Goal: Task Accomplishment & Management: Complete application form

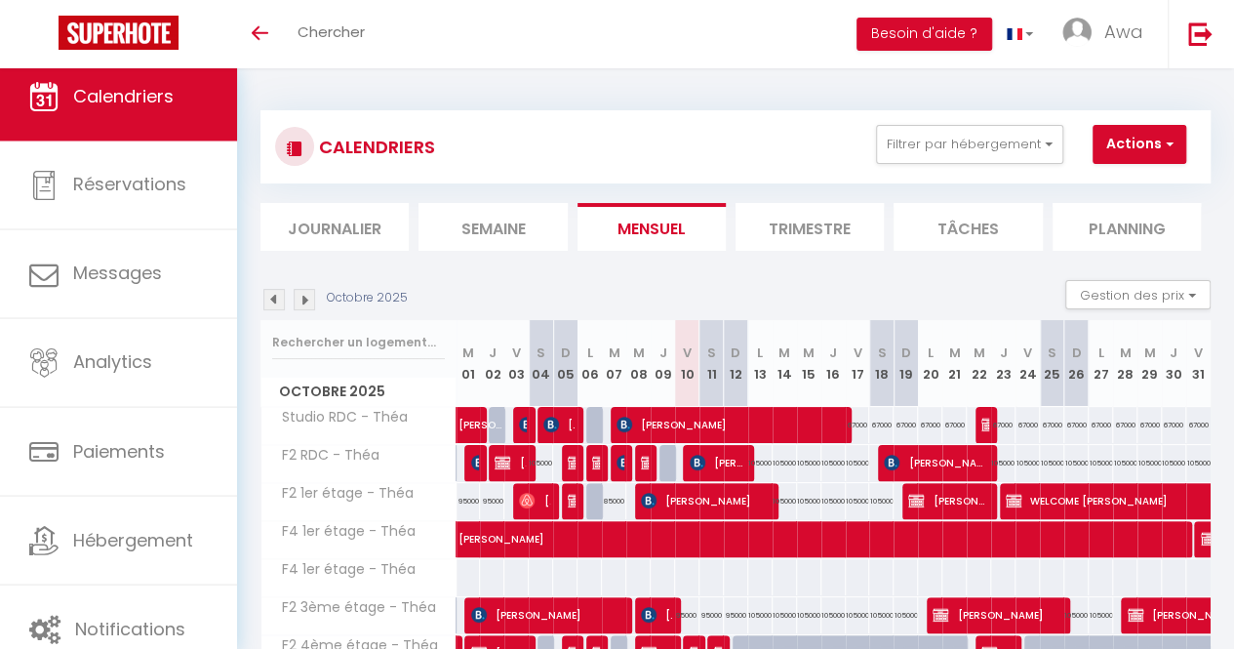
click at [353, 233] on li "Journalier" at bounding box center [334, 227] width 148 height 48
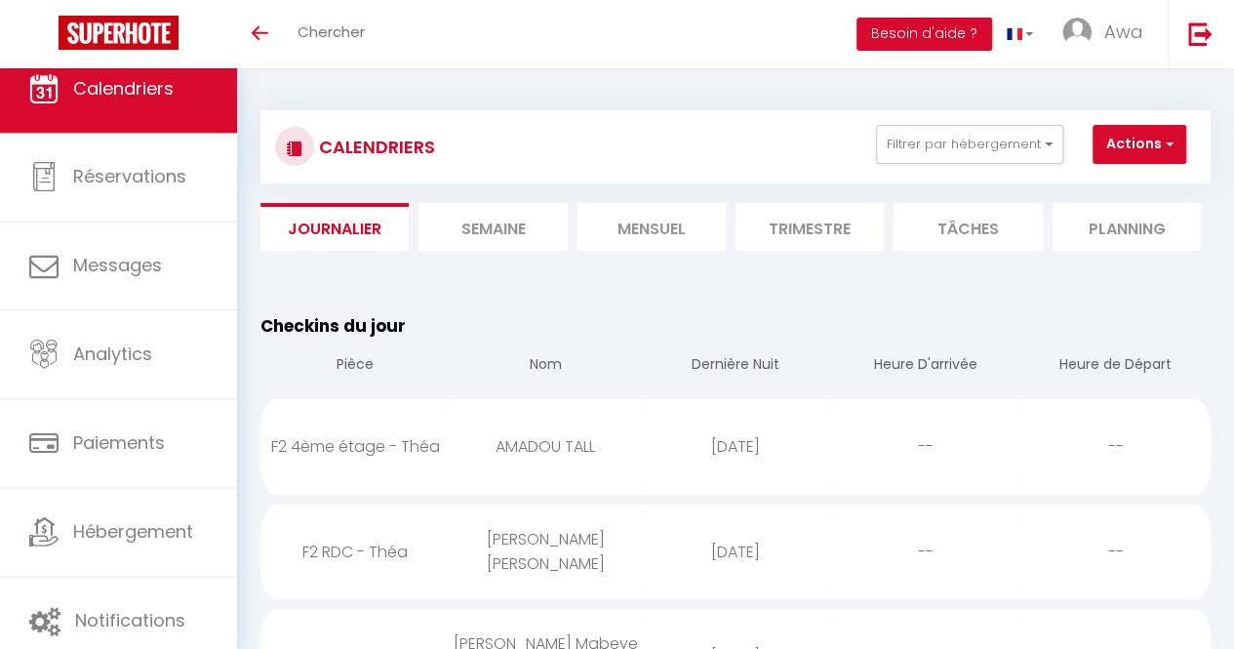
click at [615, 230] on li "Mensuel" at bounding box center [652, 227] width 148 height 48
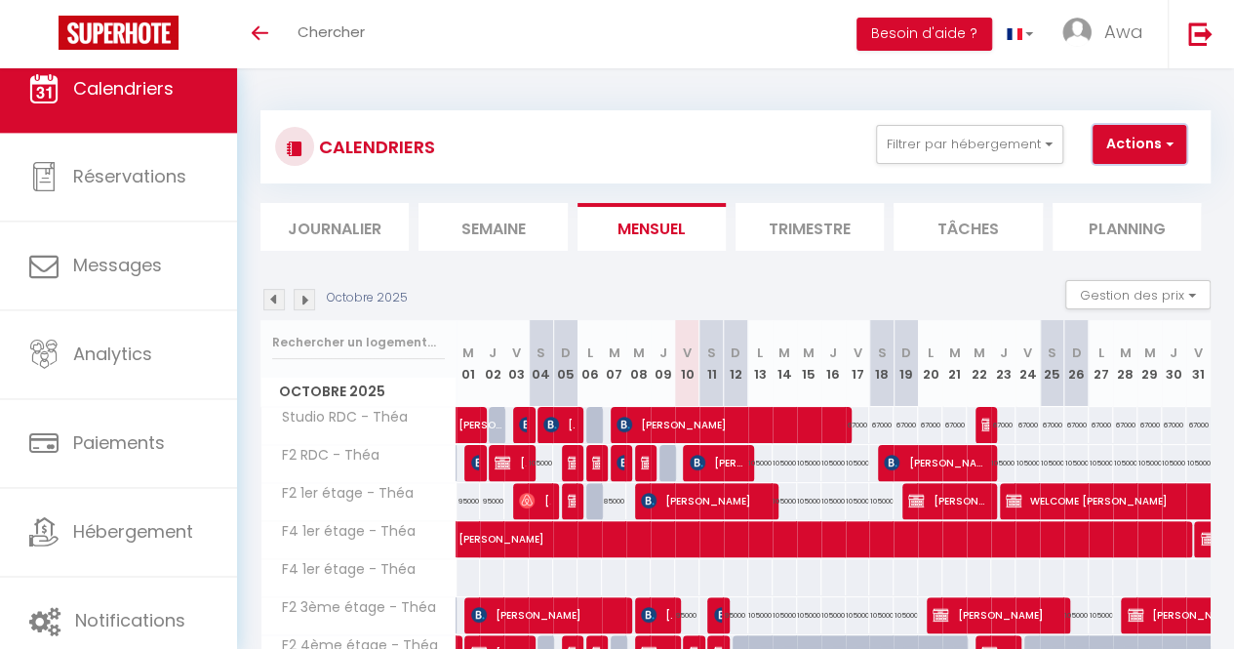
click at [1159, 137] on button "Actions" at bounding box center [1140, 144] width 94 height 39
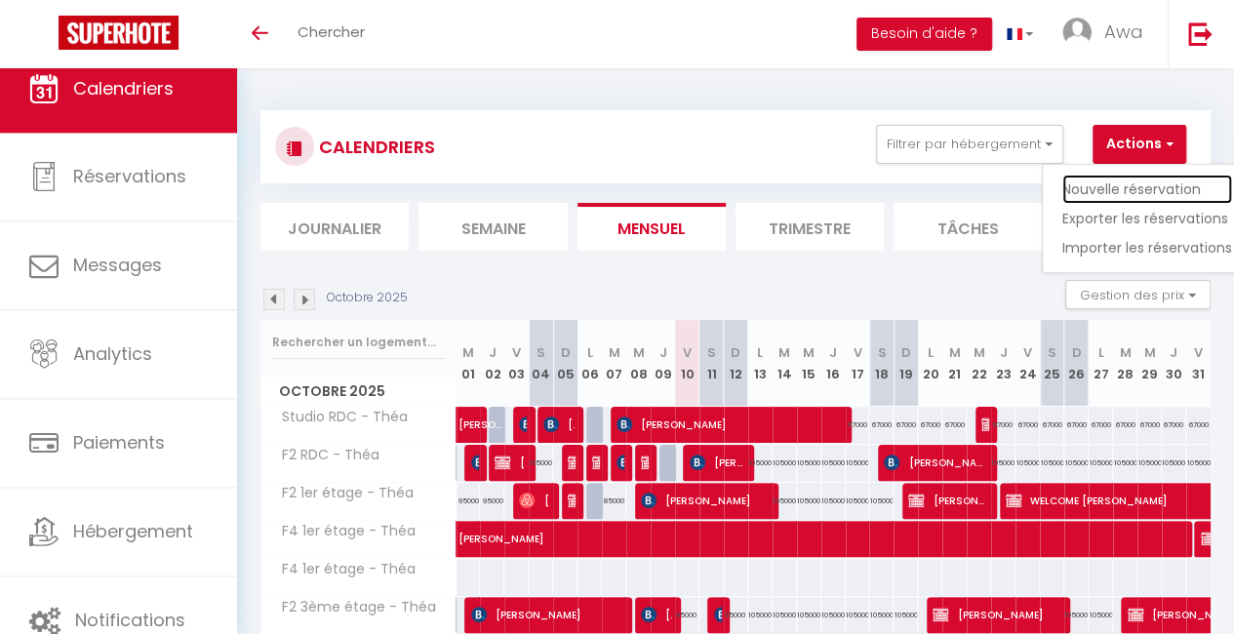
click at [1138, 184] on link "Nouvelle réservation" at bounding box center [1147, 189] width 170 height 29
select select
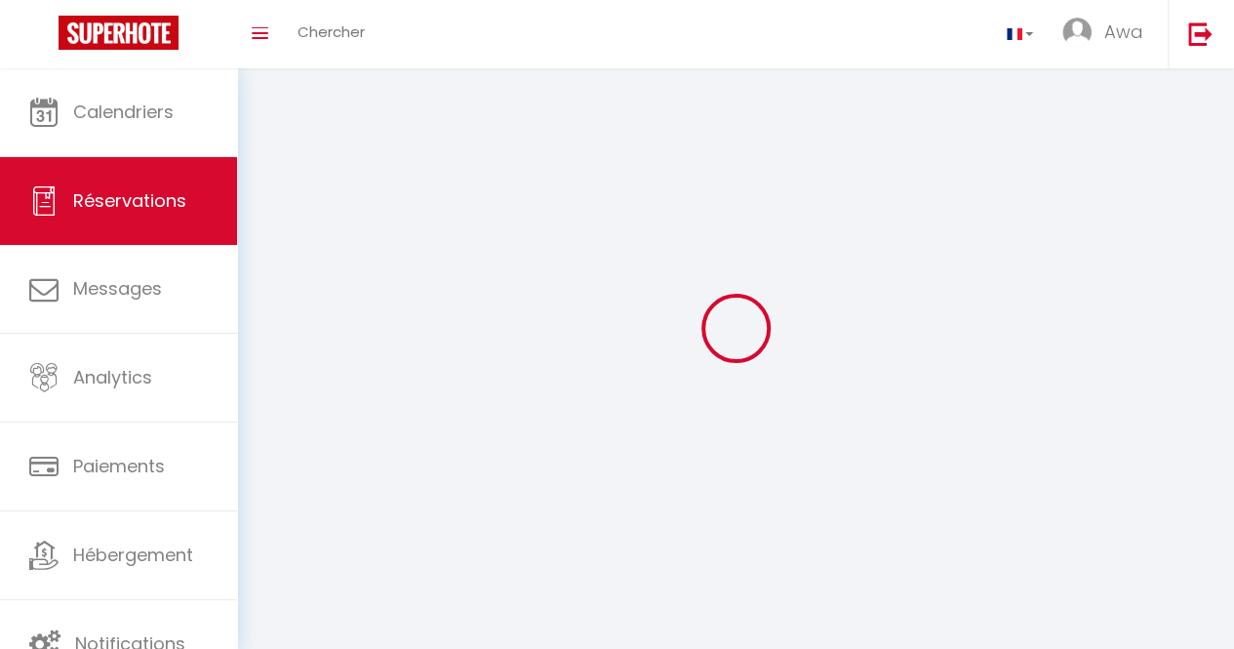
select select
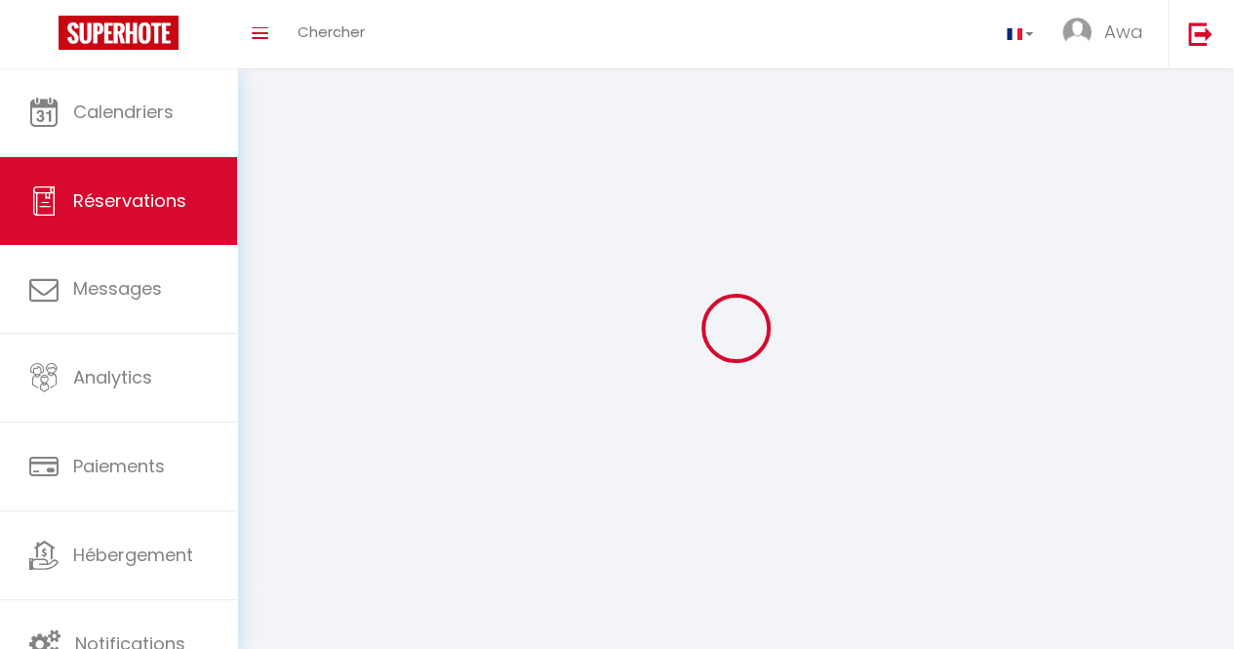
select select
checkbox input "false"
select select
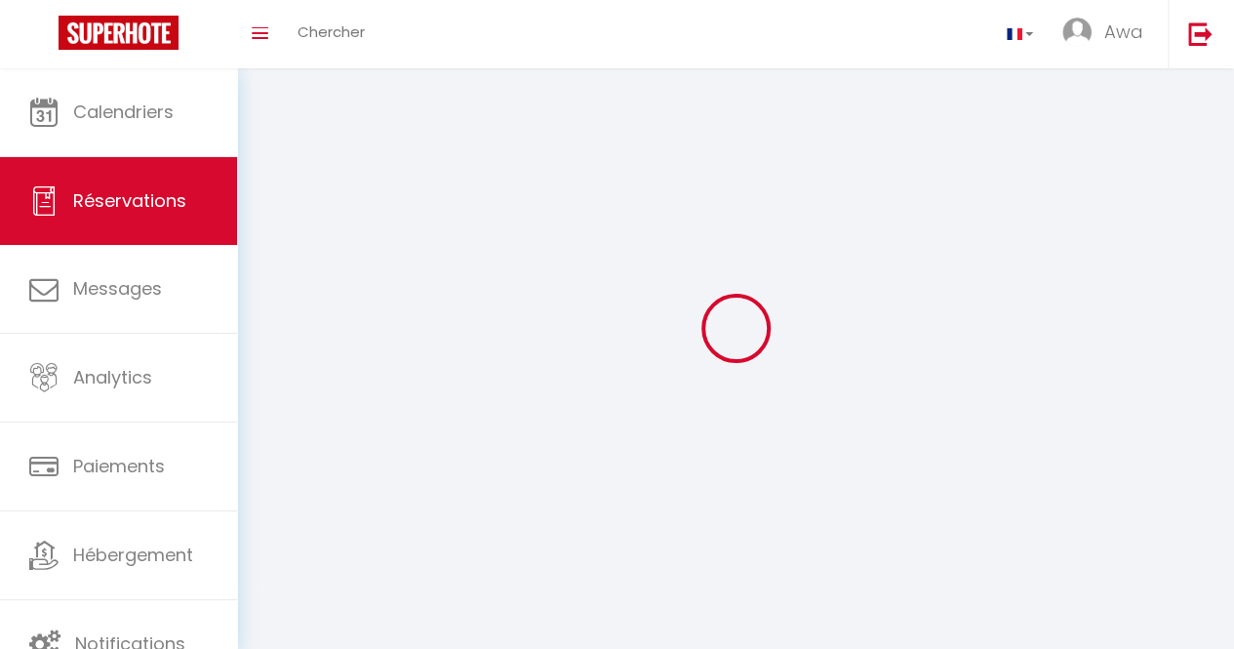
select select
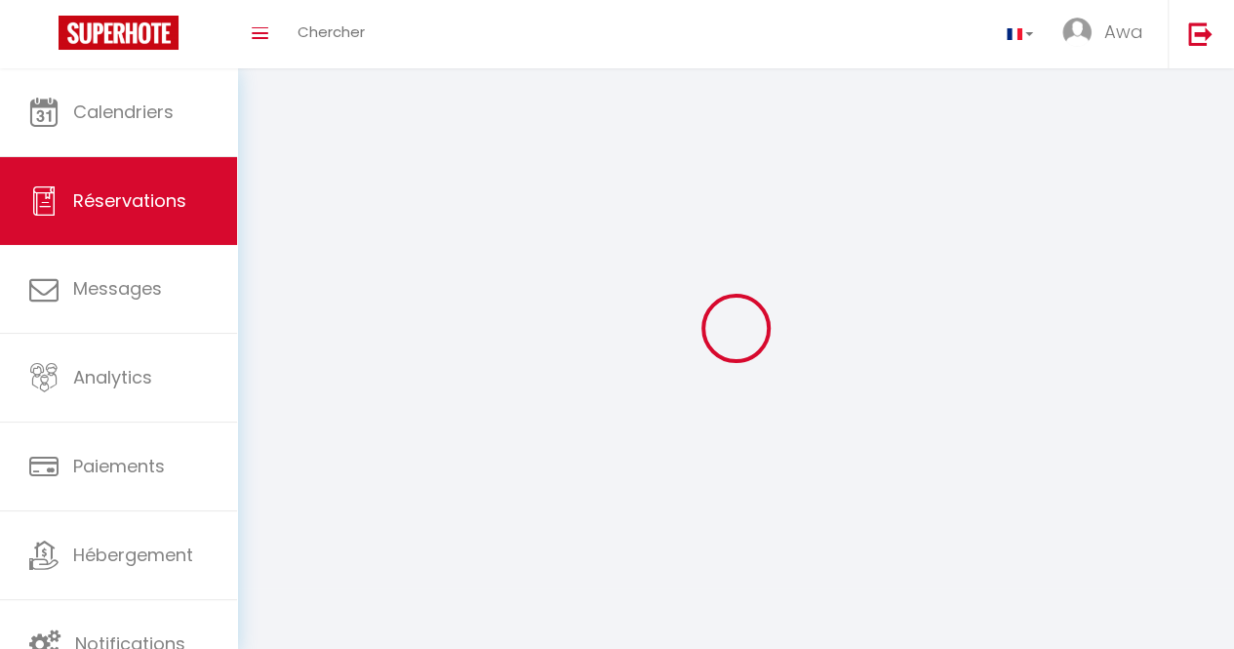
checkbox input "false"
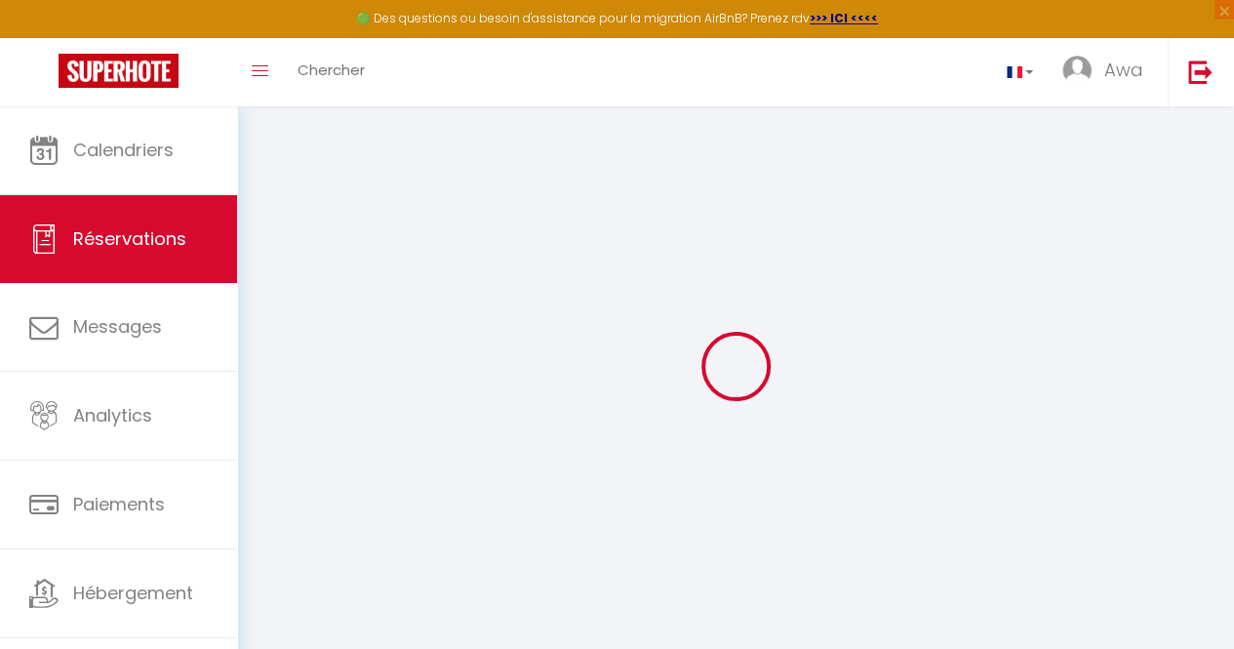
select select
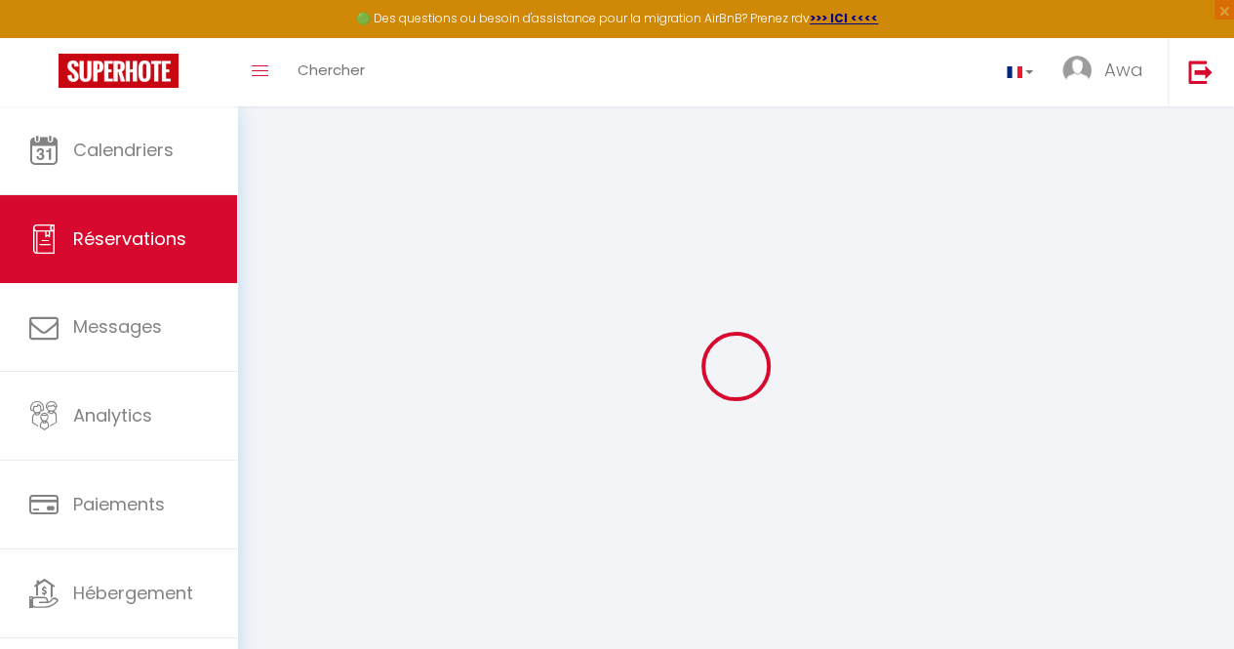
select select
checkbox input "false"
select select
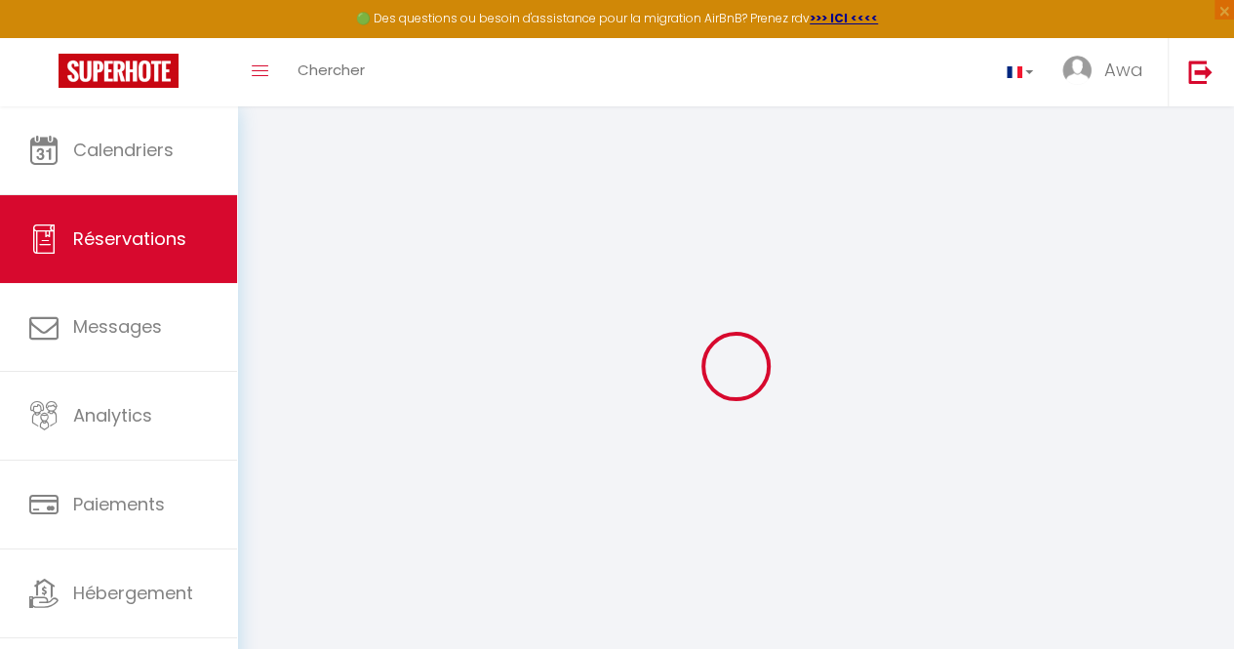
select select
checkbox input "false"
select select
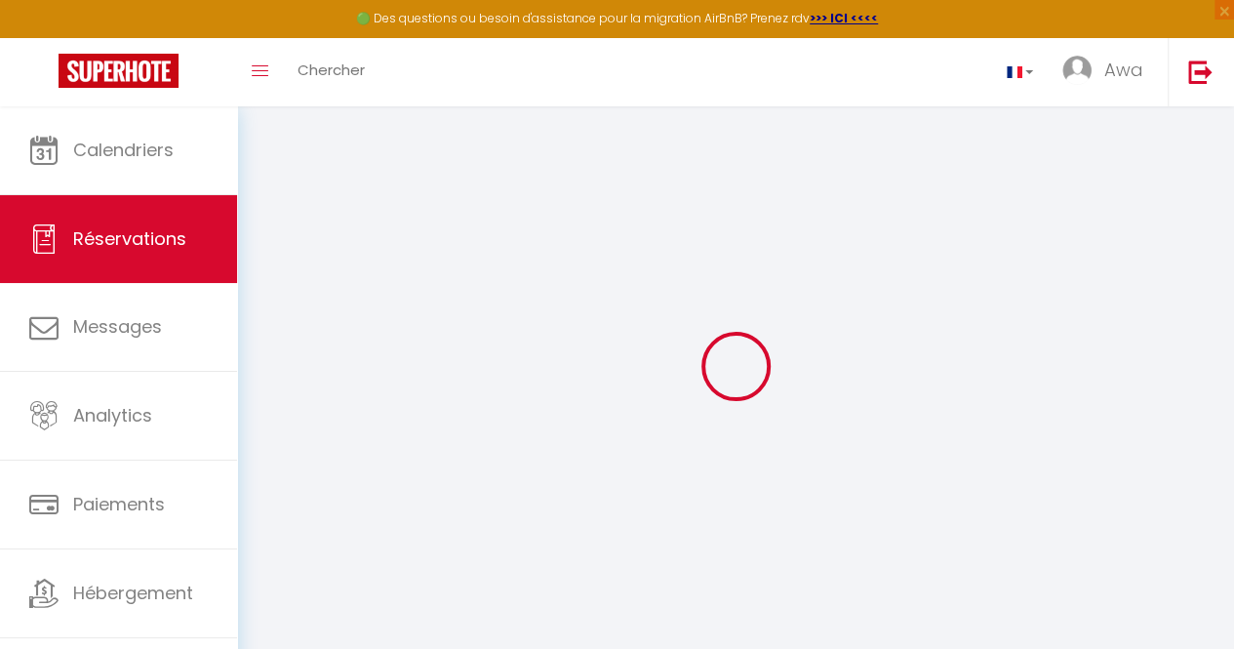
select select
checkbox input "false"
select select
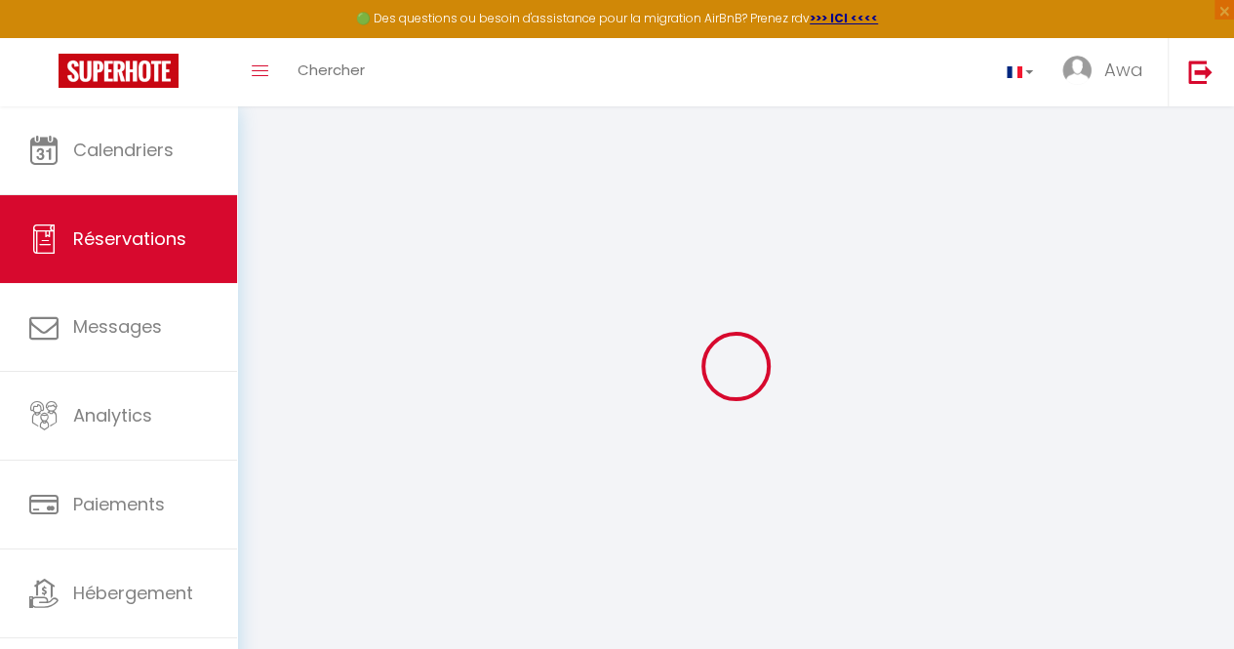
select select
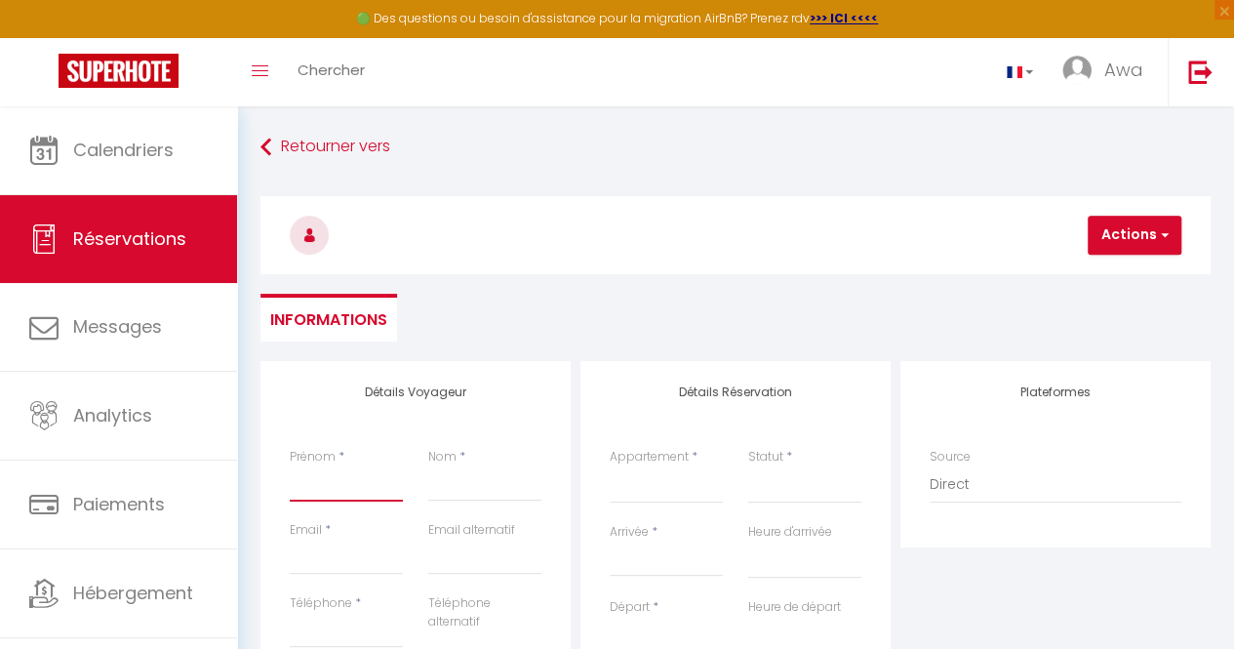
click at [352, 494] on input "Prénom" at bounding box center [346, 483] width 113 height 35
type input "h"
select select
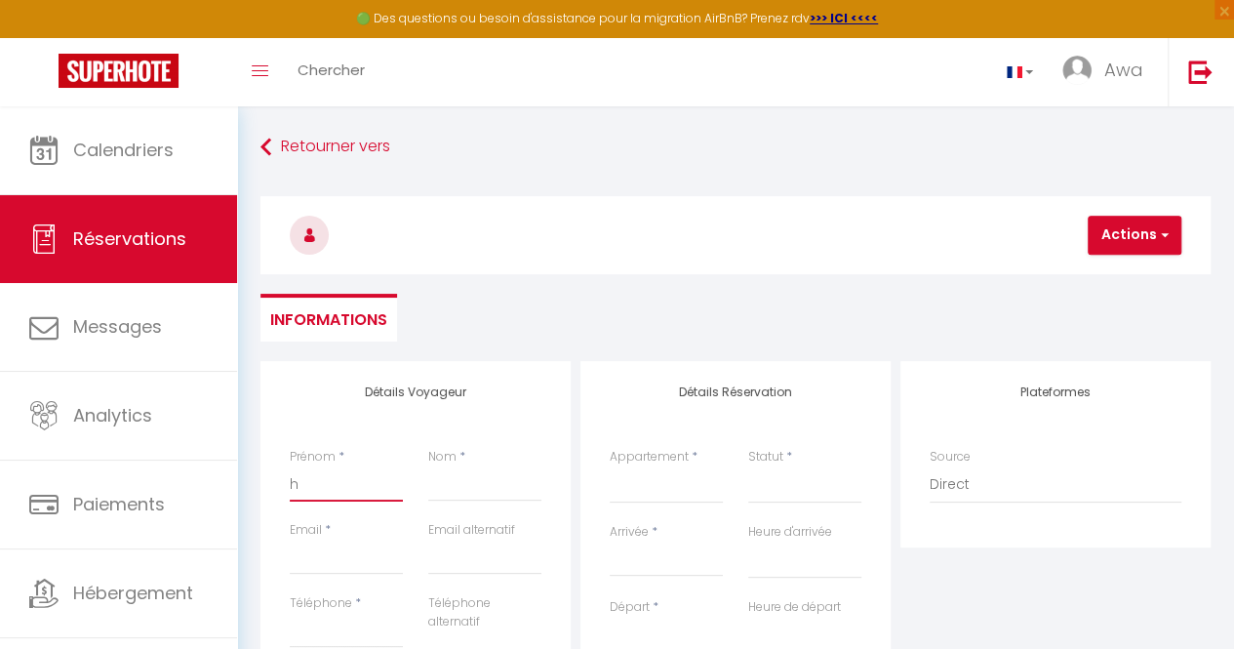
select select
checkbox input "false"
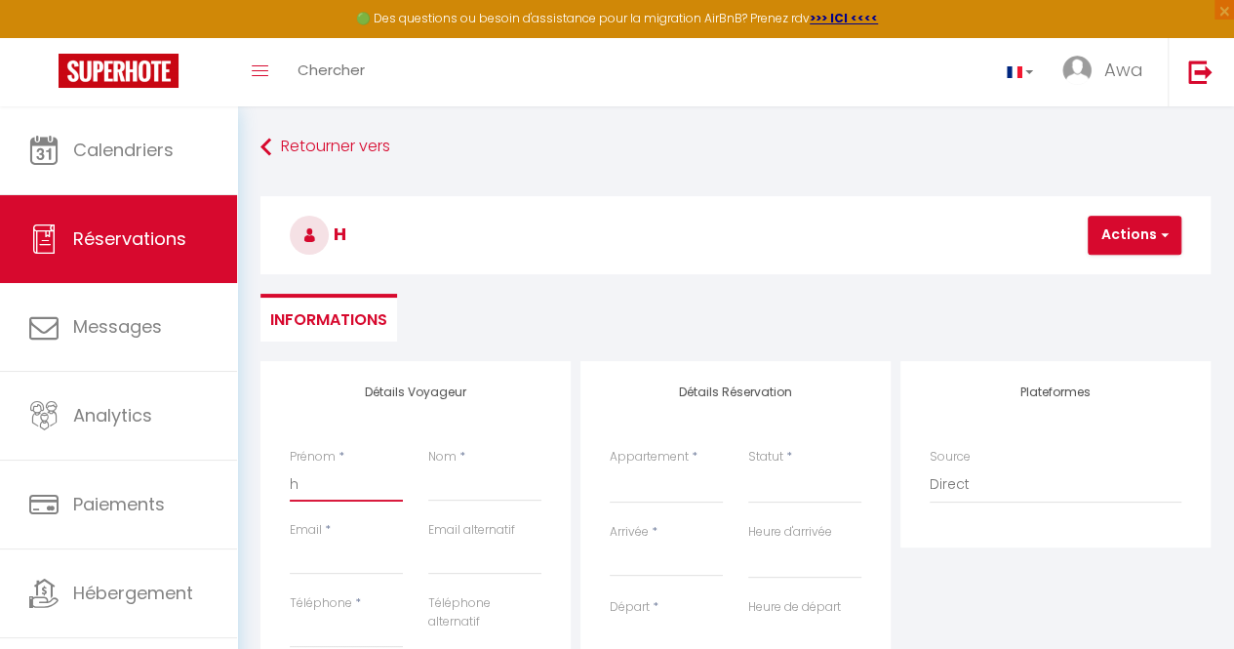
type input "he"
select select
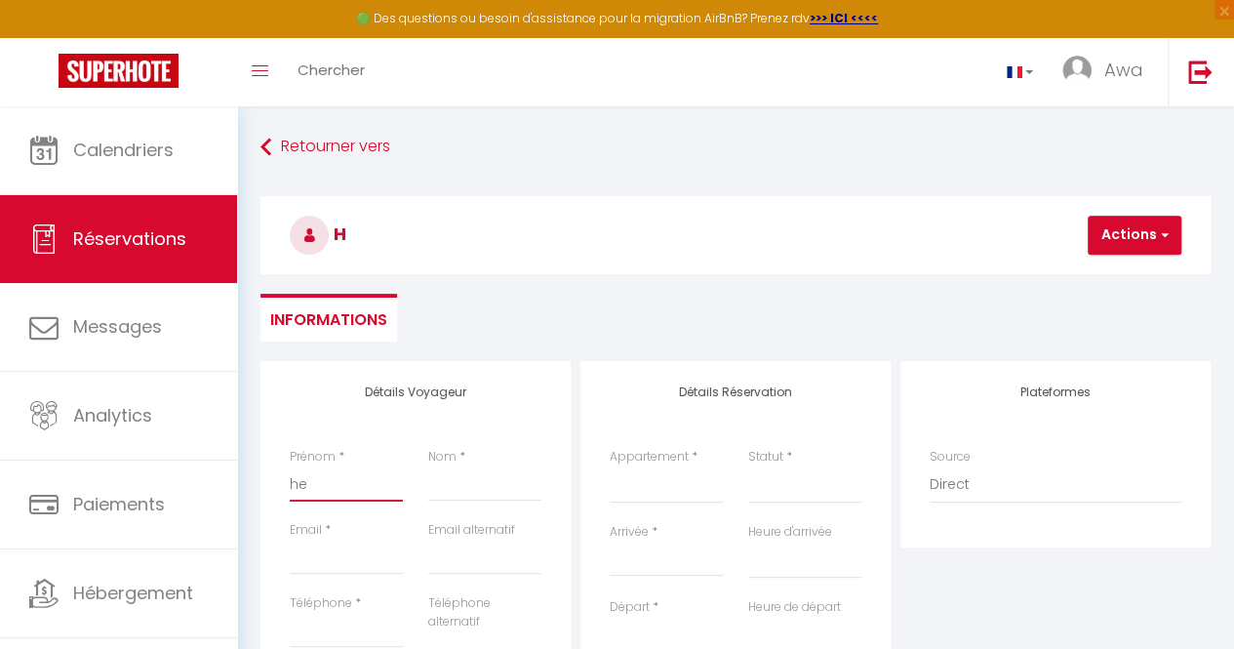
select select
checkbox input "false"
type input "her"
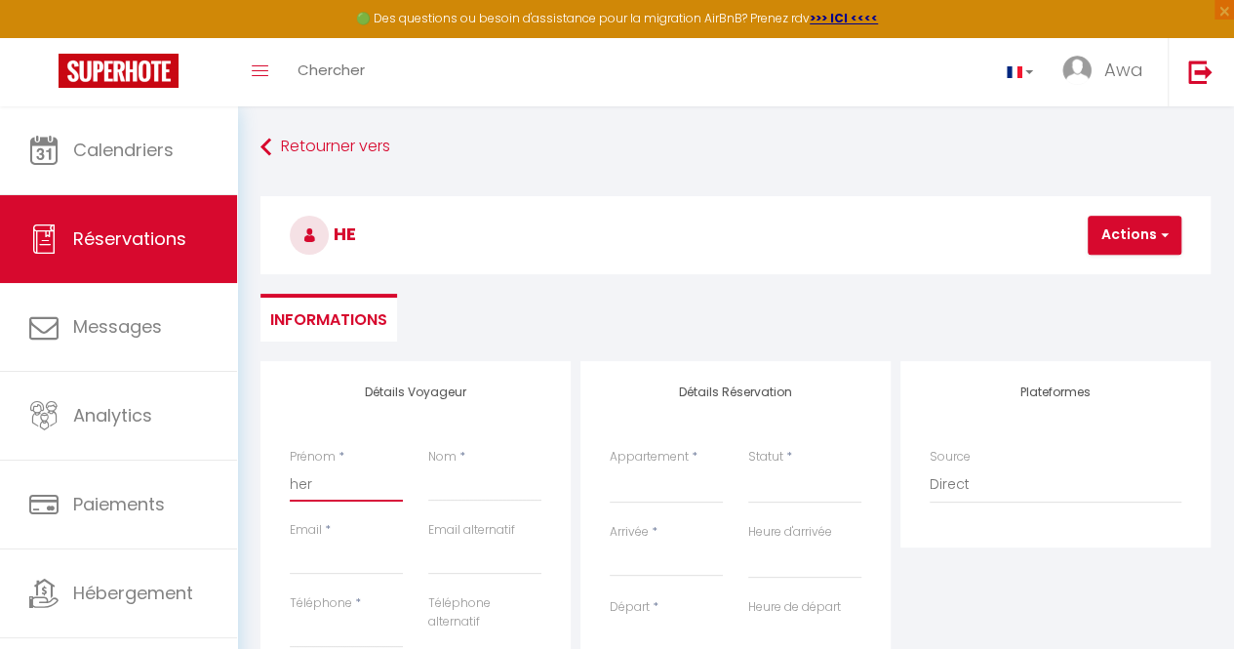
select select
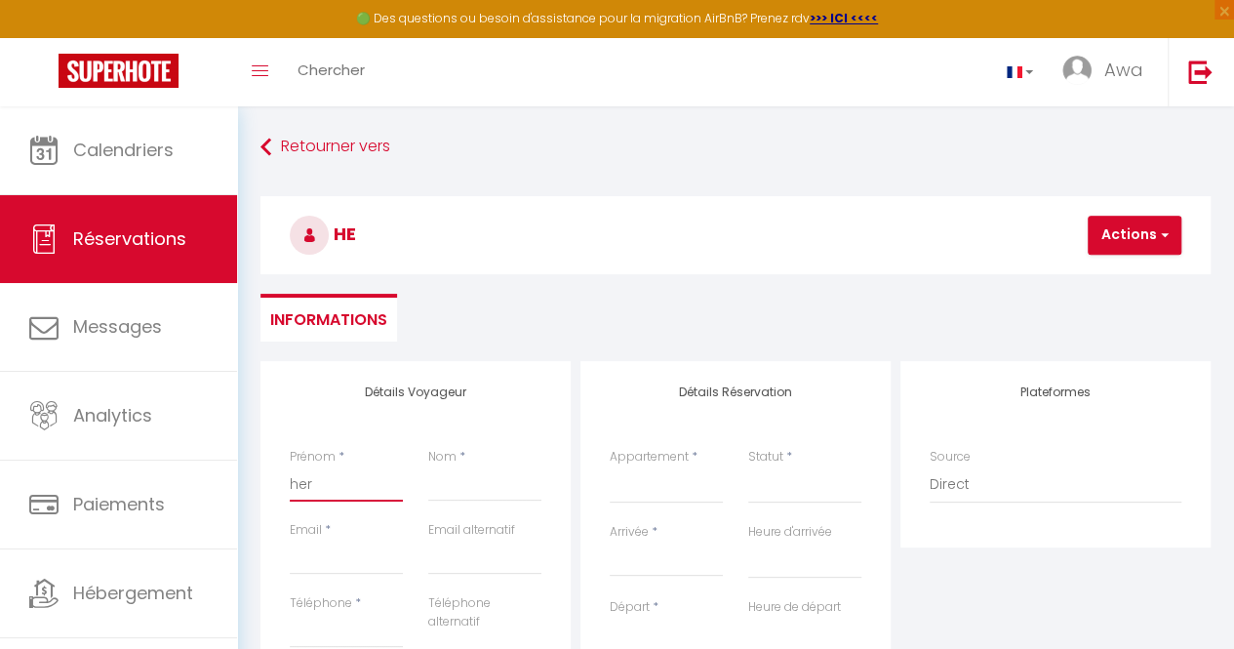
select select
checkbox input "false"
type input "heri"
select select
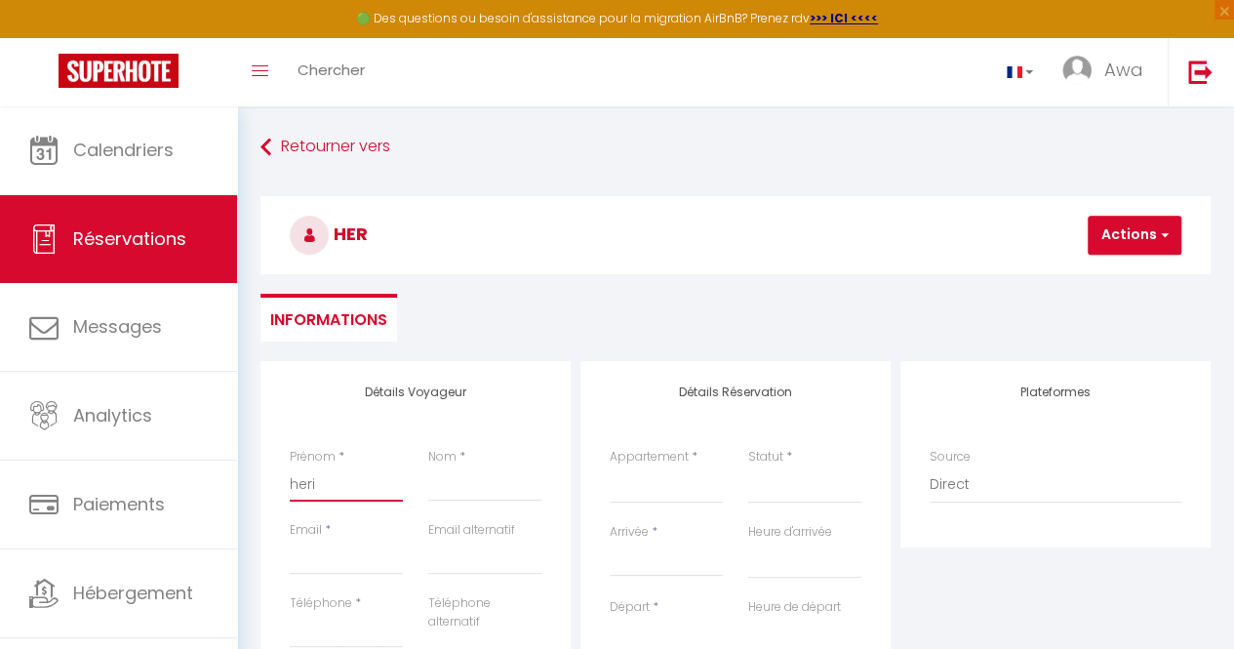
select select
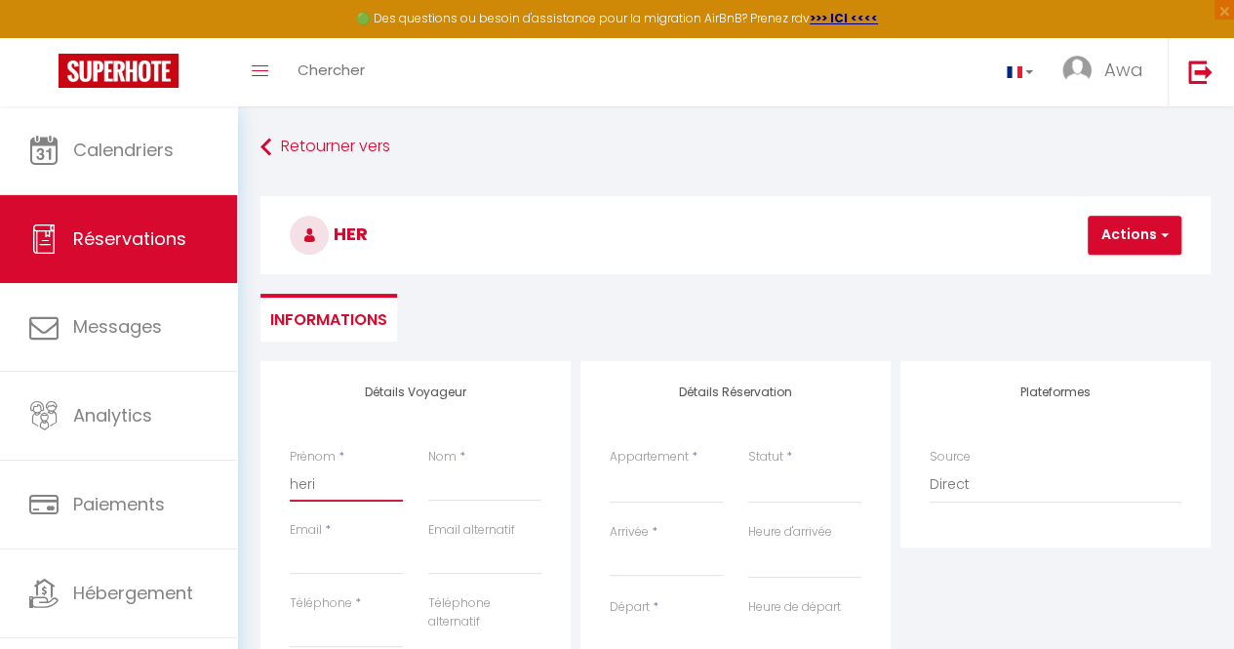
select select
checkbox input "false"
type input "herit"
select select
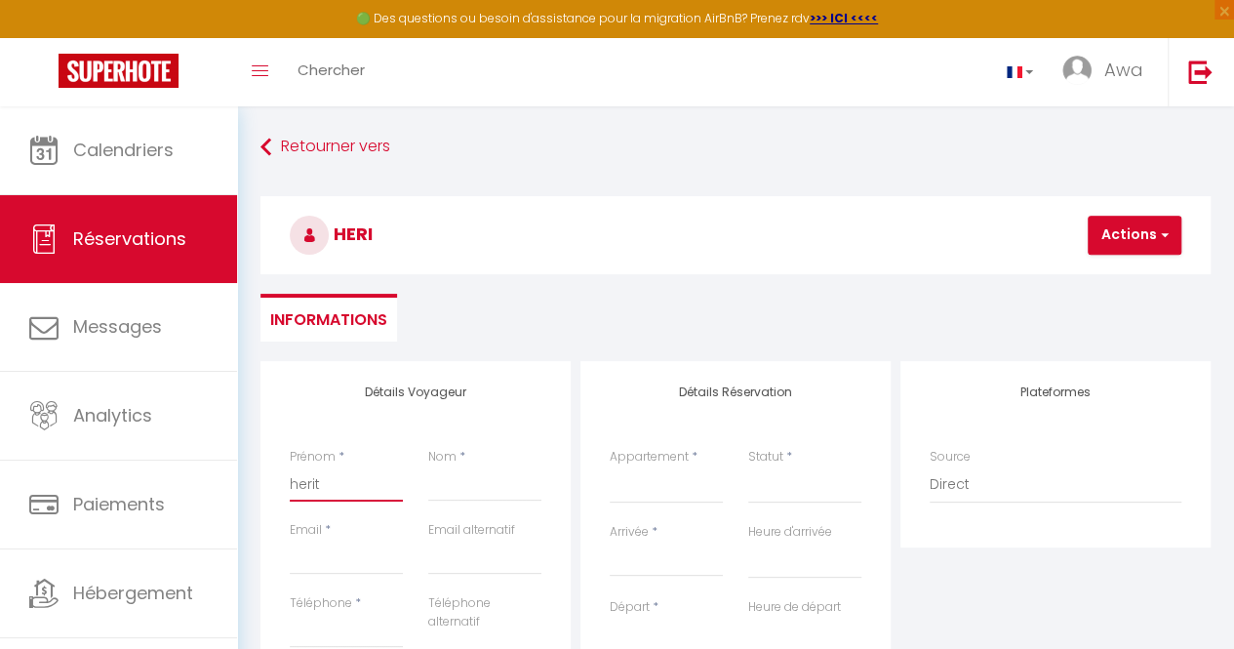
select select
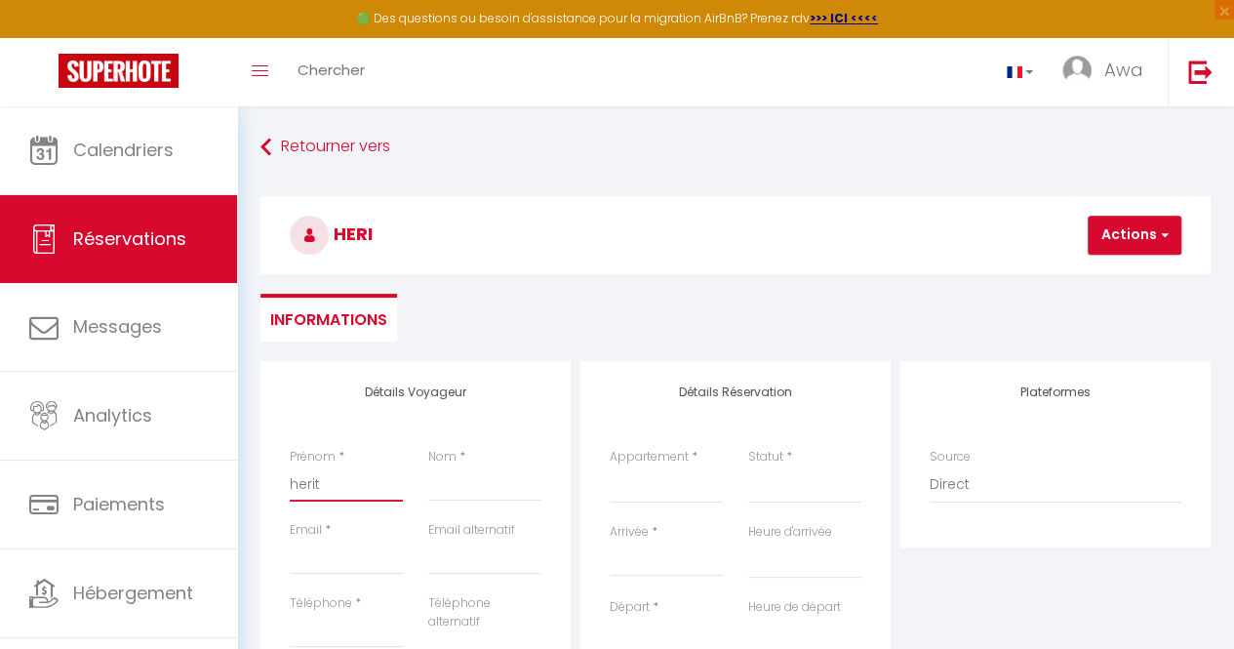
checkbox input "false"
type input "herita"
select select
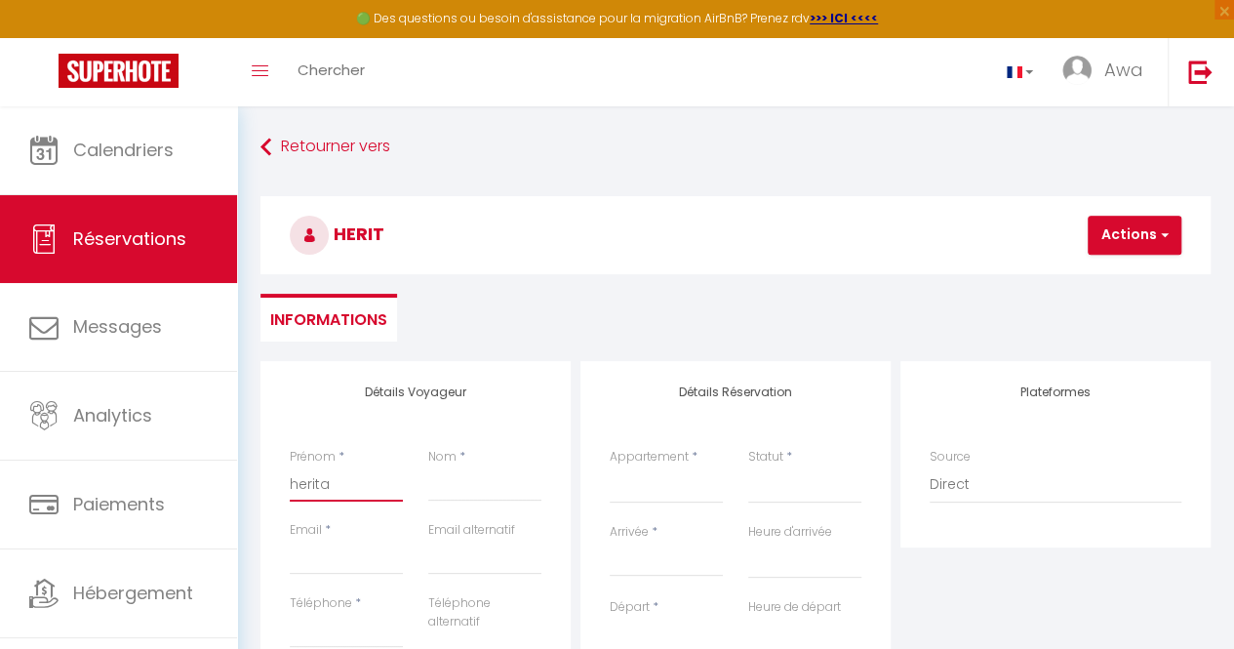
select select
checkbox input "false"
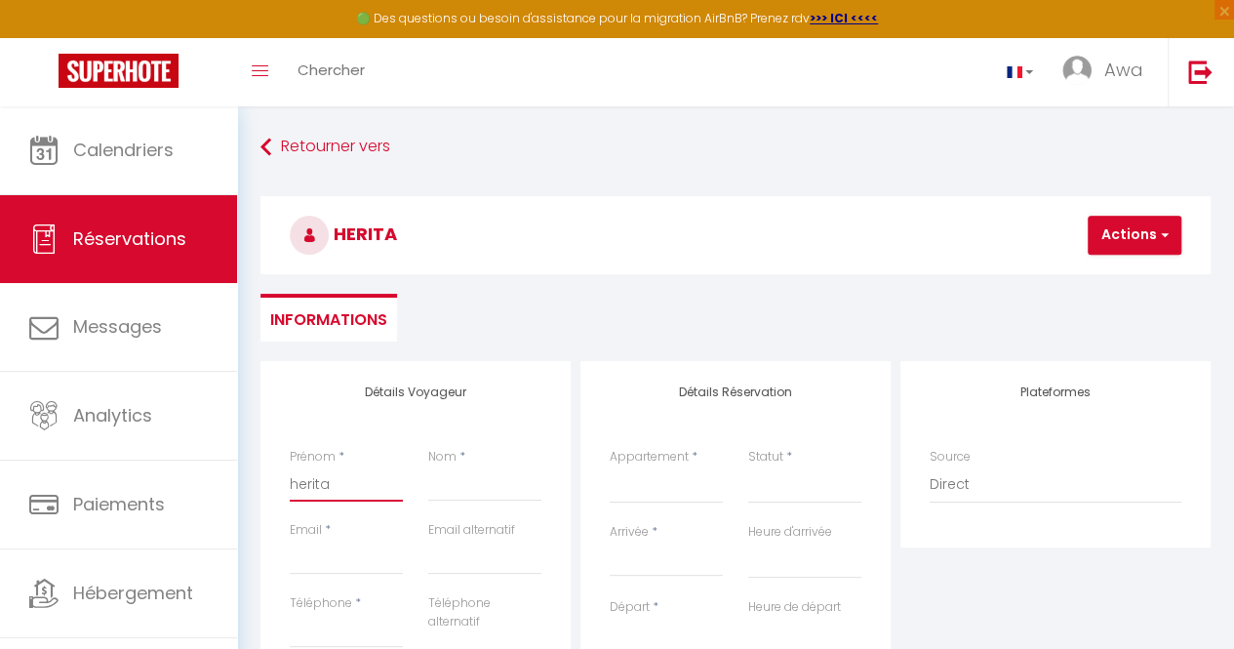
type input "heritag"
select select
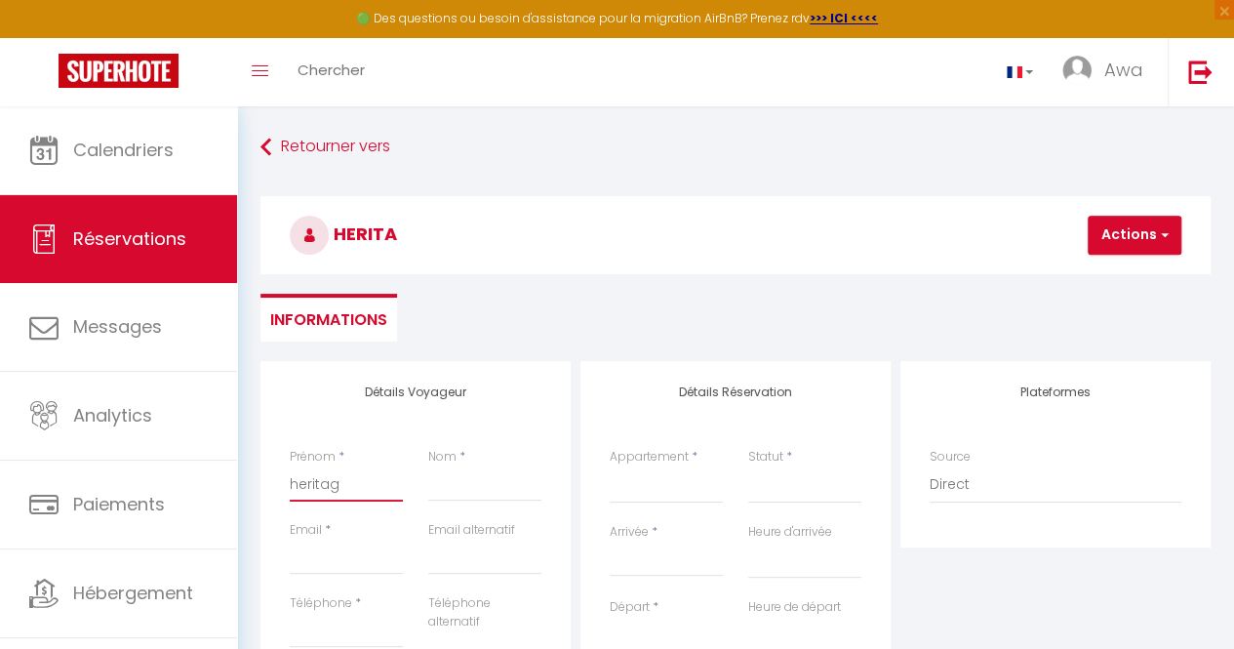
select select
checkbox input "false"
type input "heritage"
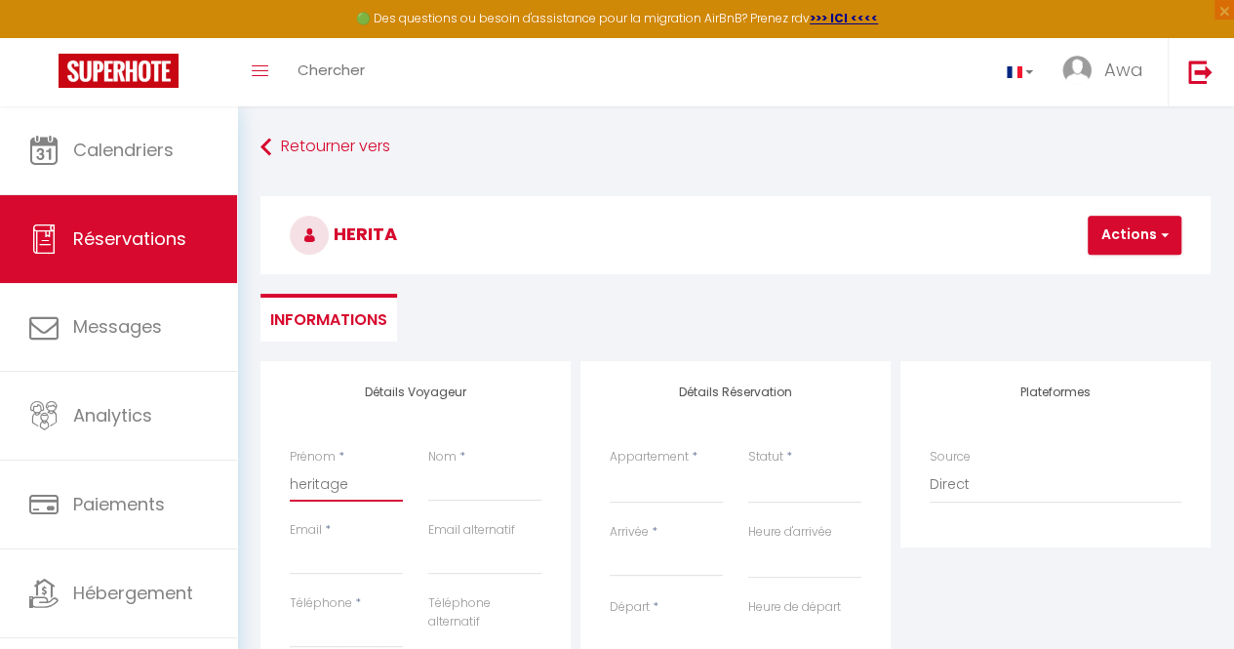
select select
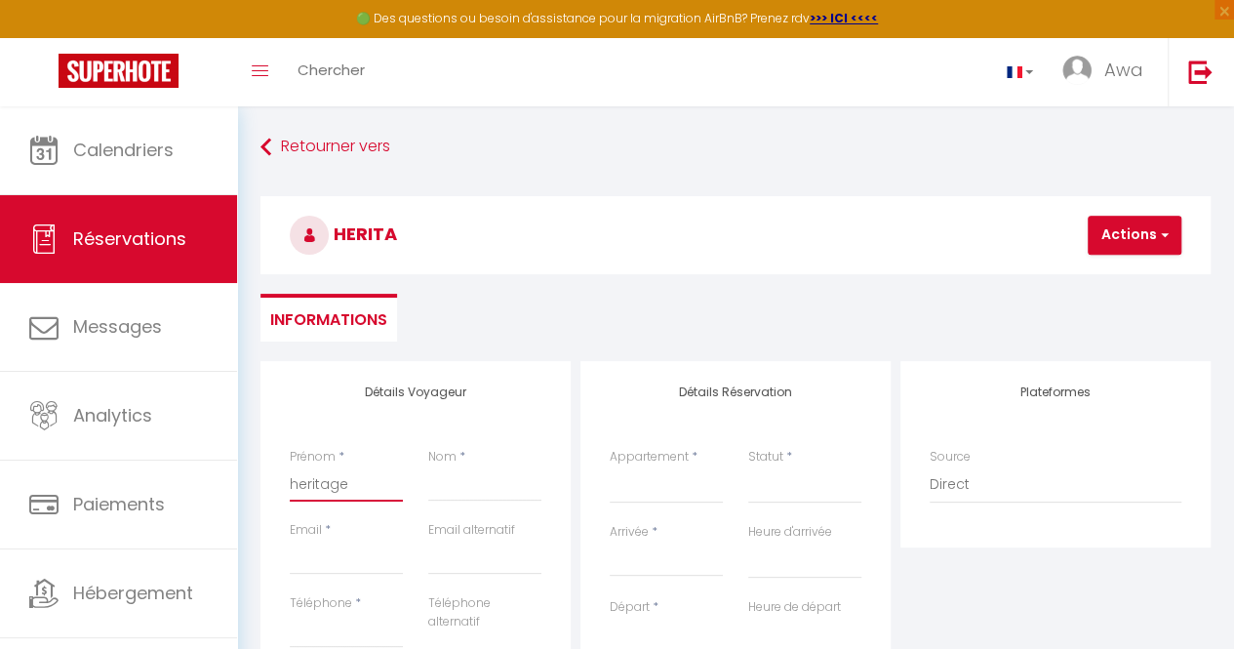
select select
checkbox input "false"
type input "heritage"
select select
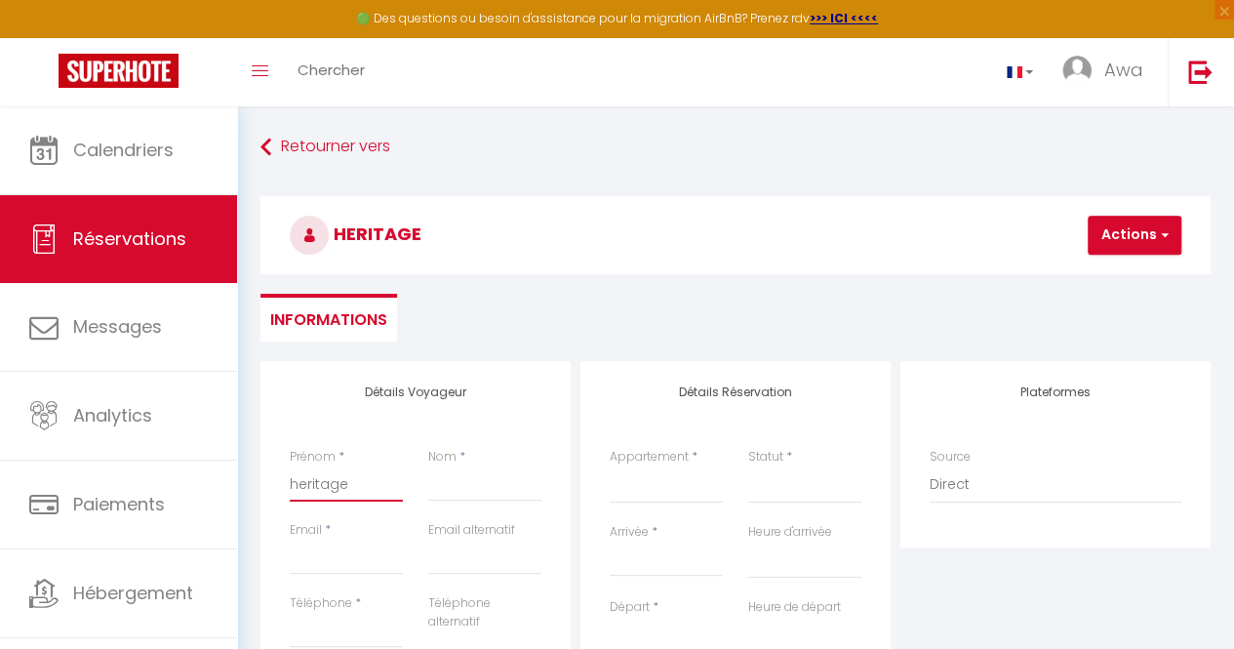
select select
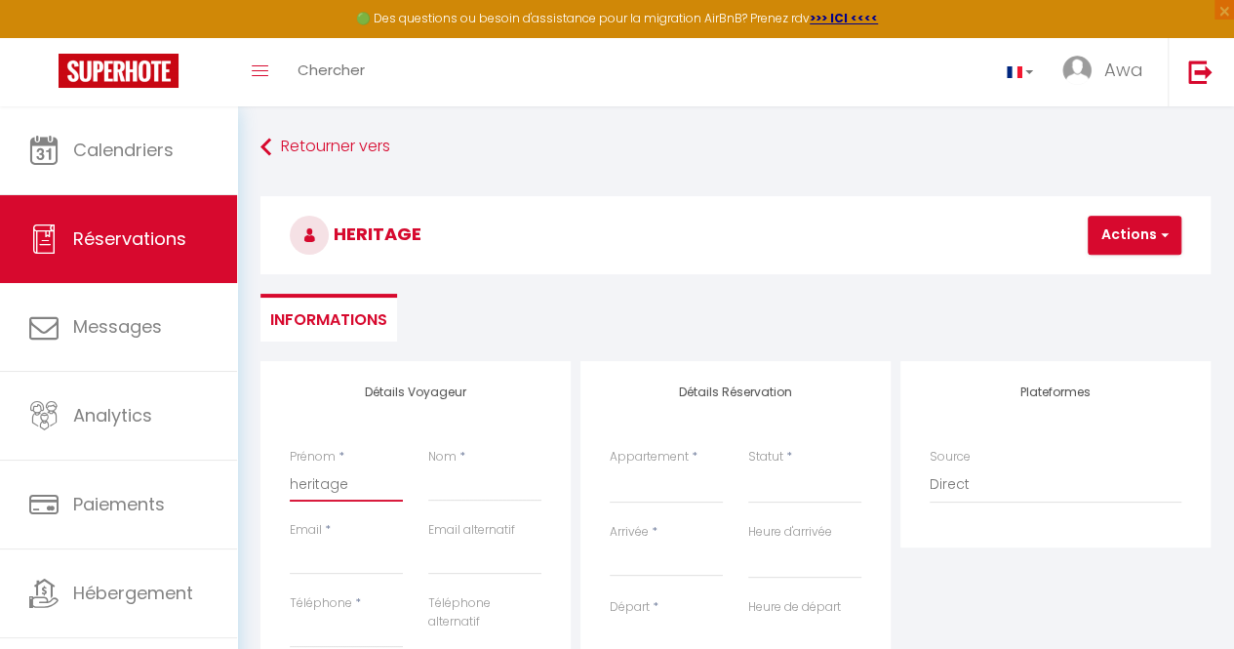
select select
checkbox input "false"
type input "heritage"
click at [485, 478] on input "Nom" at bounding box center [484, 483] width 113 height 35
type input "c"
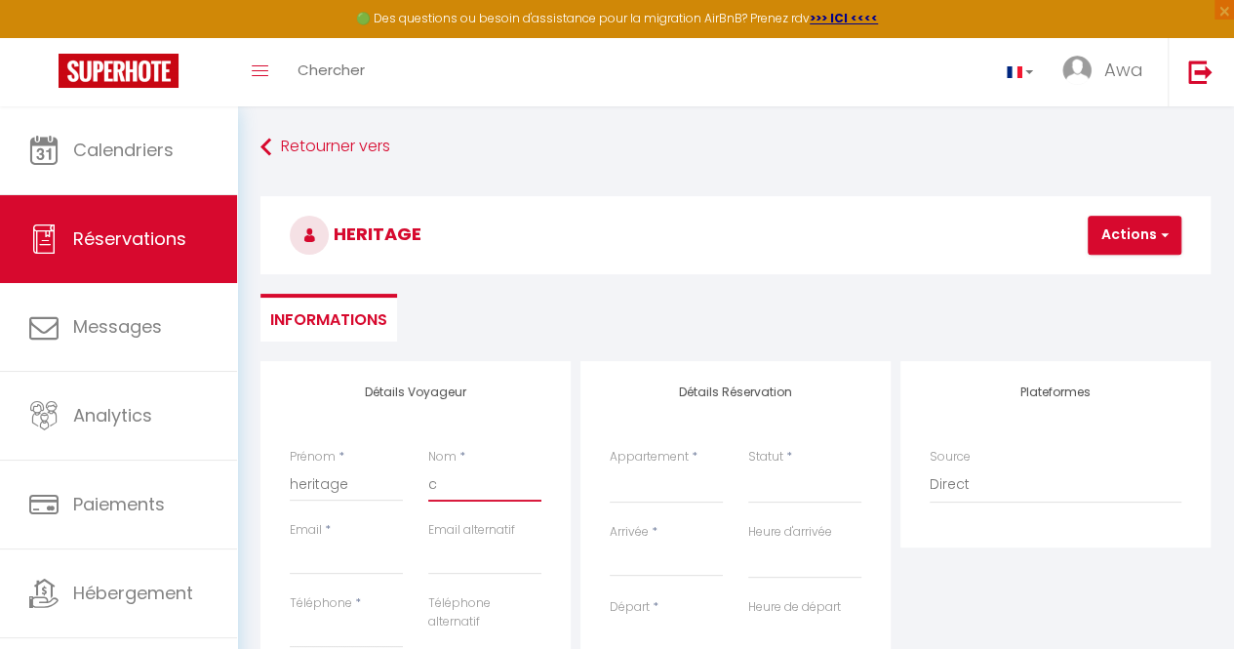
select select
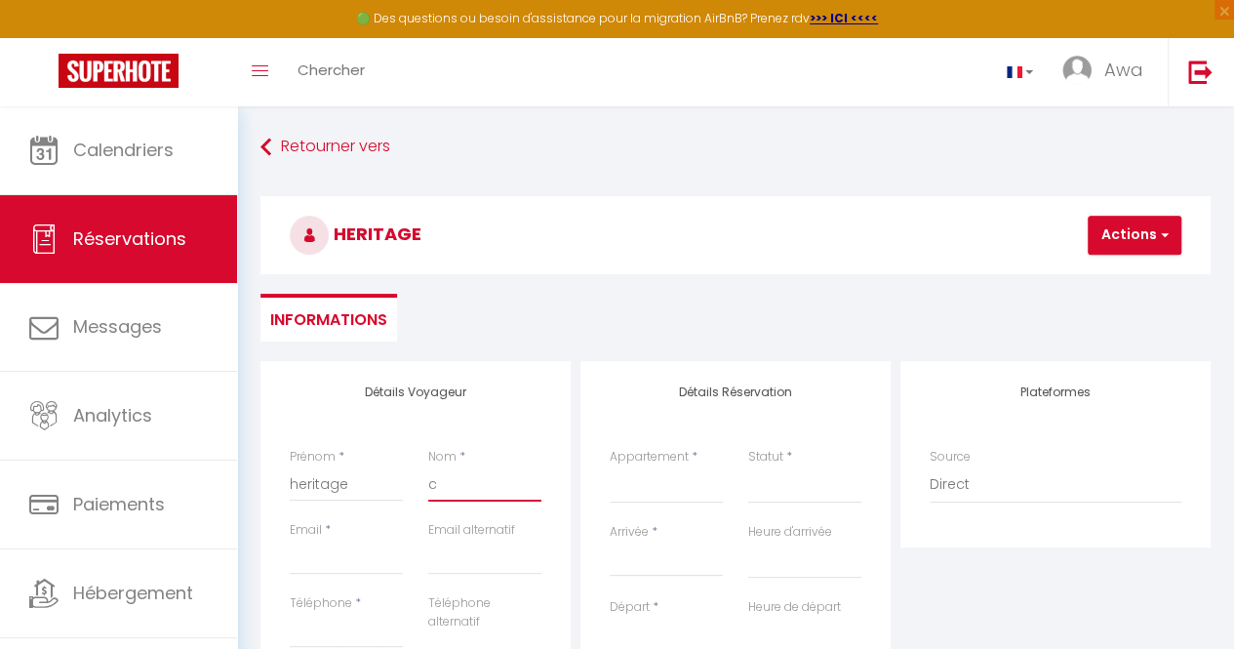
select select
checkbox input "false"
type input "co"
select select
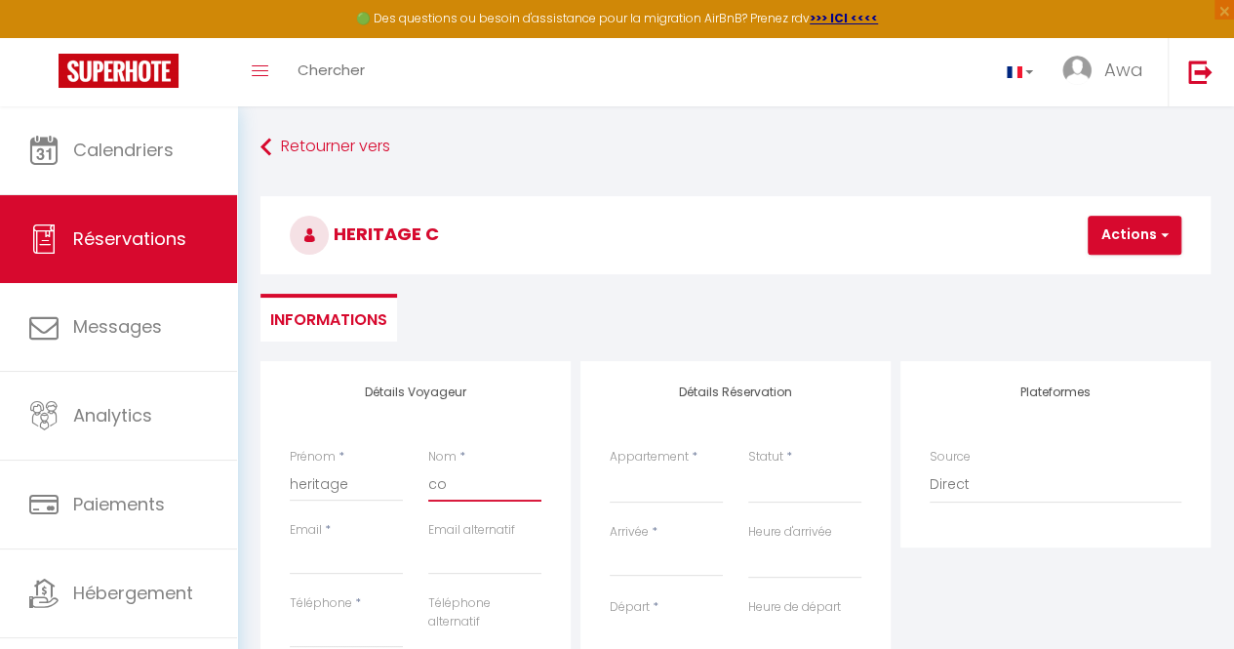
select select
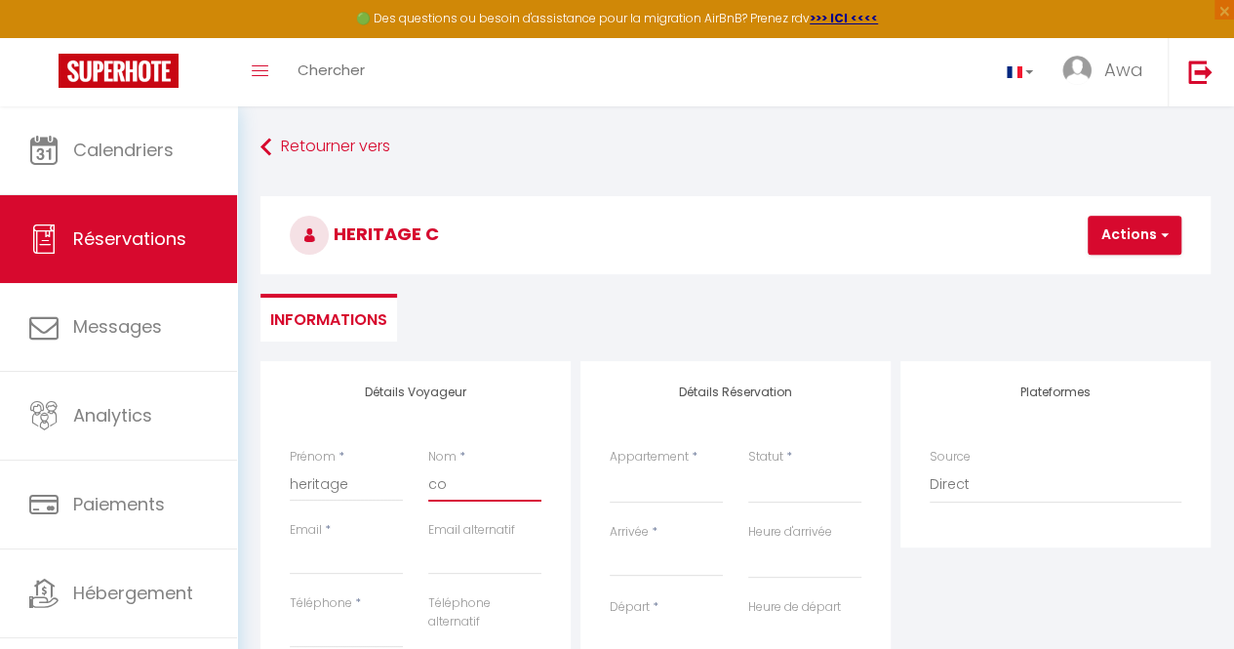
select select
checkbox input "false"
type input "cou"
select select
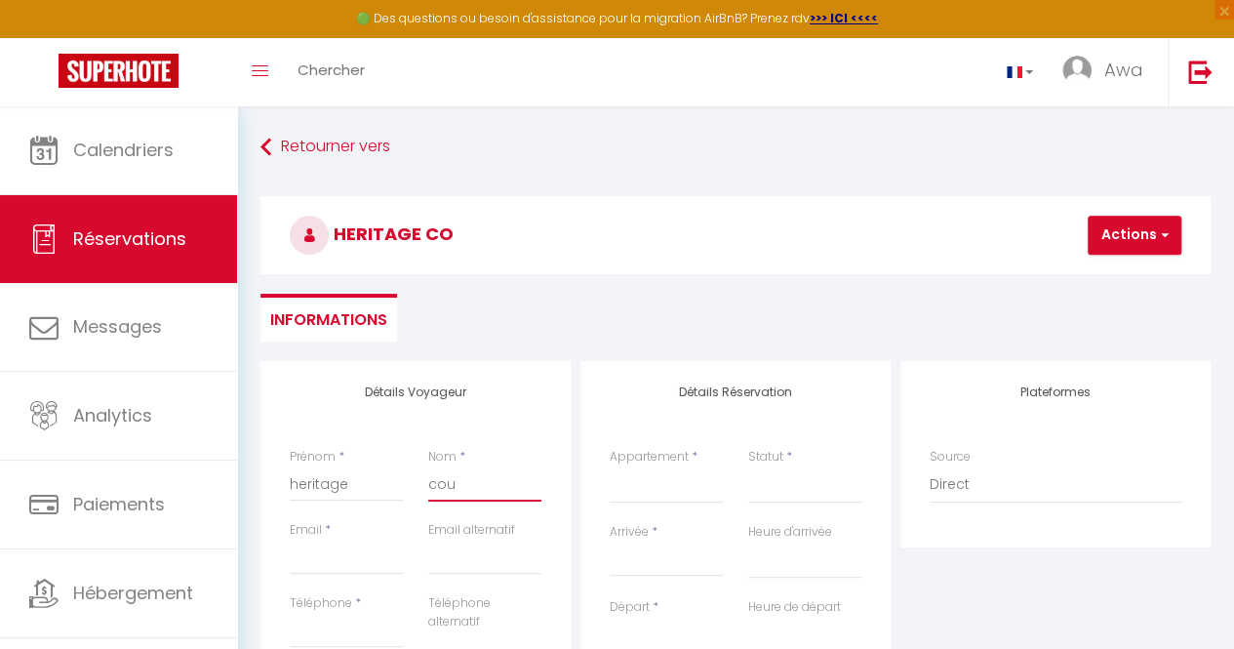
select select
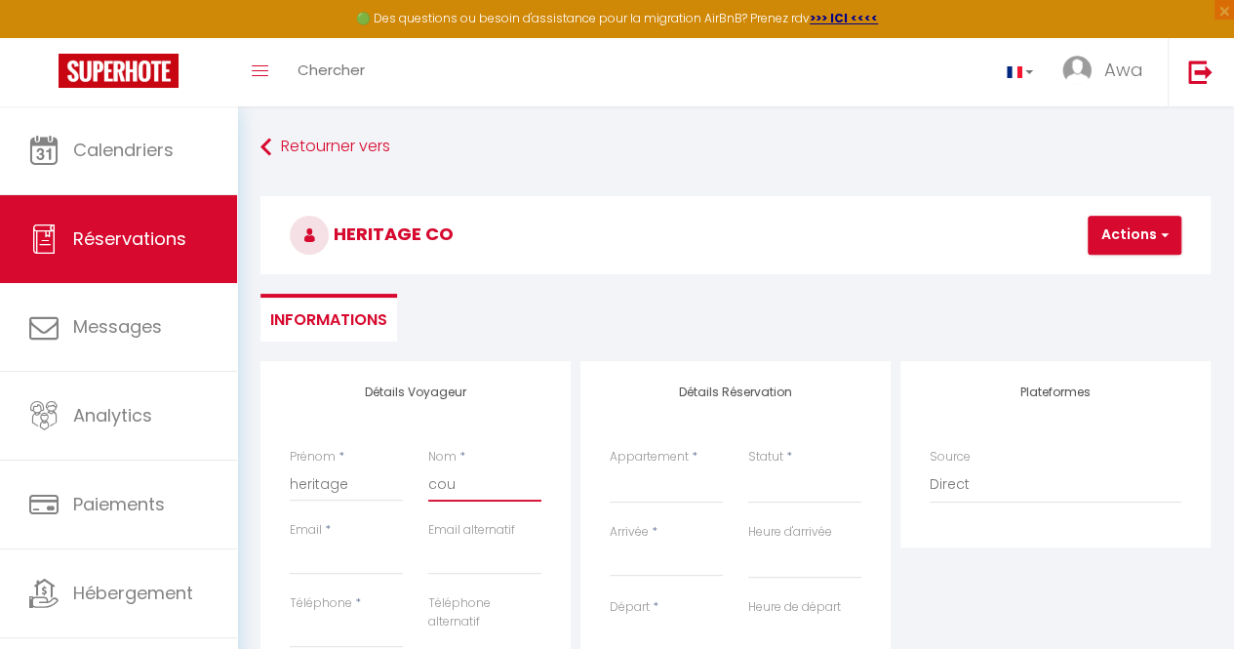
checkbox input "false"
type input "cout"
select select
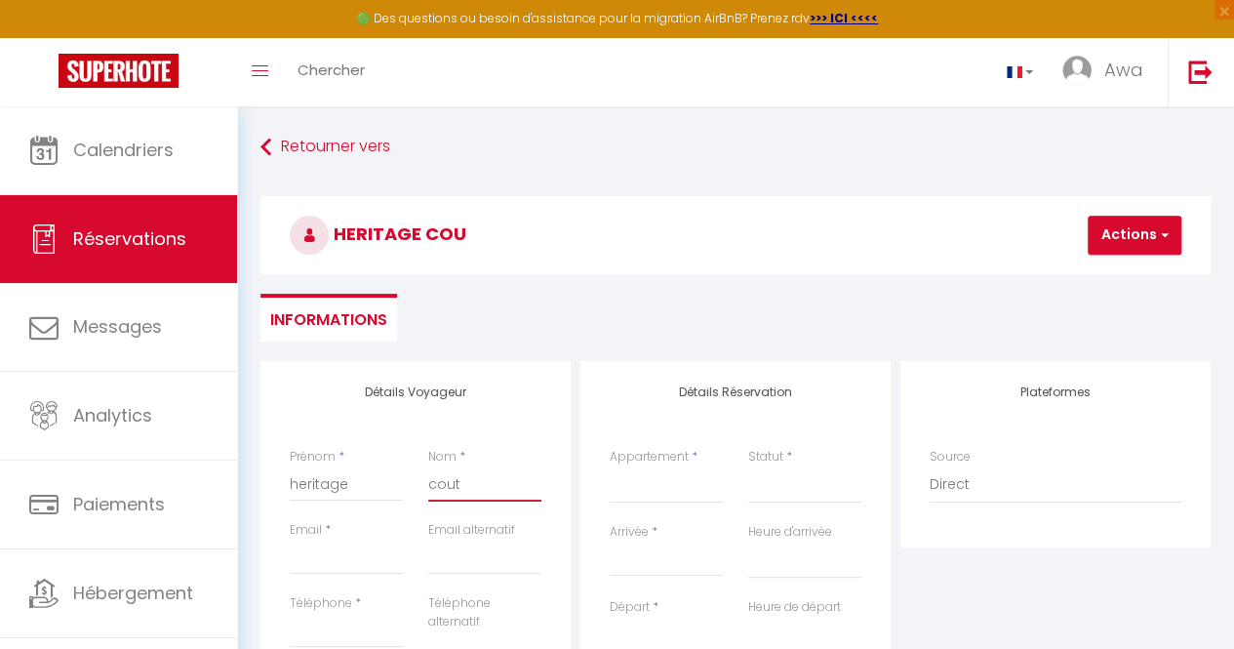
select select
checkbox input "false"
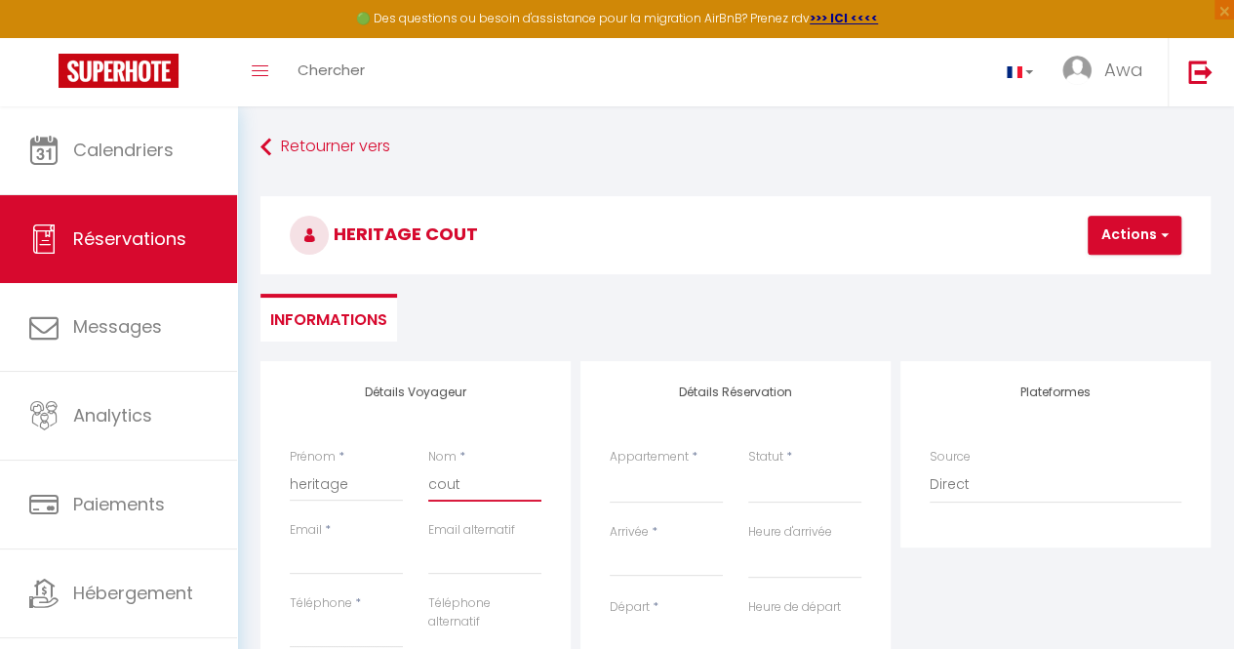
type input "coutu"
select select
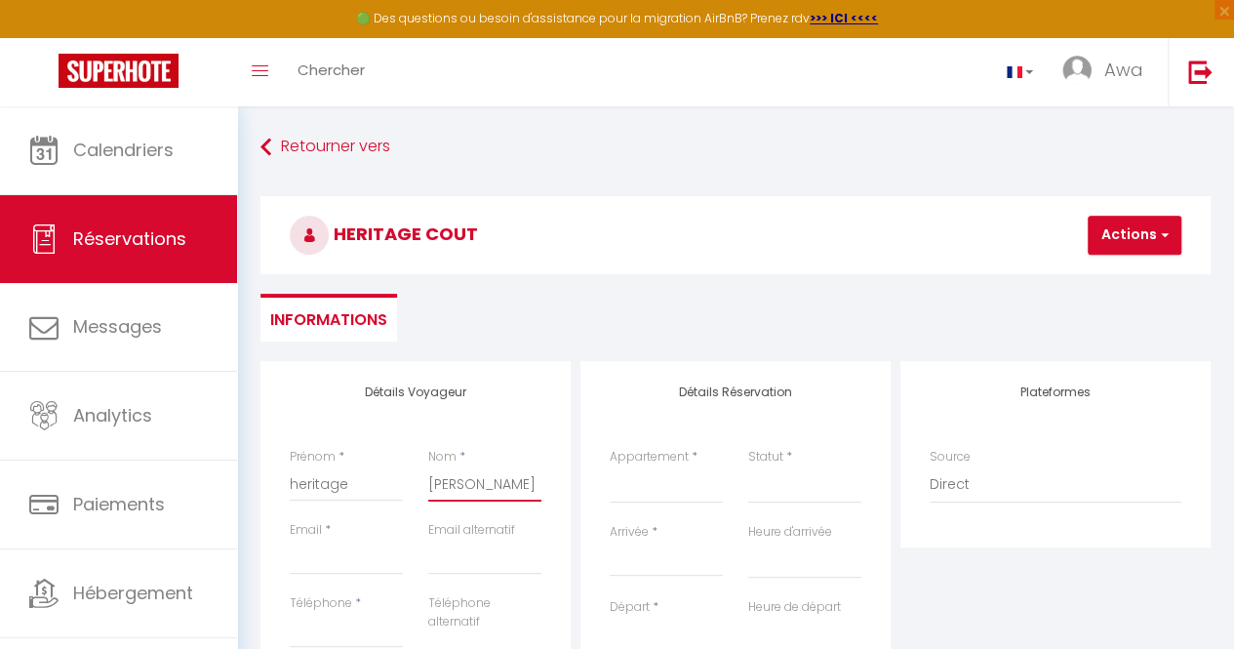
select select
checkbox input "false"
type input "coutur"
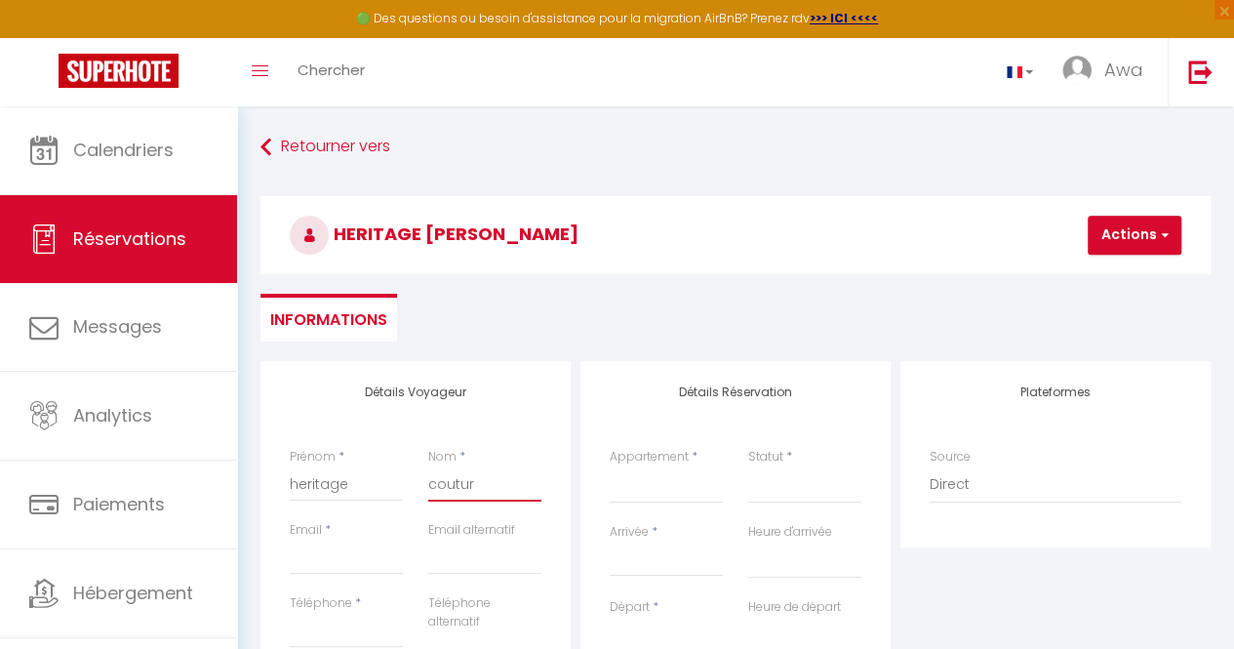
select select
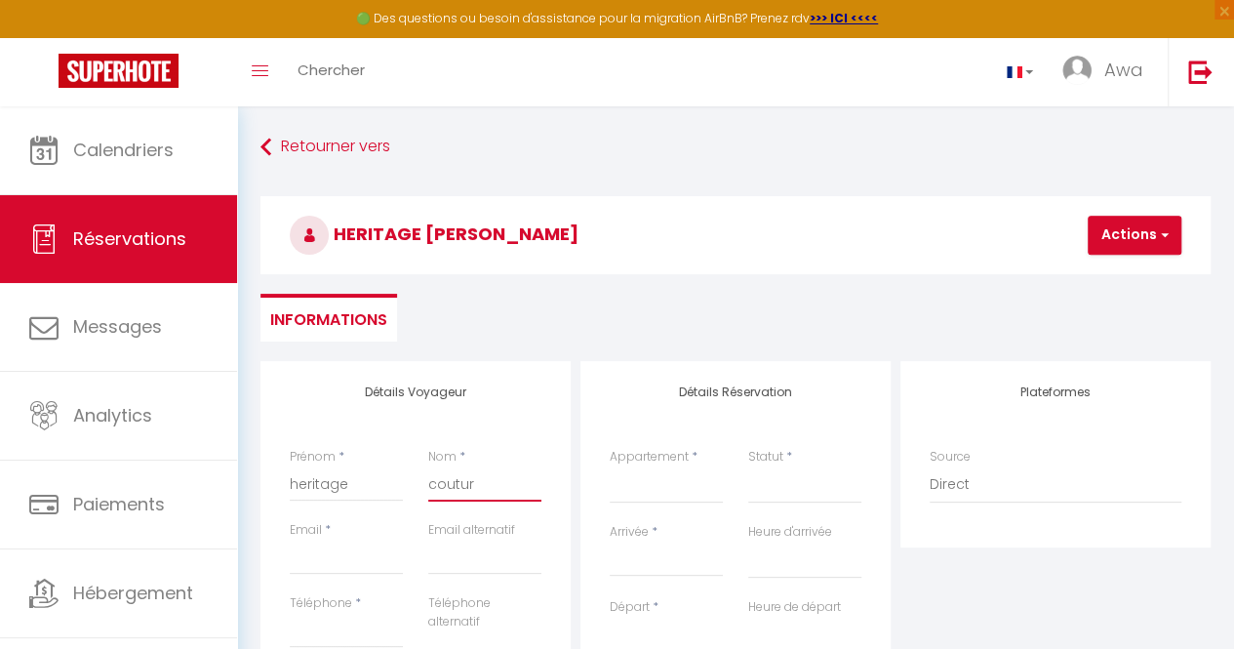
select select
checkbox input "false"
type input "couture"
select select
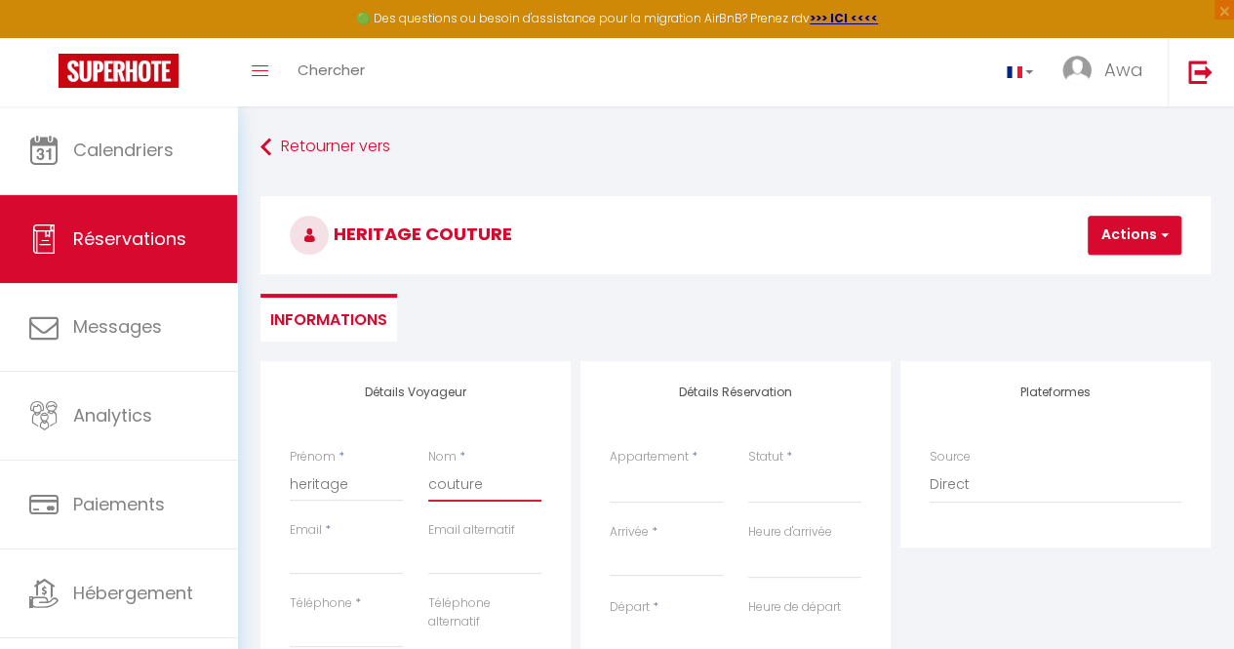
select select
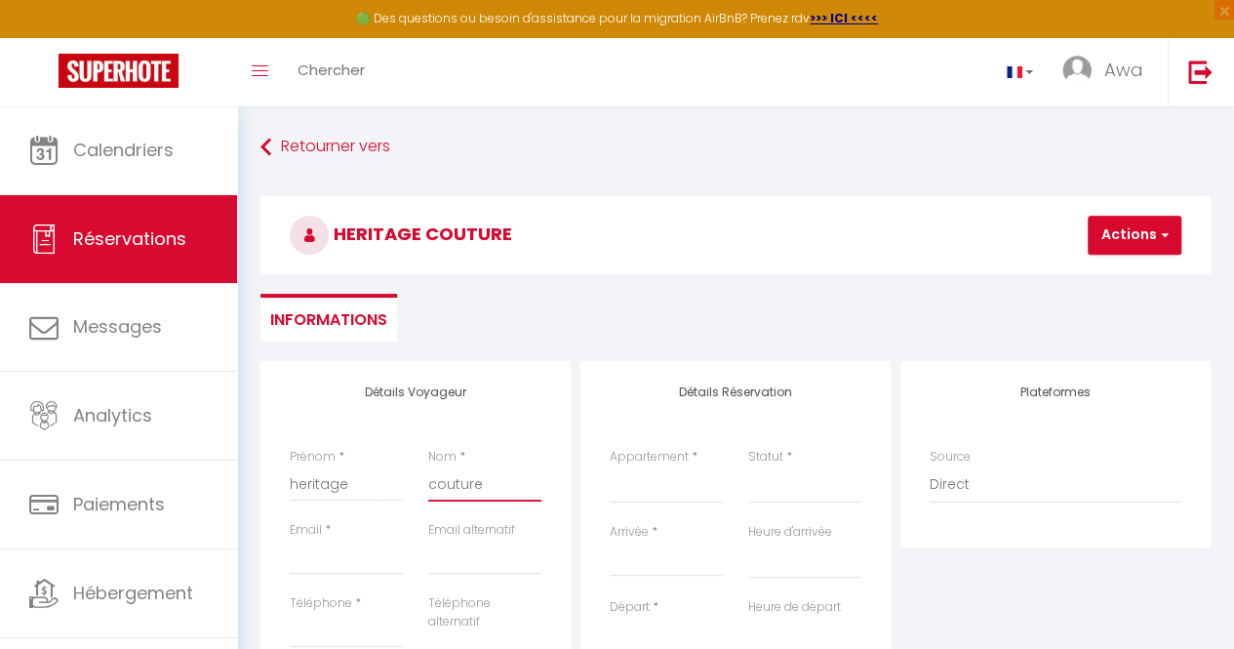
select select
checkbox input "false"
type input "couture"
click at [358, 554] on input "Email" at bounding box center [346, 556] width 113 height 35
type input "d"
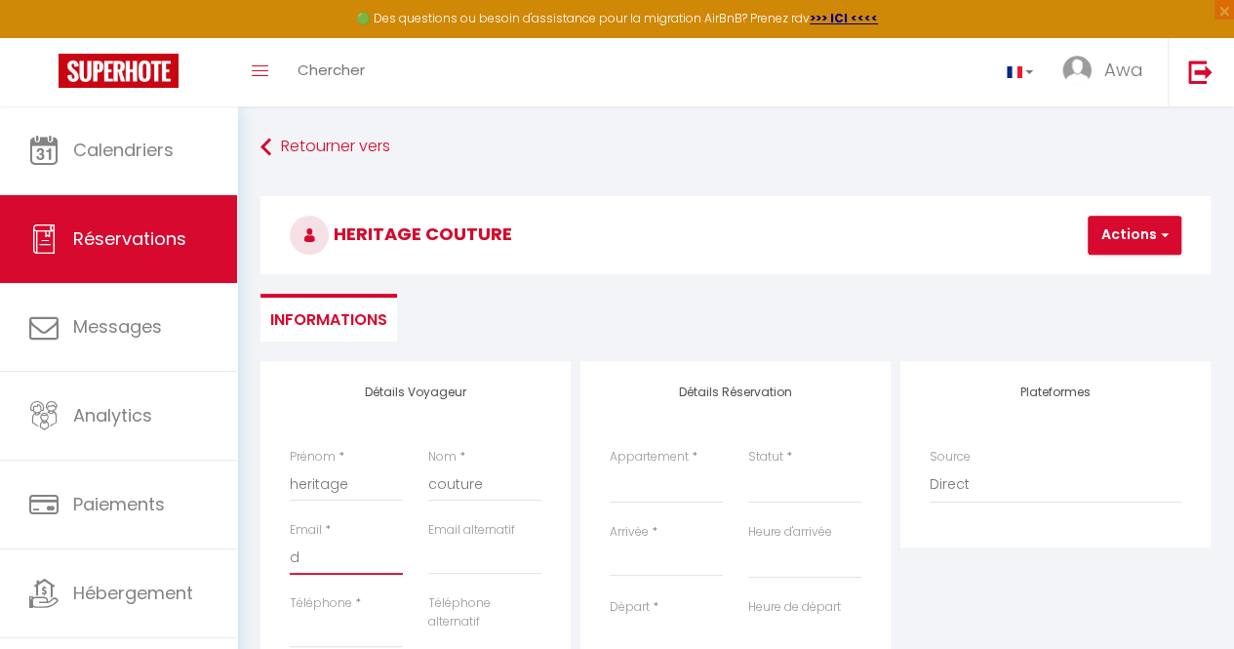
select select
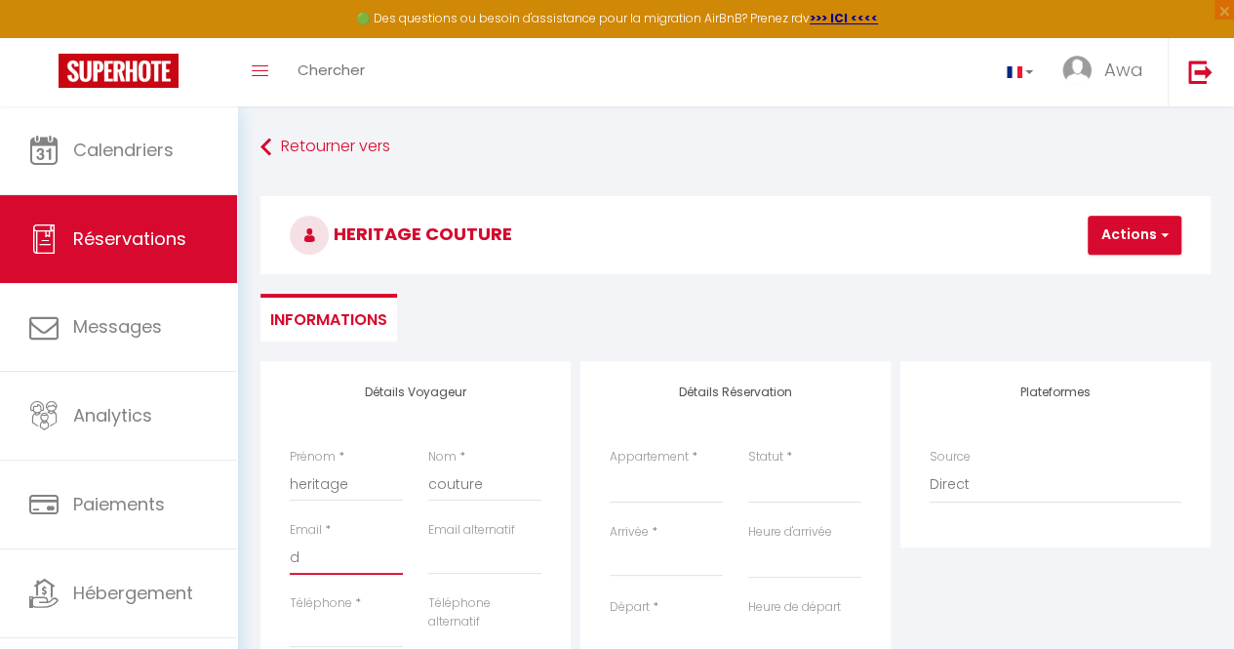
select select
checkbox input "false"
type input "ds"
select select
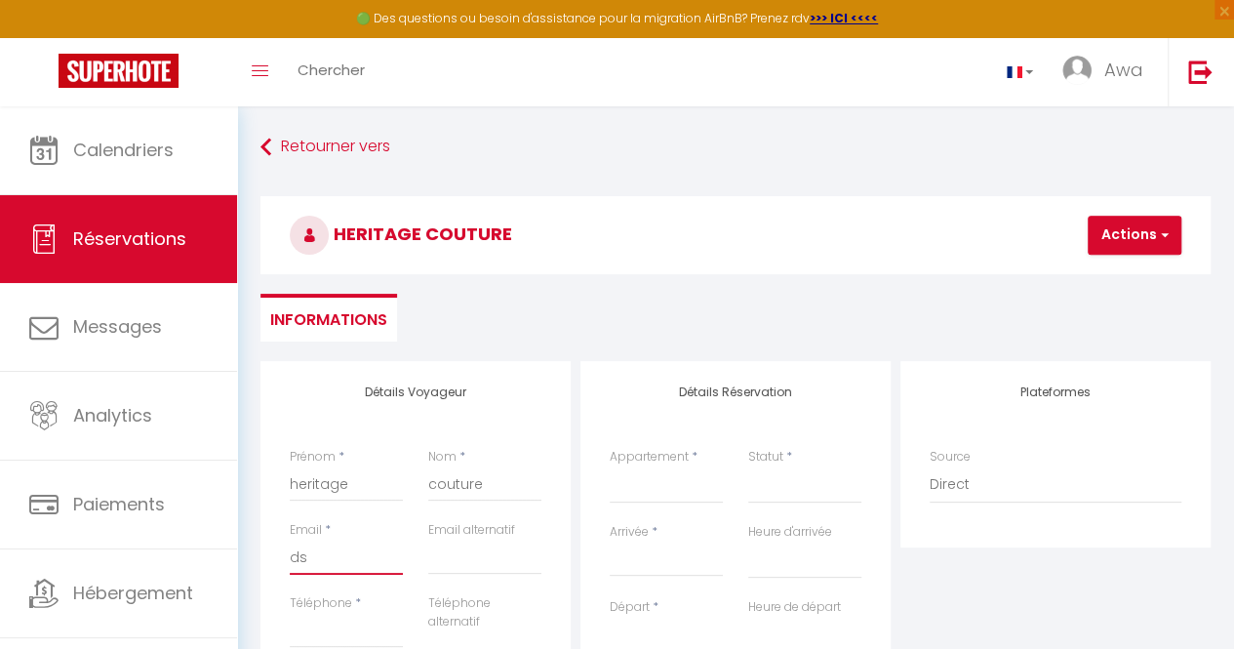
select select
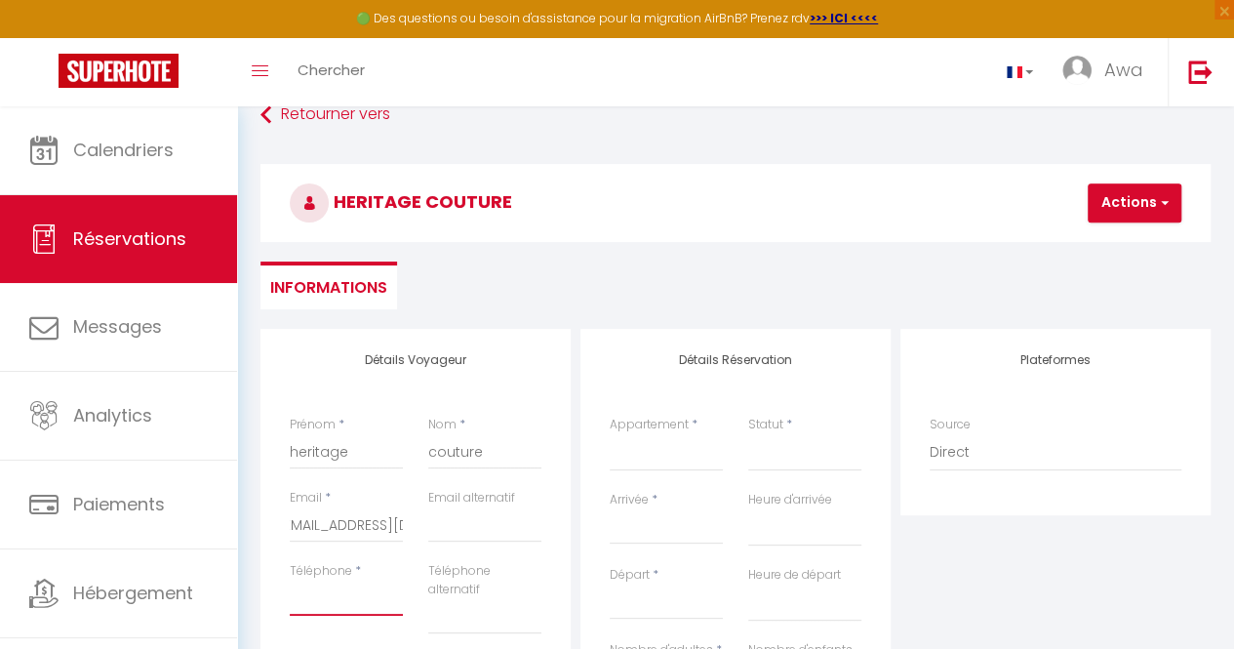
click at [348, 596] on input "Téléphone" at bounding box center [346, 597] width 113 height 35
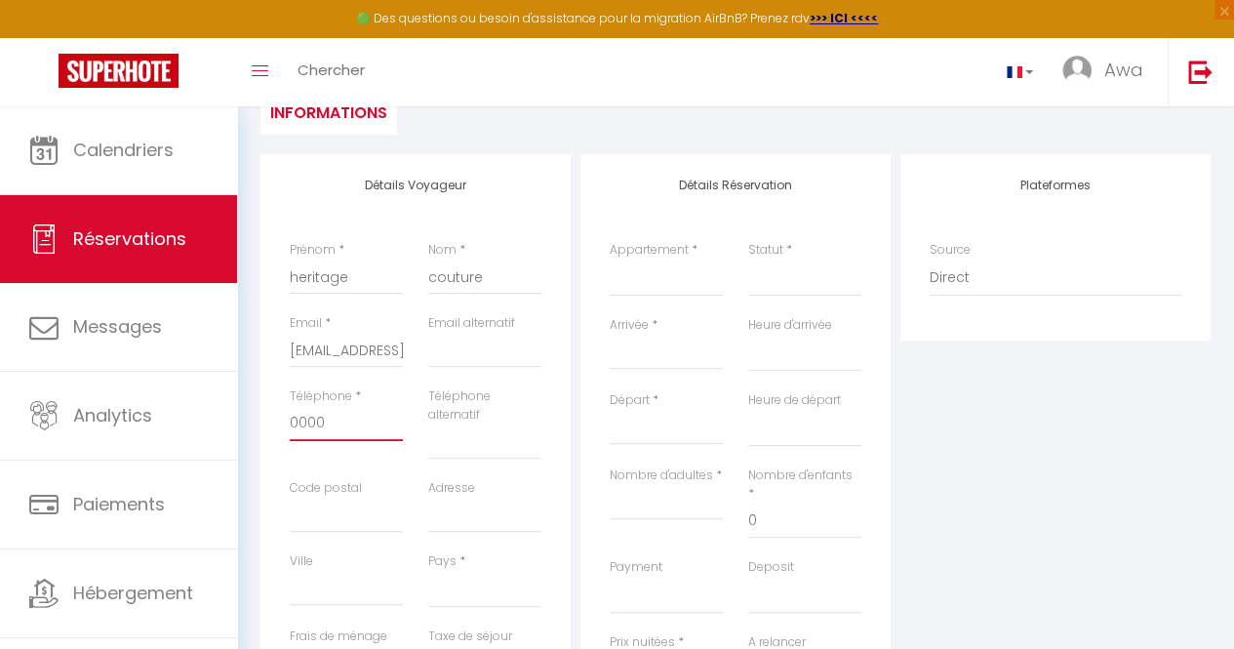
scroll to position [278, 0]
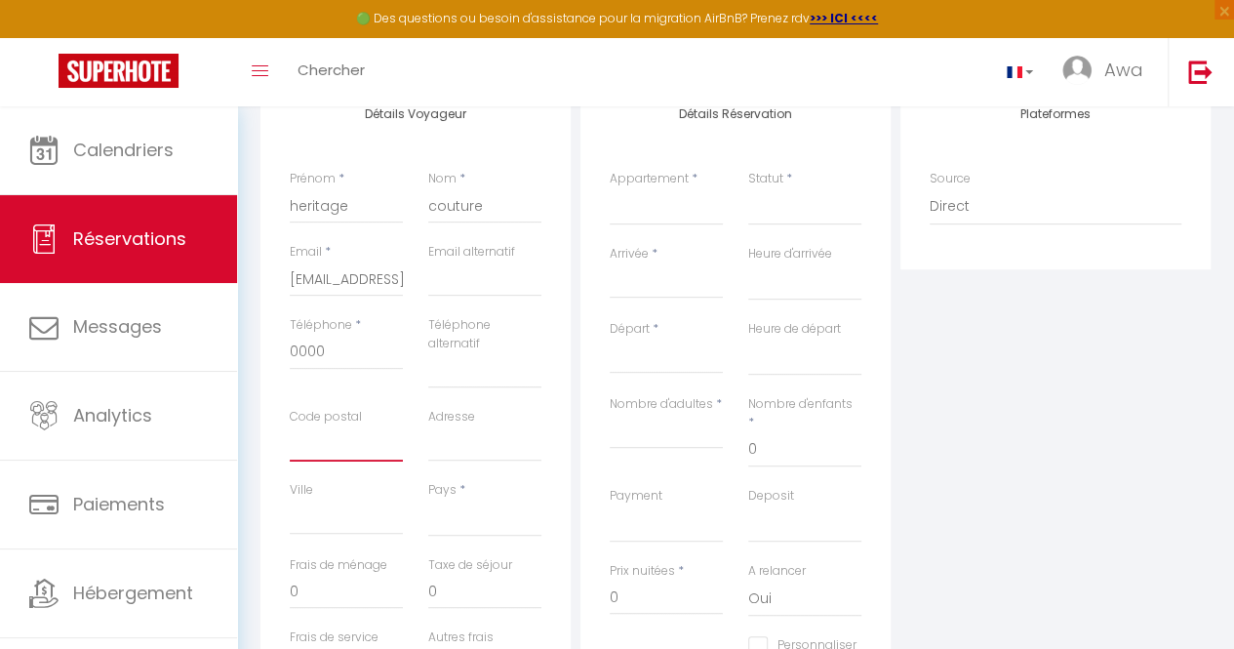
click at [348, 452] on input "Code postal" at bounding box center [346, 443] width 113 height 35
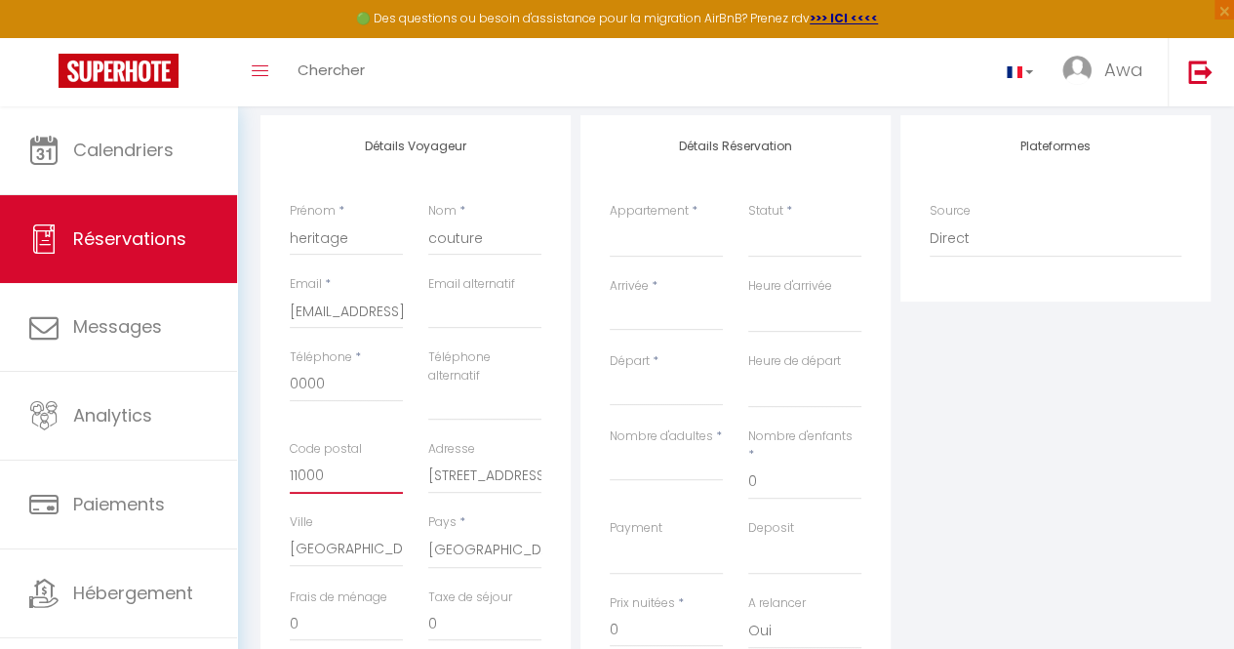
scroll to position [245, 0]
click at [658, 235] on select "F2 4ème étage - Théa Studio RDC - Théa F2 RDC - Théa F2 5ème étage - Théa F2 3è…" at bounding box center [666, 239] width 113 height 37
click at [610, 221] on select "F2 4ème étage - Théa Studio RDC - Théa F2 RDC - Théa F2 5ème étage - Théa F2 3è…" at bounding box center [666, 239] width 113 height 37
click at [802, 243] on select "Confirmé Non Confirmé Annulé Annulé par le voyageur No Show Request" at bounding box center [804, 239] width 113 height 37
click at [748, 221] on select "Confirmé Non Confirmé Annulé Annulé par le voyageur No Show Request" at bounding box center [804, 239] width 113 height 37
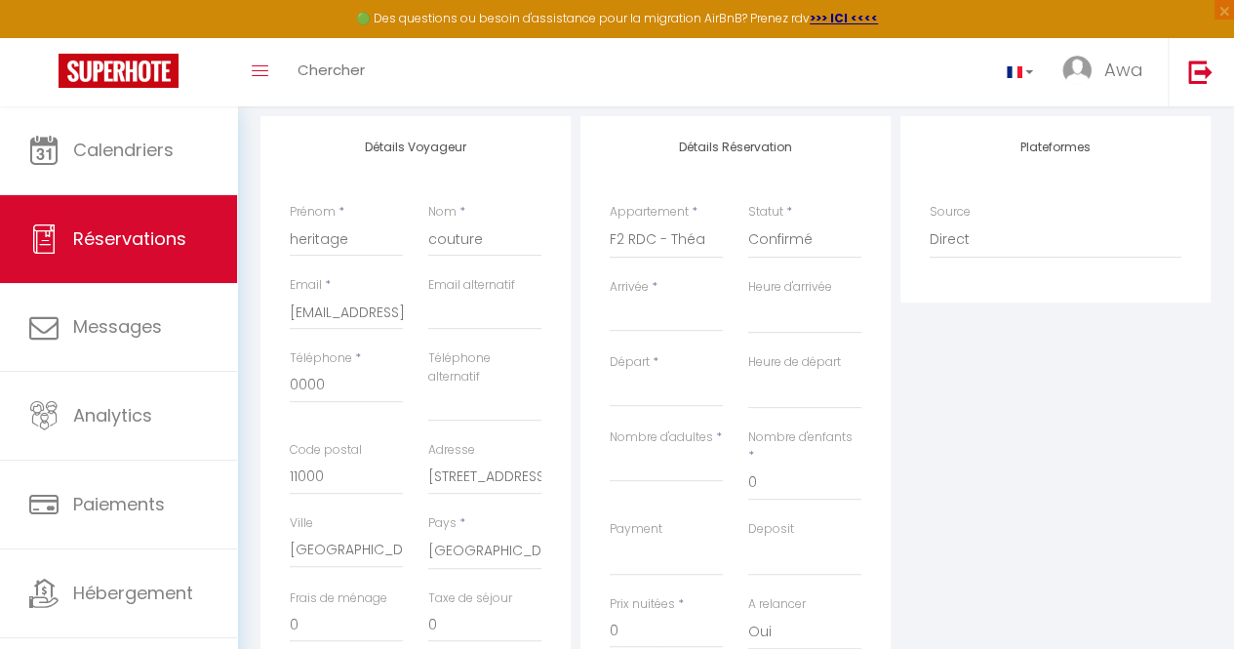
click at [687, 328] on div "< Oct 2025 > Dim Lun Mar Mer Jeu Ven Sam 1 2 3 4 5 6 7 8 9 10 11 12 13 14 15 16…" at bounding box center [666, 314] width 113 height 35
click at [685, 316] on input "Arrivée" at bounding box center [666, 315] width 113 height 25
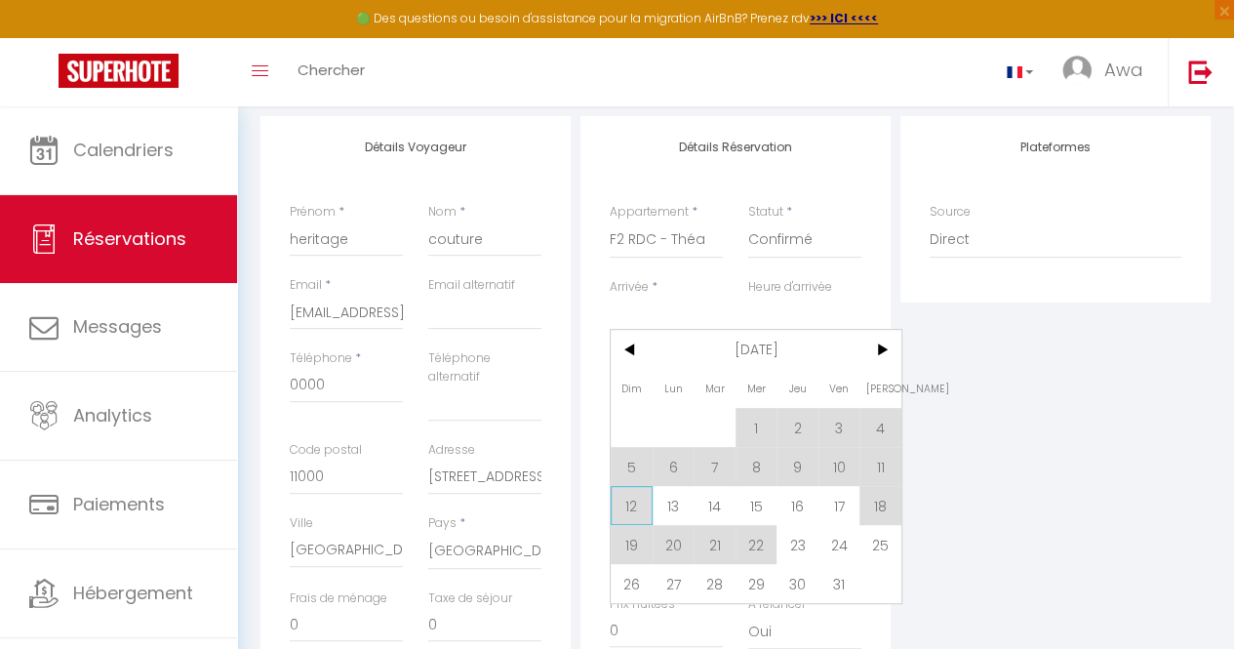
click at [632, 500] on span "12" at bounding box center [632, 505] width 42 height 39
click at [634, 520] on label "Payment" at bounding box center [636, 529] width 53 height 19
click at [748, 259] on select "Confirmé Non Confirmé Annulé Annulé par le voyageur No Show Request" at bounding box center [804, 239] width 113 height 37
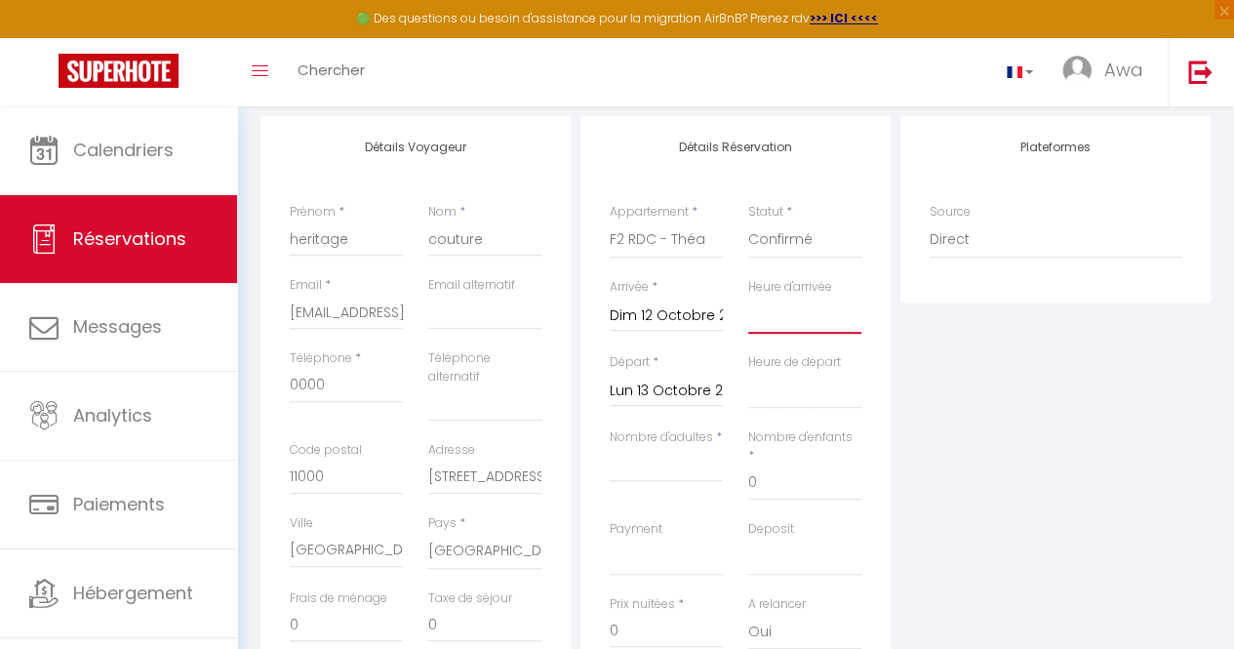
click at [775, 333] on select "00:00 00:30 01:00 01:30 02:00 02:30 03:00 03:30 04:00 04:30 05:00 05:30 06:00 0…" at bounding box center [804, 315] width 113 height 37
click at [748, 297] on select "00:00 00:30 01:00 01:30 02:00 02:30 03:00 03:30 04:00 04:30 05:00 05:30 06:00 0…" at bounding box center [804, 315] width 113 height 37
click at [783, 379] on select "00:00 00:30 01:00 01:30 02:00 02:30 03:00 03:30 04:00 04:30 05:00 05:30 06:00 0…" at bounding box center [804, 390] width 113 height 37
click at [748, 372] on select "00:00 00:30 01:00 01:30 02:00 02:30 03:00 03:30 04:00 04:30 05:00 05:30 06:00 0…" at bounding box center [804, 390] width 113 height 37
click at [647, 473] on input "Nombre d'adultes" at bounding box center [666, 464] width 113 height 35
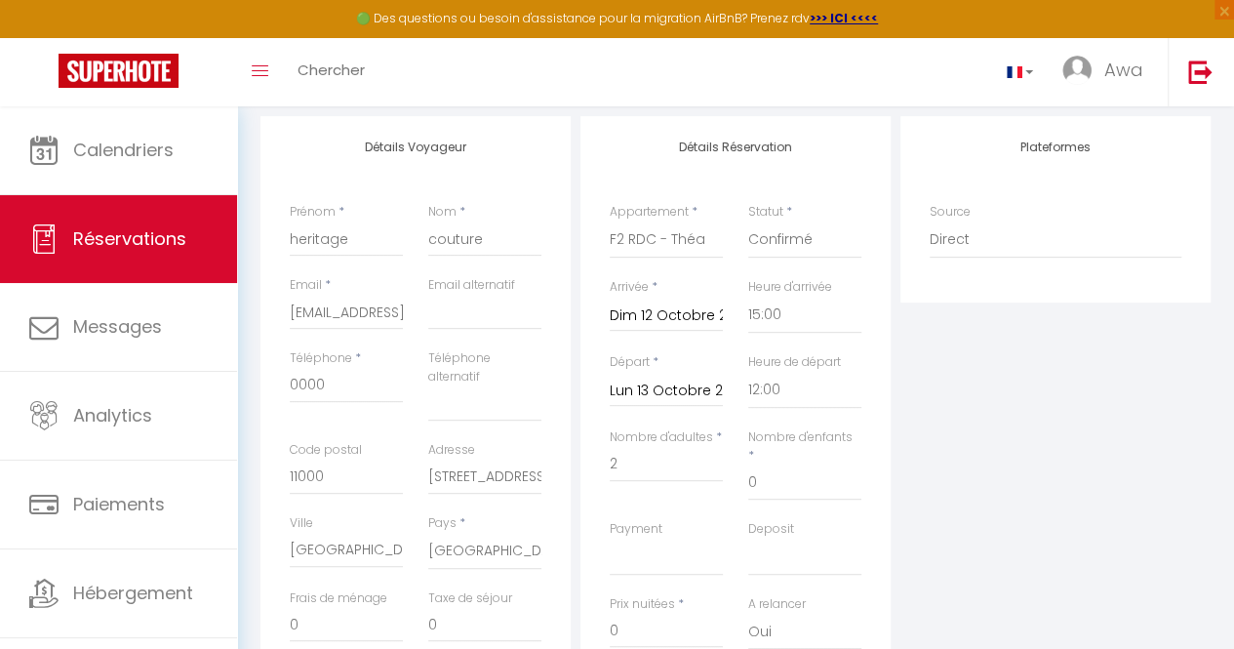
click at [728, 536] on div "Payment OK KO" at bounding box center [666, 557] width 139 height 75
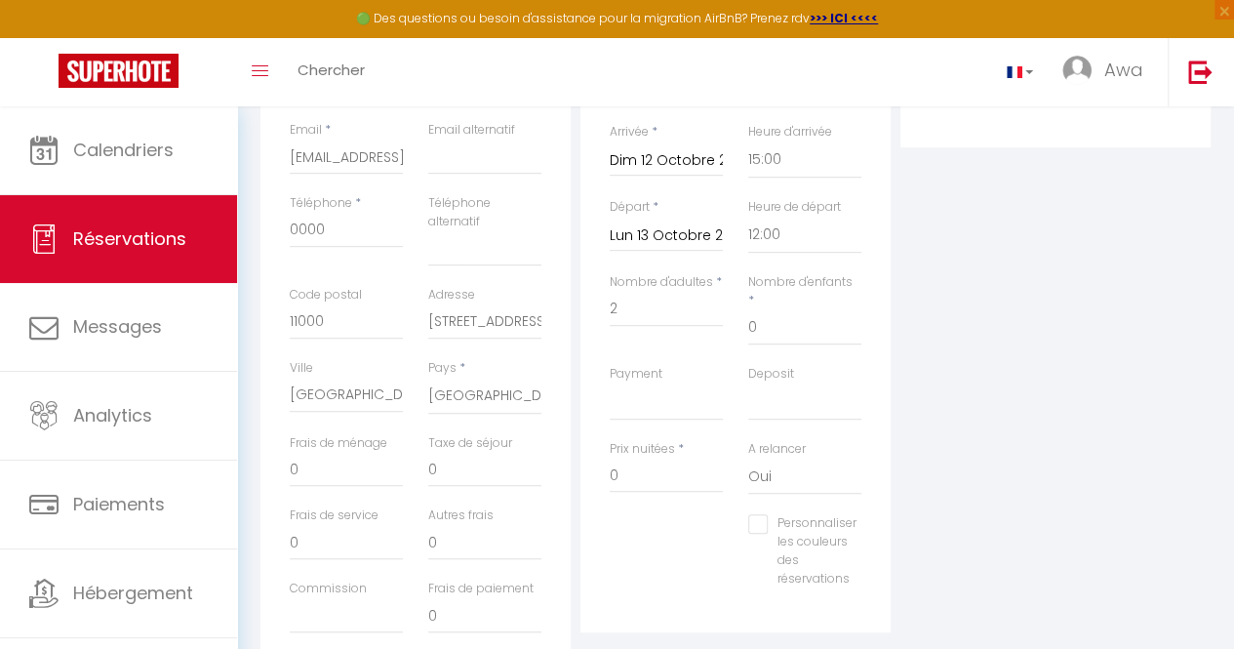
scroll to position [402, 0]
click at [690, 385] on select "OK KO" at bounding box center [666, 399] width 113 height 37
click at [610, 381] on select "OK KO" at bounding box center [666, 399] width 113 height 37
click at [644, 456] on input "0" at bounding box center [666, 473] width 113 height 35
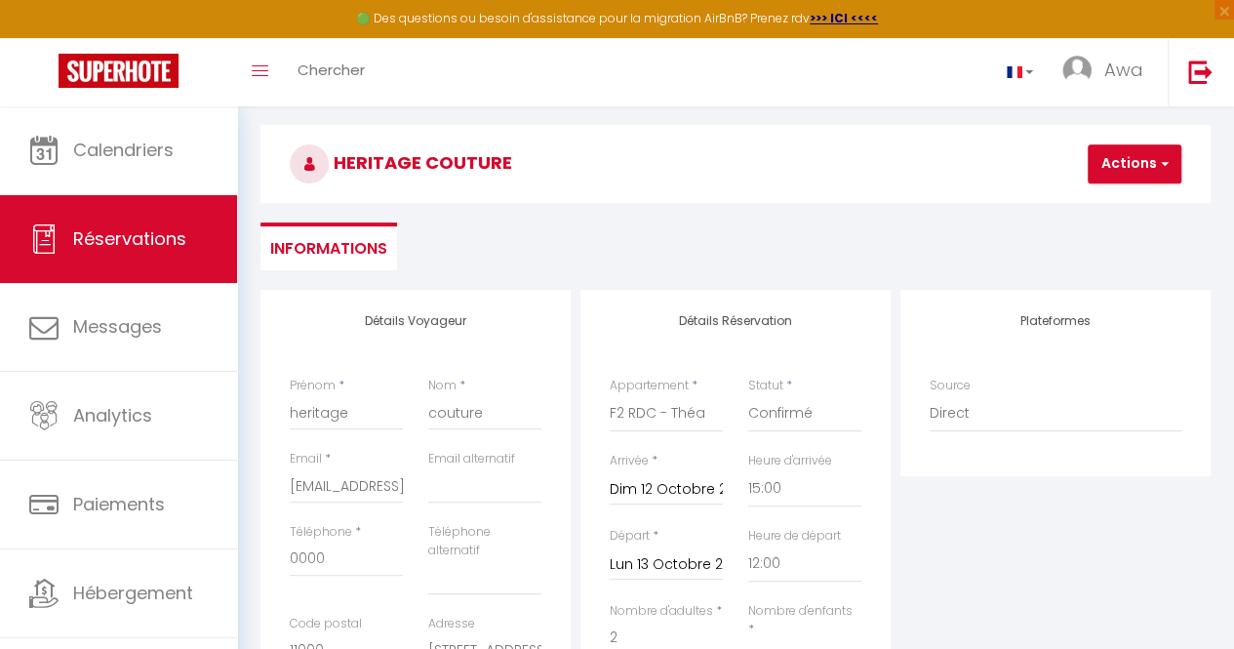
scroll to position [18, 0]
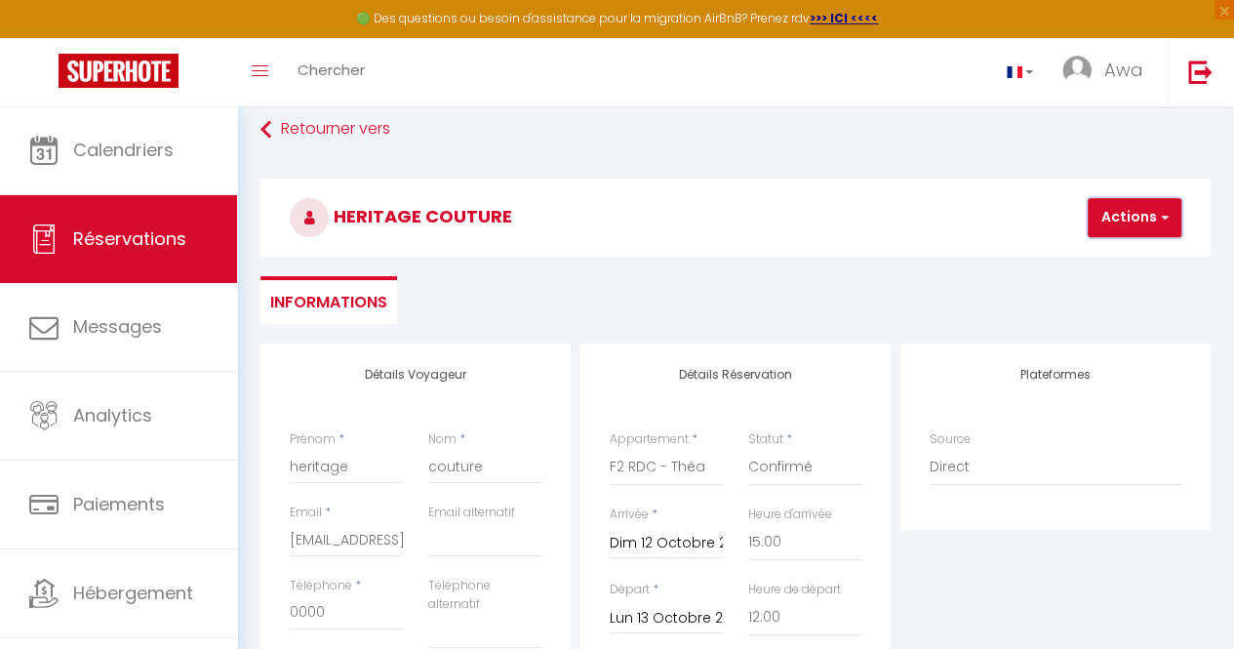
click at [1124, 210] on button "Actions" at bounding box center [1135, 217] width 94 height 39
click at [1117, 264] on link "Enregistrer" at bounding box center [1151, 260] width 154 height 25
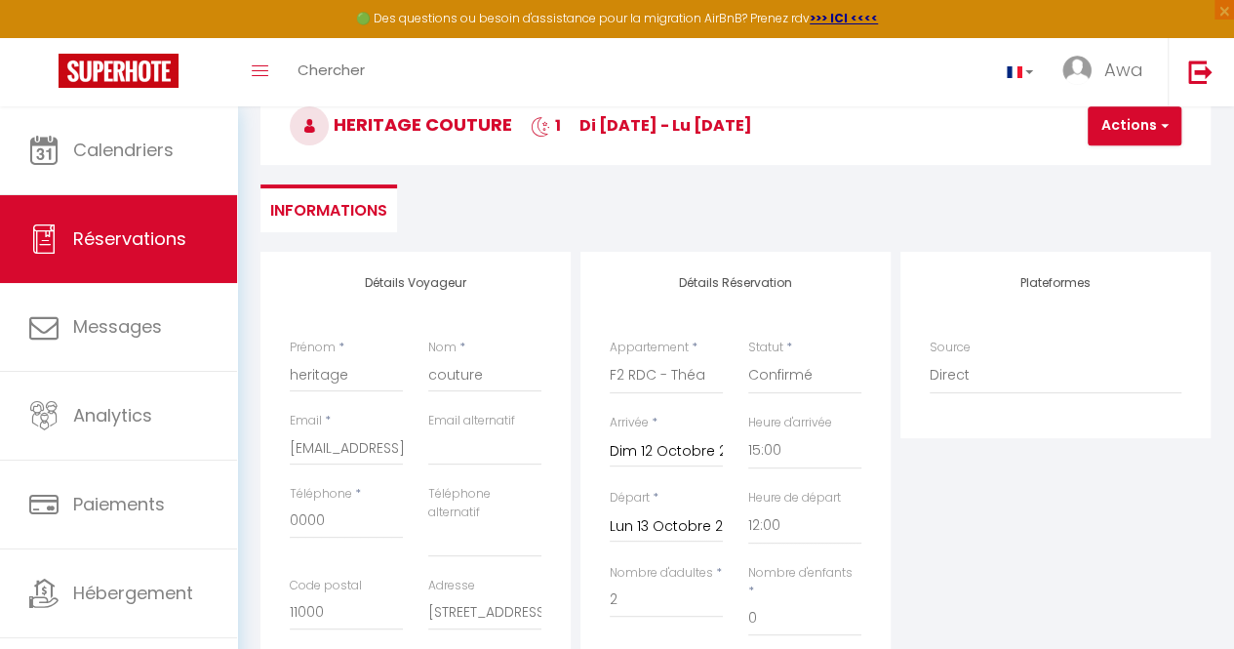
scroll to position [174, 0]
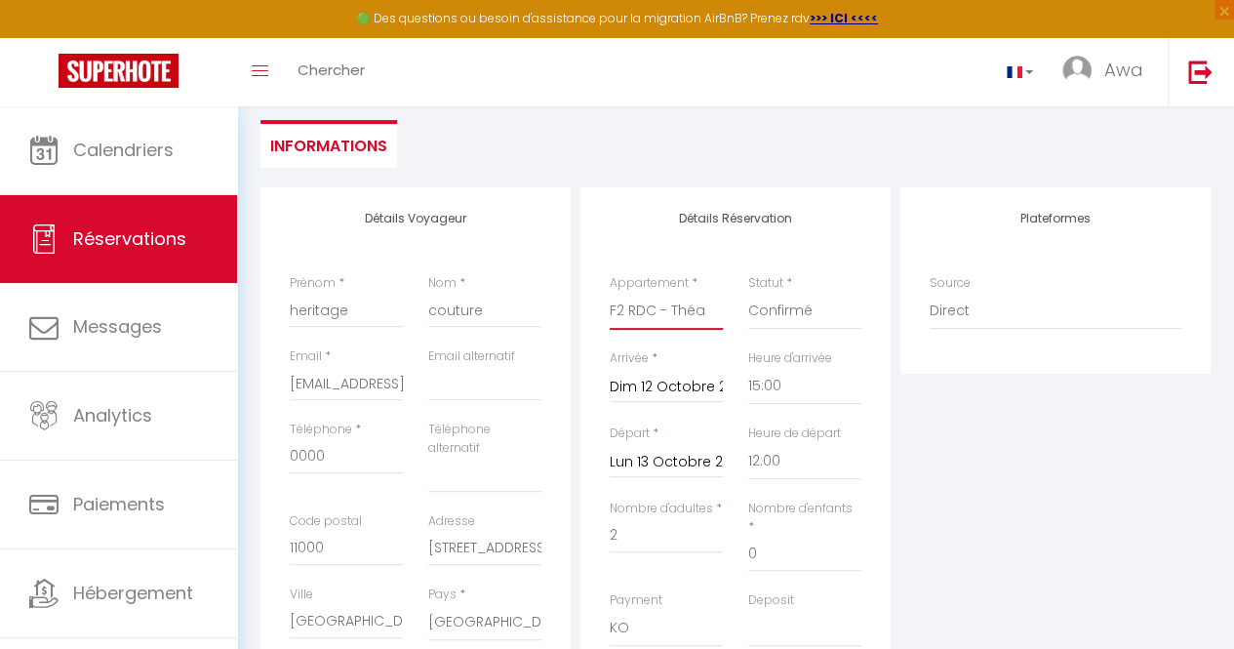
click at [681, 306] on select "F2 4ème étage - Théa Studio RDC - Théa F2 RDC - Théa F2 5ème étage - Théa F2 3è…" at bounding box center [666, 311] width 113 height 37
click at [610, 293] on select "F2 4ème étage - Théa Studio RDC - Théa F2 RDC - Théa F2 5ème étage - Théa F2 3è…" at bounding box center [666, 311] width 113 height 37
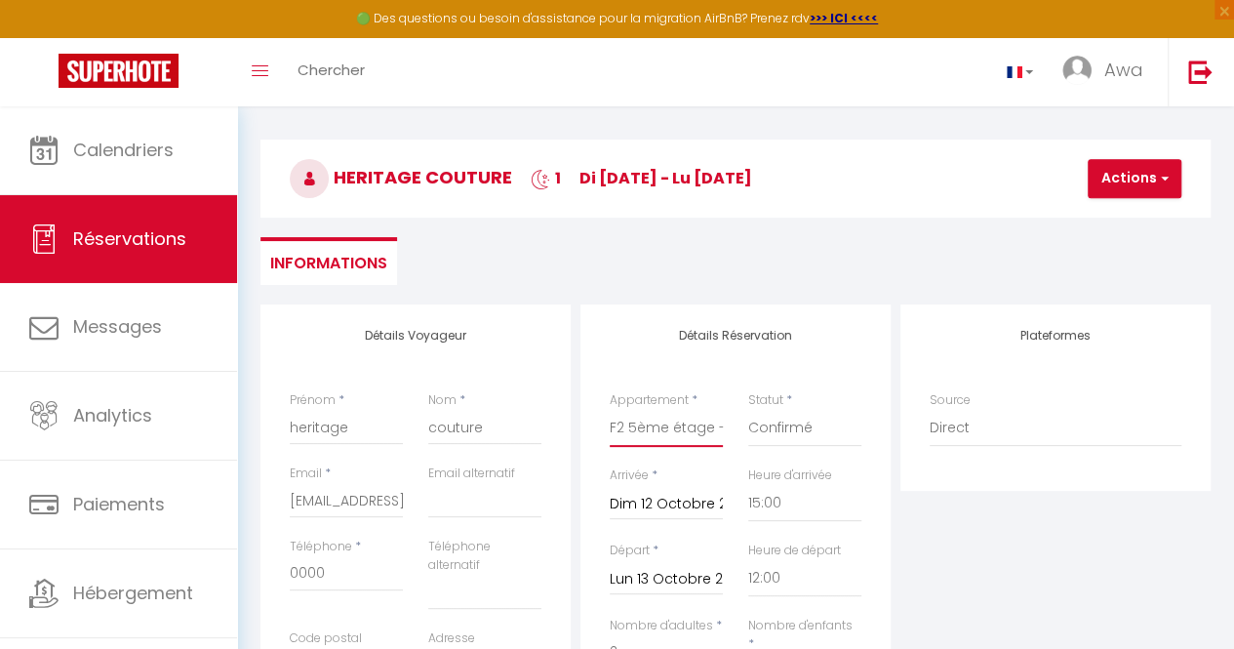
scroll to position [52, 0]
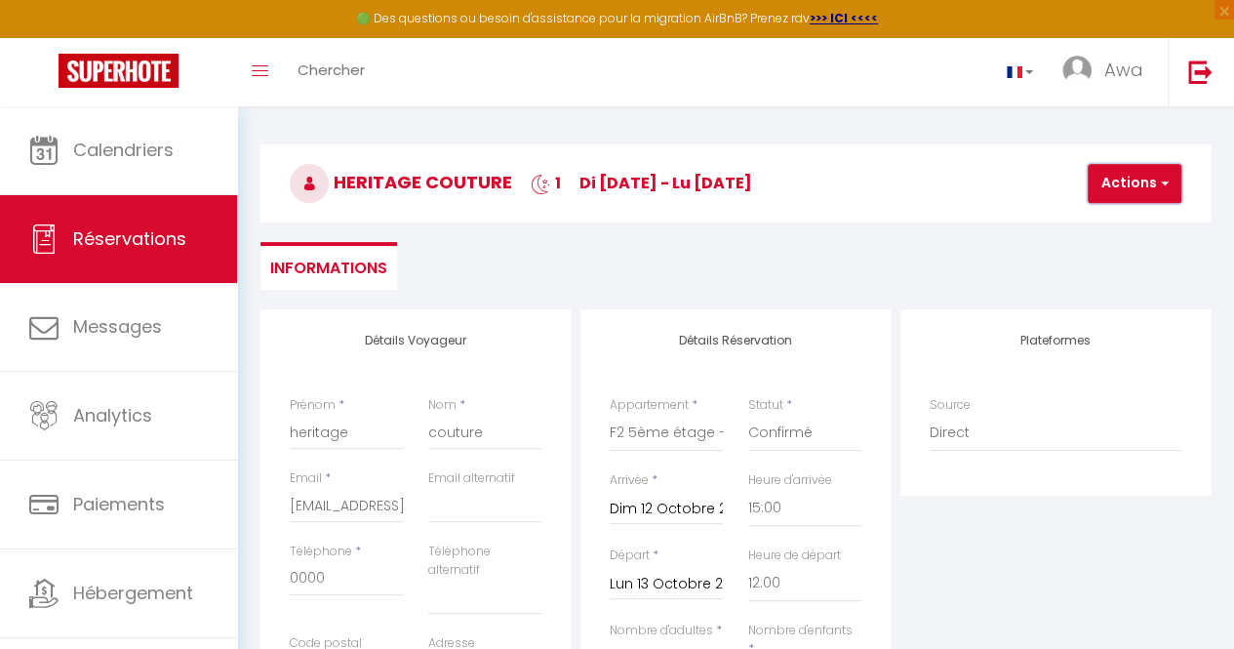
click at [1111, 168] on button "Actions" at bounding box center [1135, 183] width 94 height 39
click at [1108, 224] on link "Enregistrer" at bounding box center [1151, 226] width 154 height 25
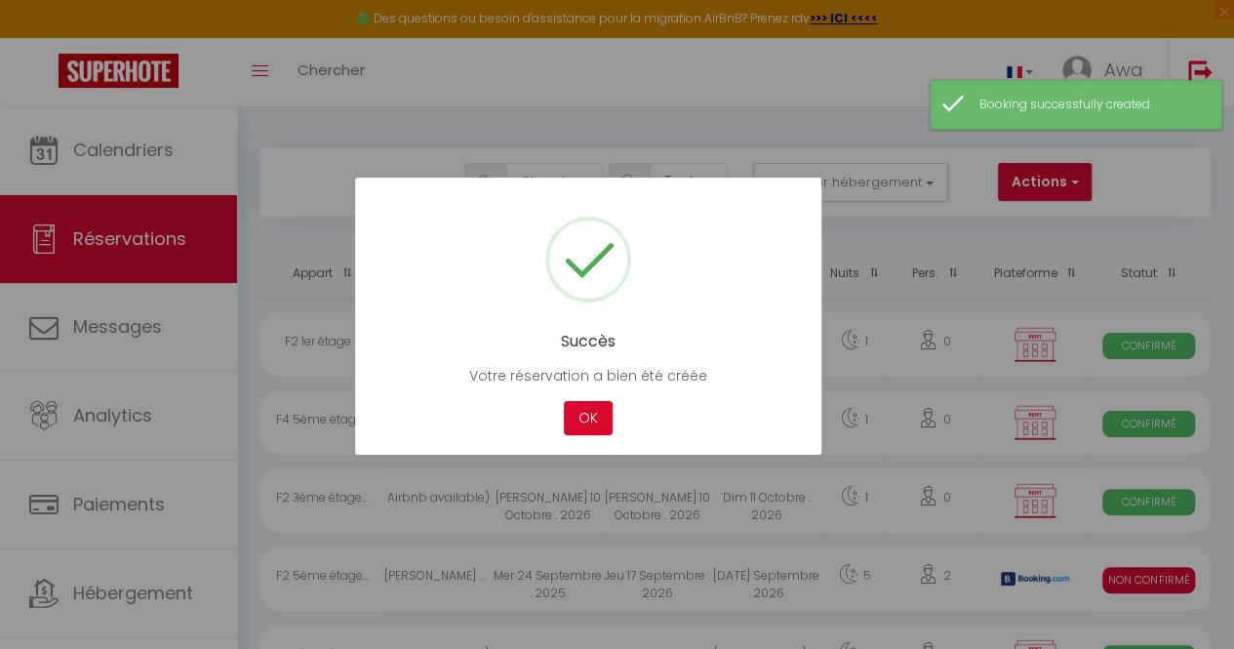
click at [588, 396] on div "Succès Votre réservation a bien été créée Not valid Cancel OK" at bounding box center [588, 316] width 466 height 277
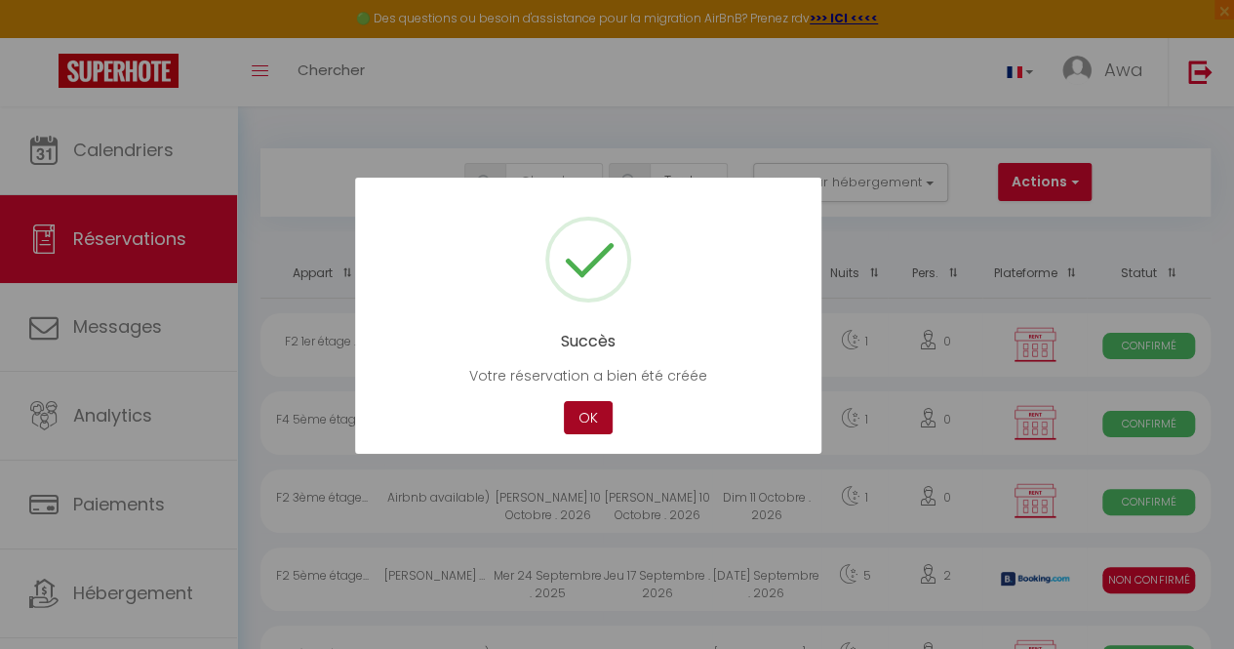
click at [588, 401] on button "OK" at bounding box center [588, 418] width 49 height 34
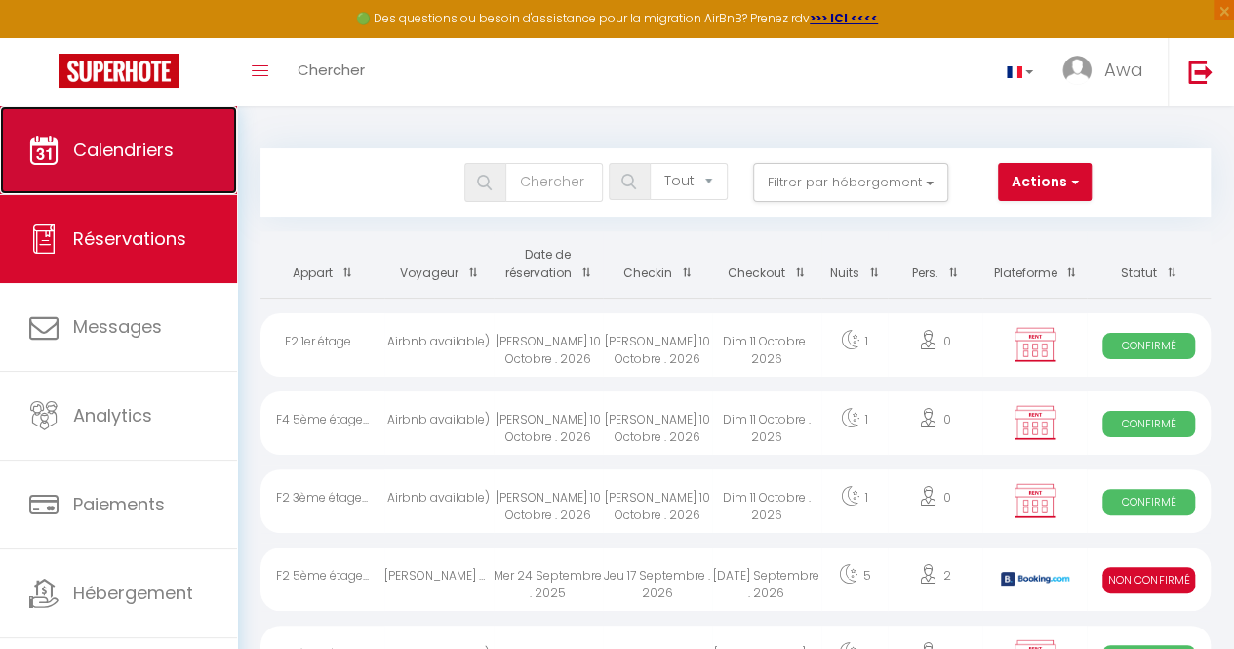
click at [117, 171] on link "Calendriers" at bounding box center [118, 150] width 237 height 88
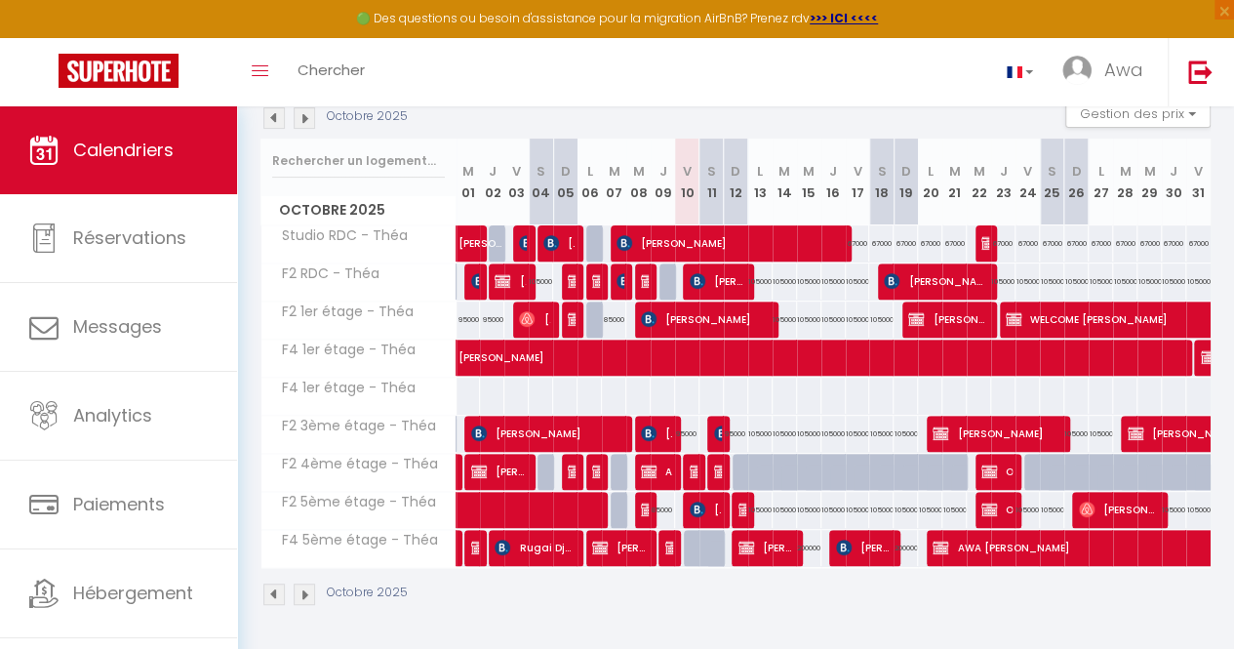
scroll to position [220, 0]
click at [769, 541] on span "[PERSON_NAME]" at bounding box center [766, 547] width 55 height 37
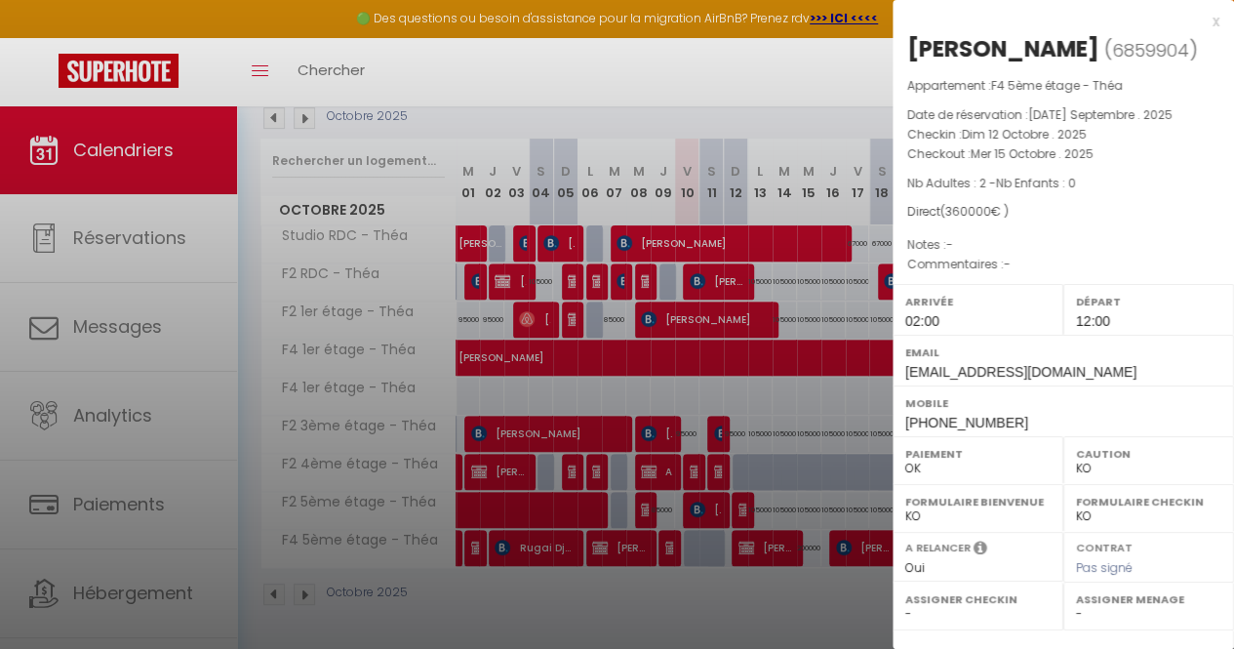
click at [767, 499] on div at bounding box center [617, 324] width 1234 height 649
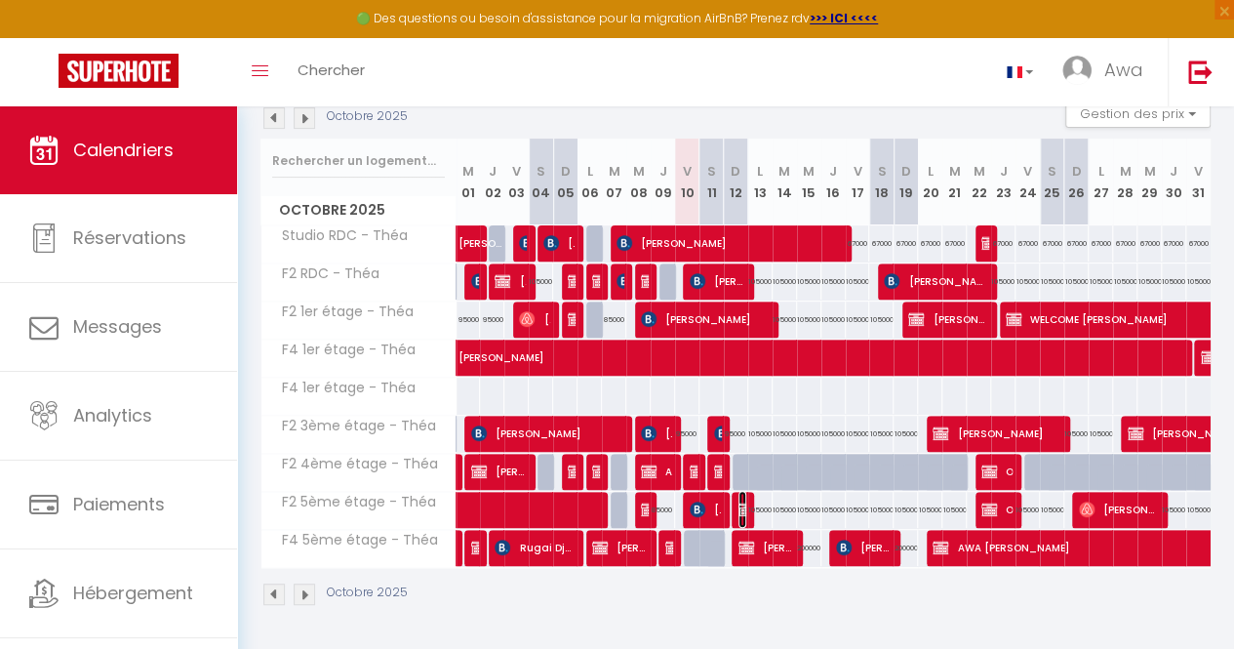
click at [739, 503] on img at bounding box center [747, 509] width 16 height 16
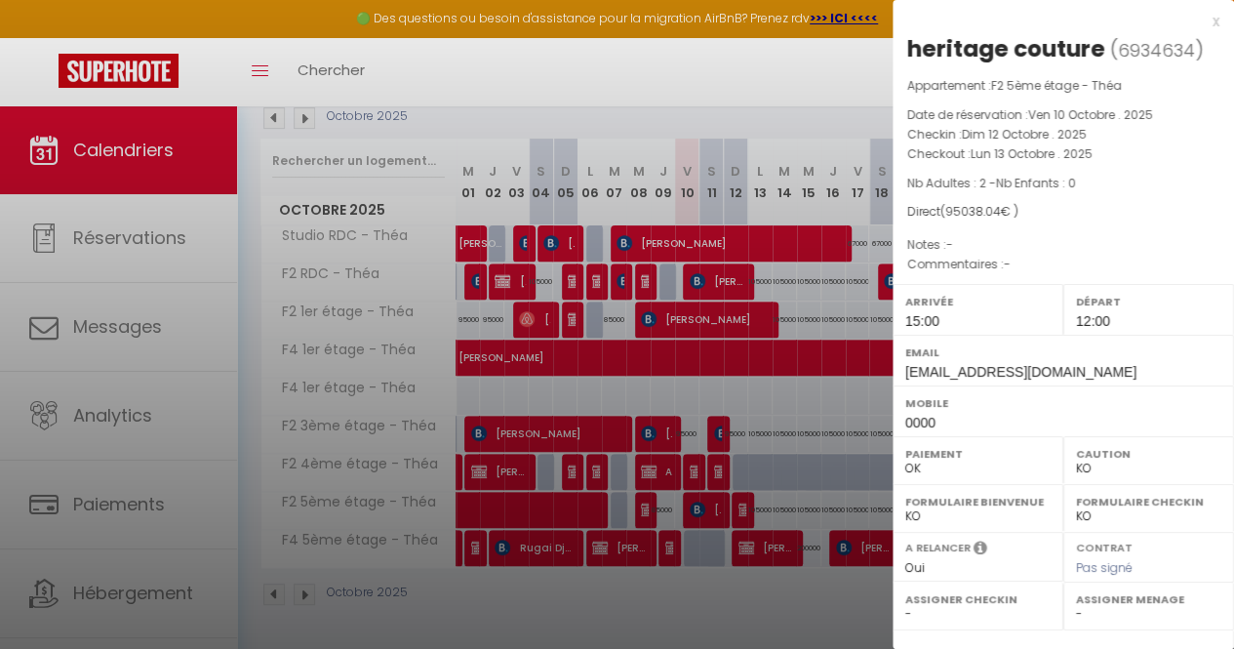
click at [838, 403] on div at bounding box center [617, 324] width 1234 height 649
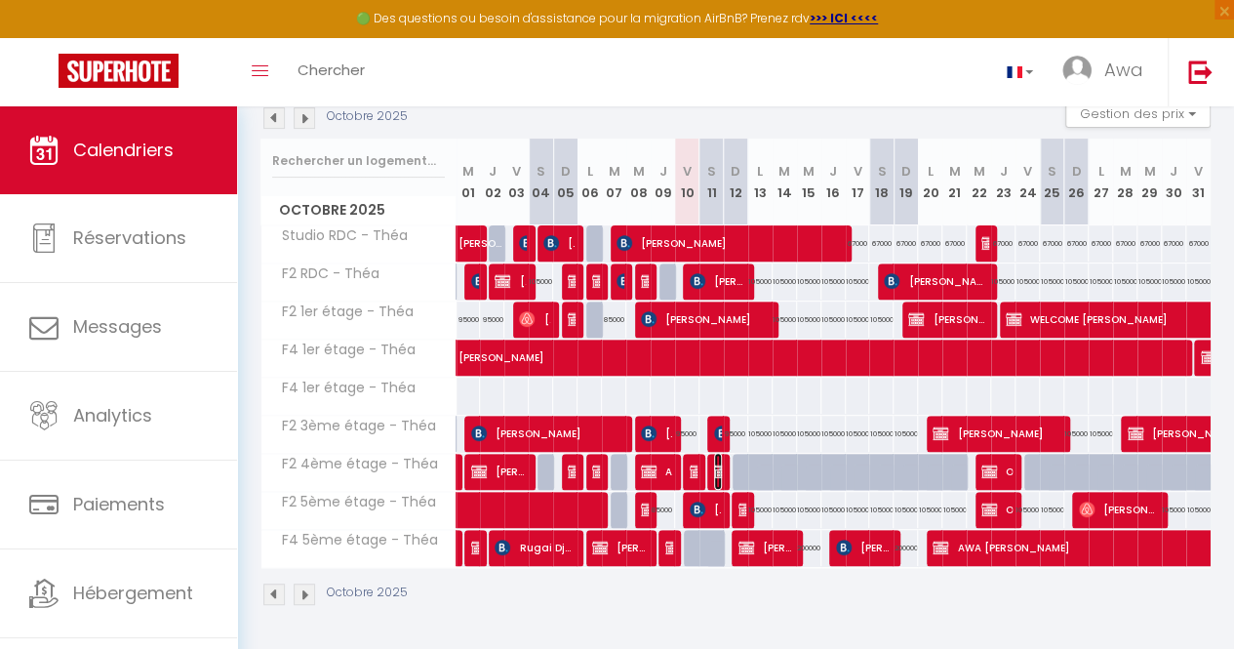
click at [714, 464] on img at bounding box center [722, 471] width 16 height 16
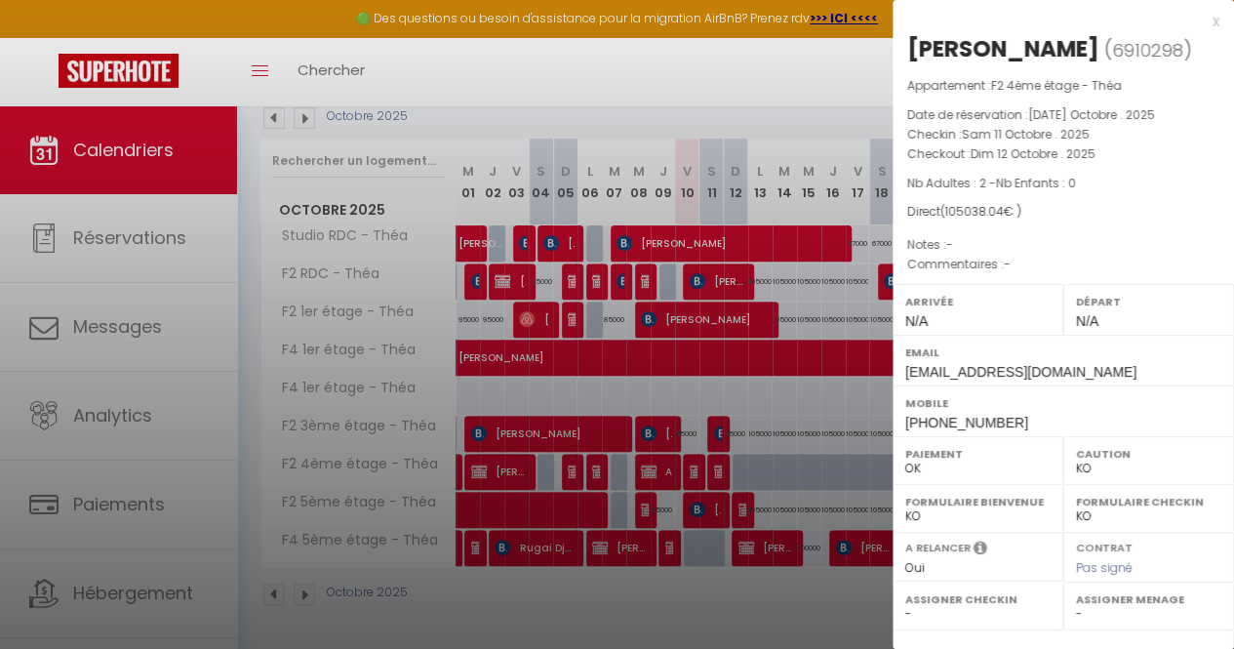
drag, startPoint x: 759, startPoint y: 440, endPoint x: 716, endPoint y: 419, distance: 48.0
click at [716, 419] on div at bounding box center [617, 324] width 1234 height 649
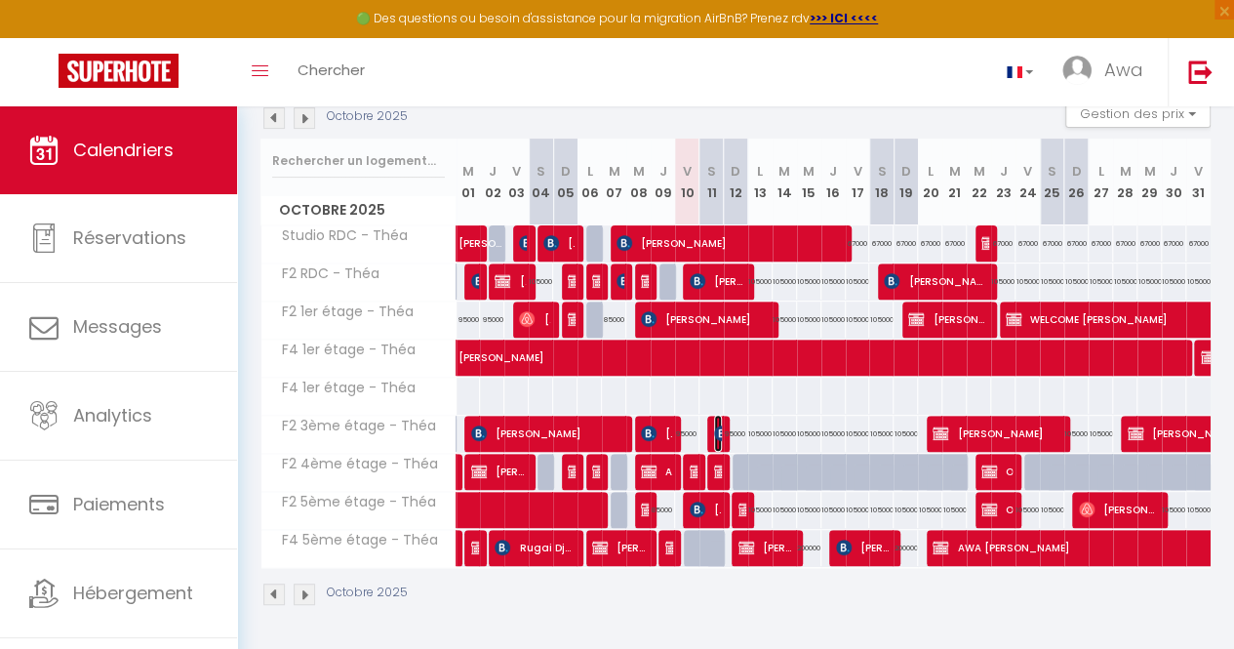
click at [714, 429] on img at bounding box center [722, 433] width 16 height 16
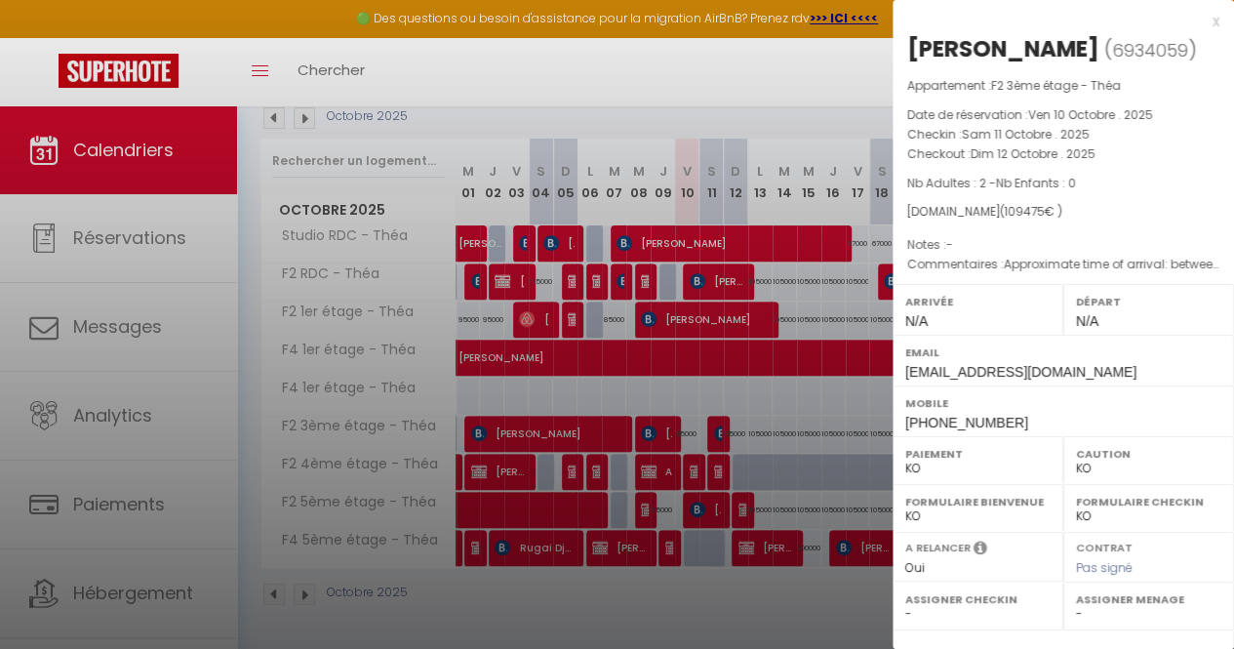
click at [721, 418] on div at bounding box center [617, 324] width 1234 height 649
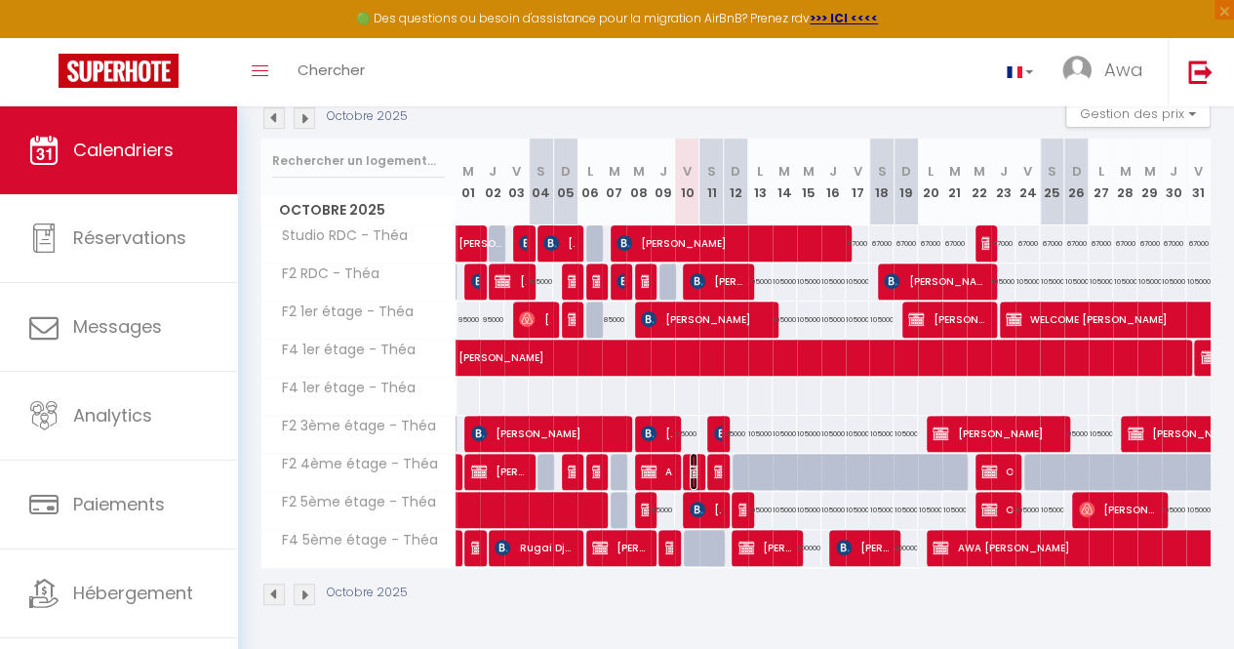
click at [690, 456] on span "AMADOU TALL" at bounding box center [694, 471] width 8 height 37
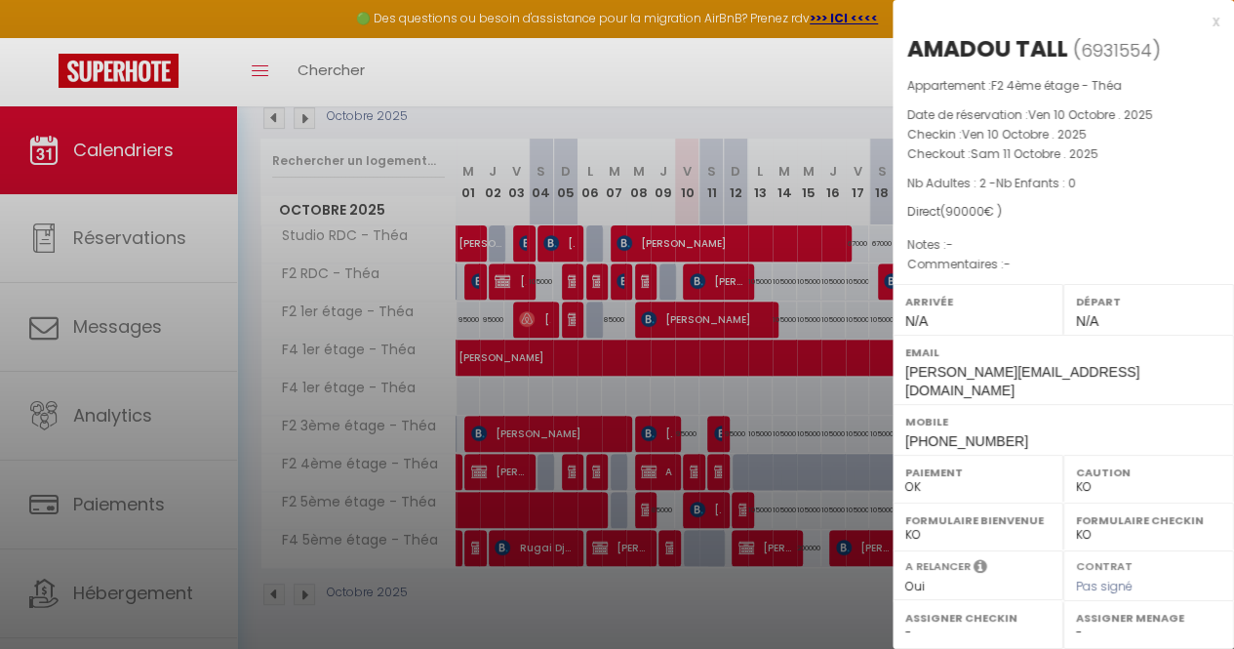
click at [738, 357] on div at bounding box center [617, 324] width 1234 height 649
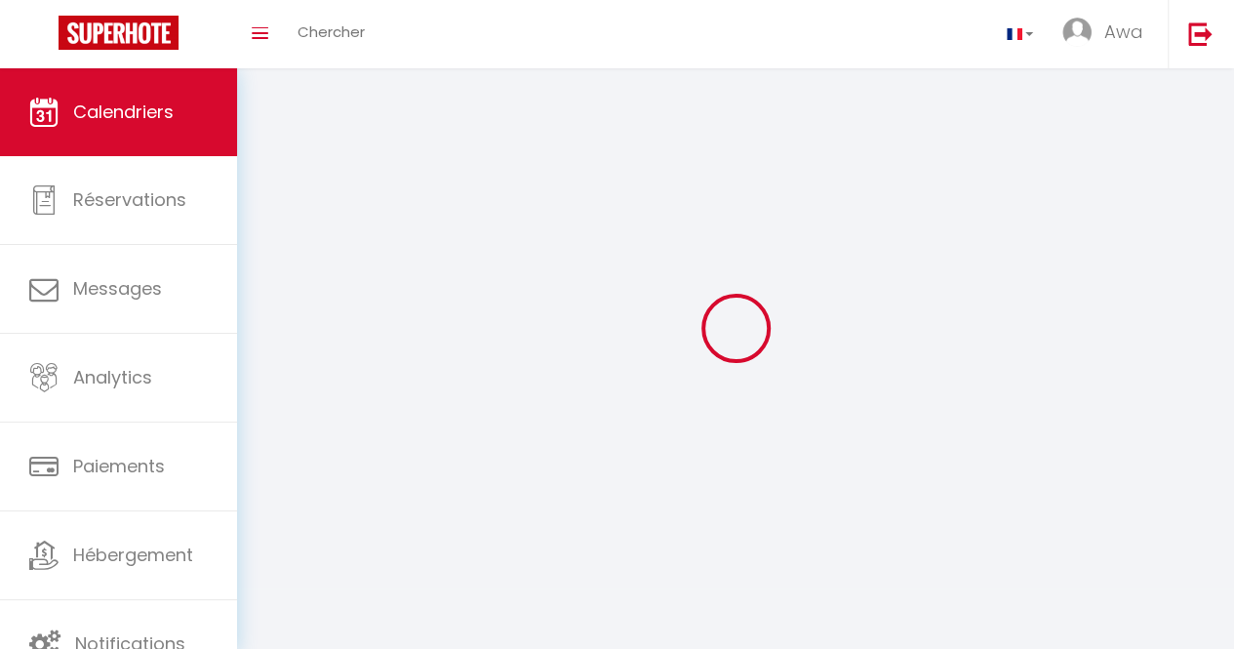
select select
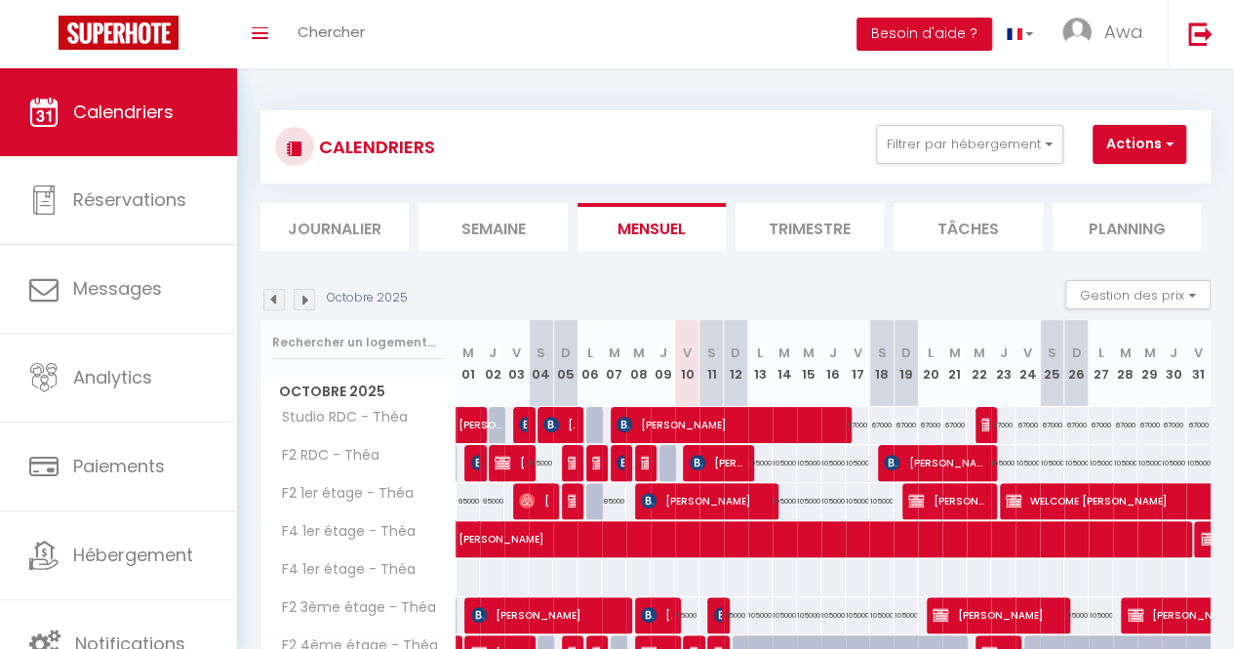
select select
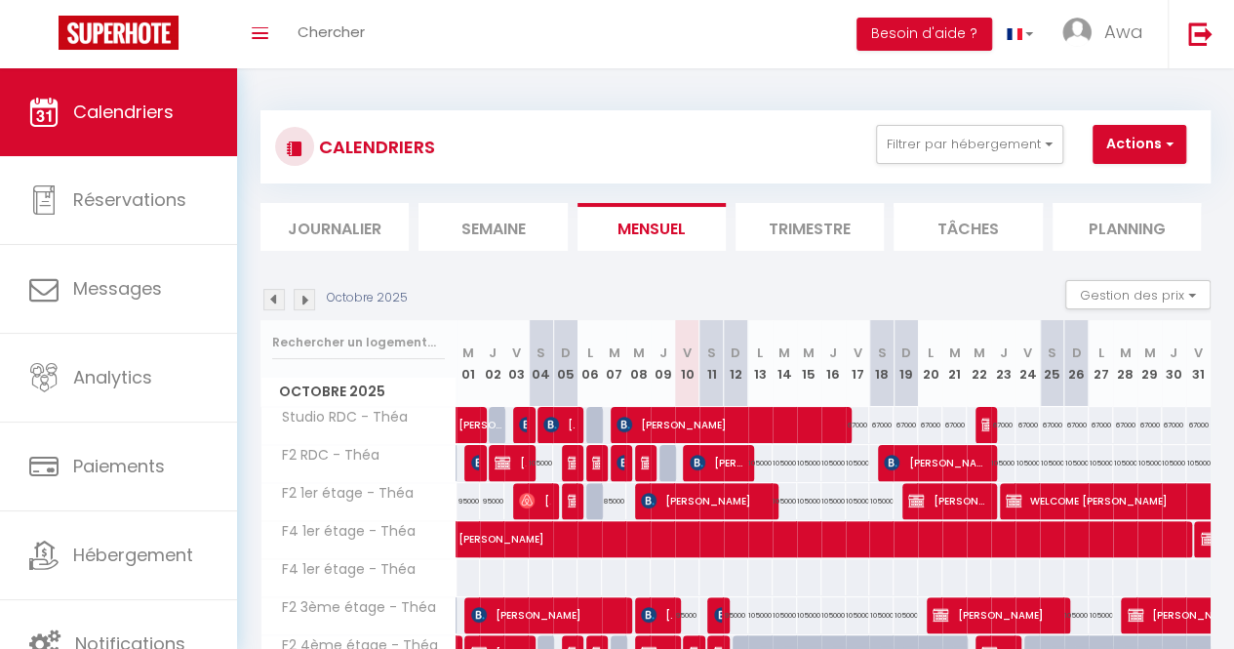
select select
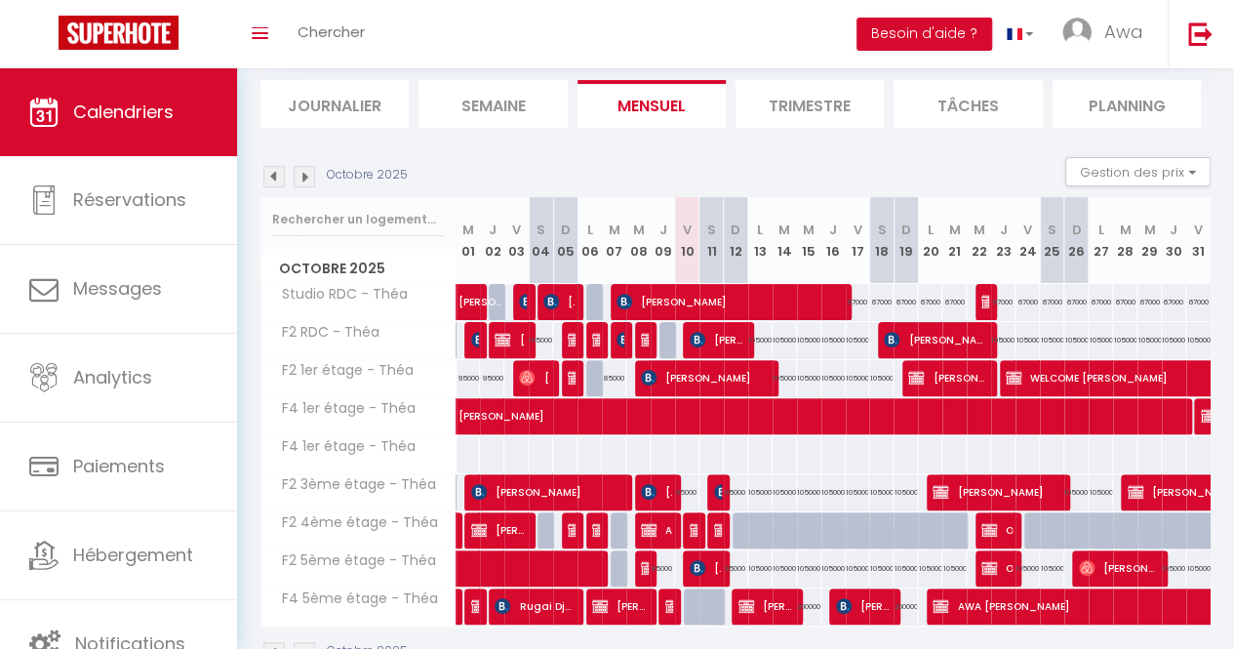
scroll to position [124, 0]
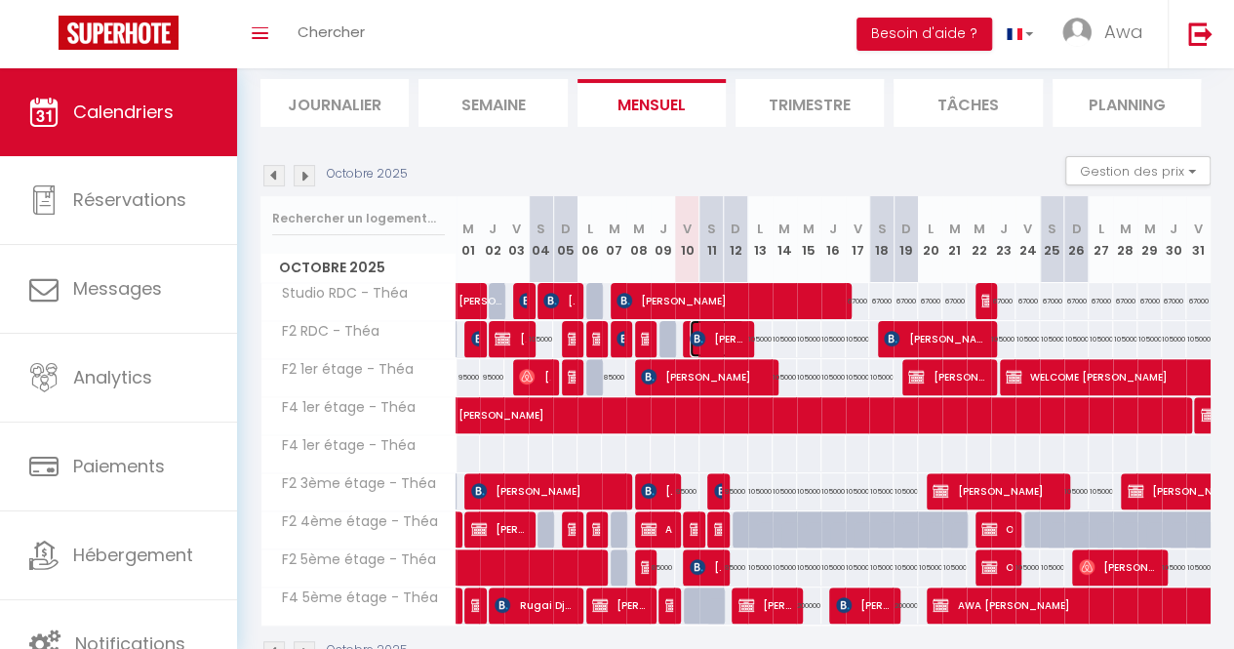
click at [712, 333] on span "[PERSON_NAME] [PERSON_NAME]" at bounding box center [717, 338] width 55 height 37
select select "KO"
select select "0"
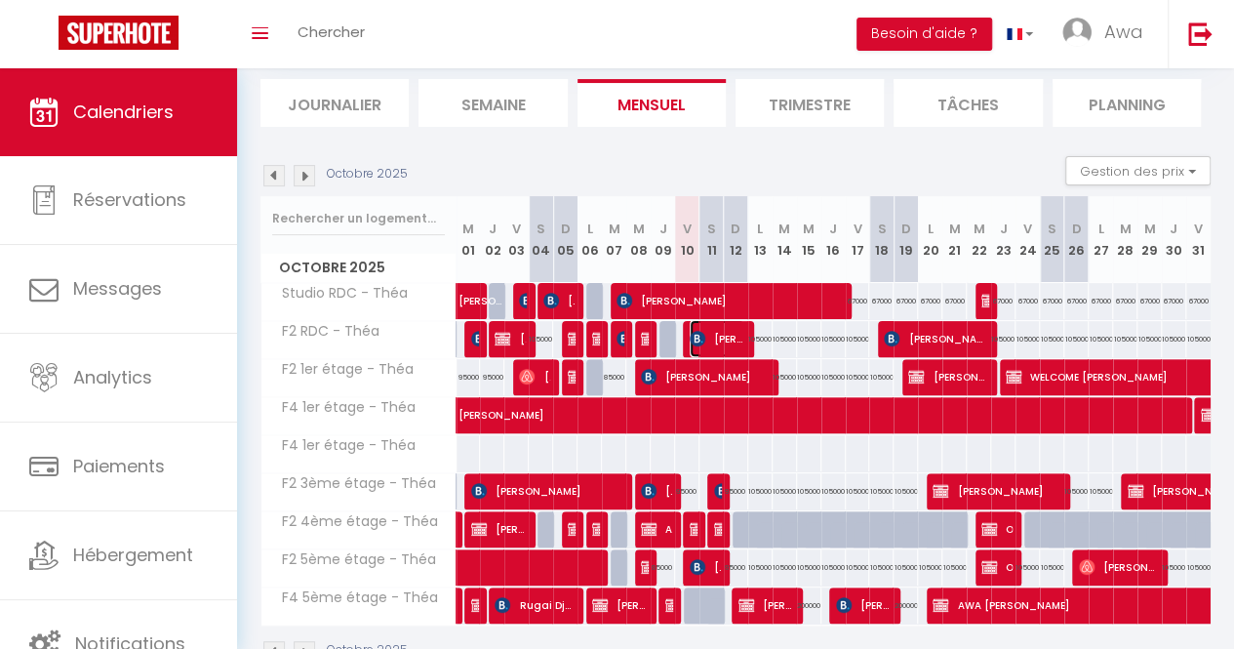
select select "1"
select select
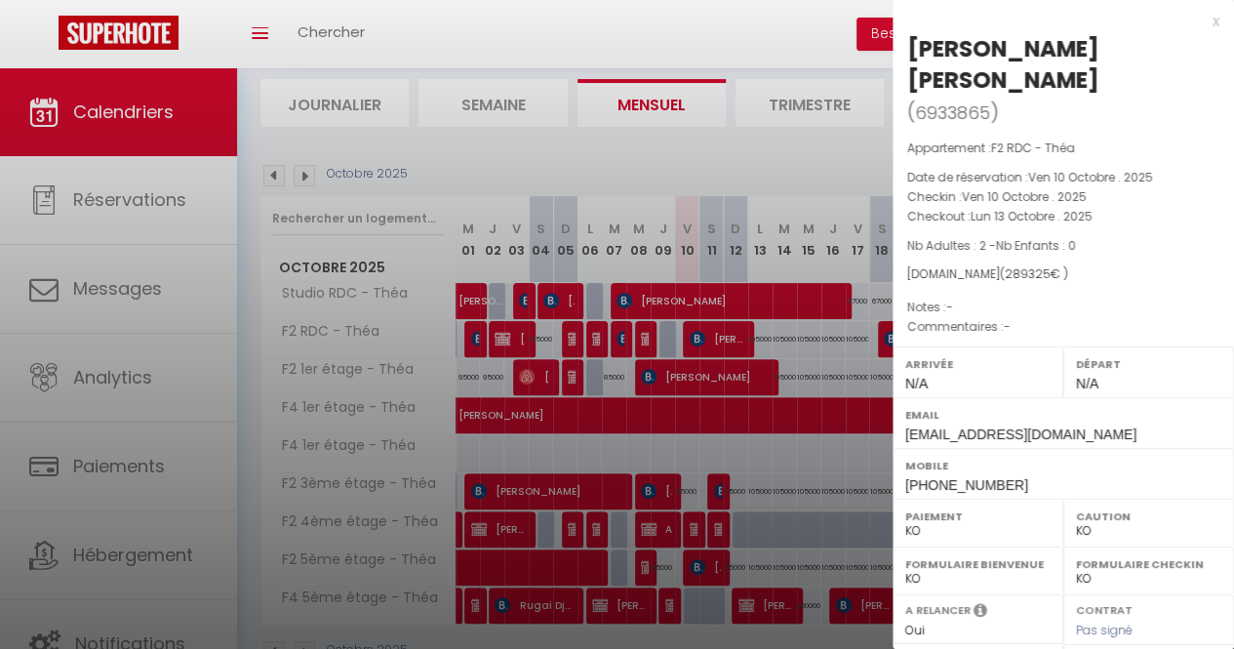
click at [807, 157] on div at bounding box center [617, 324] width 1234 height 649
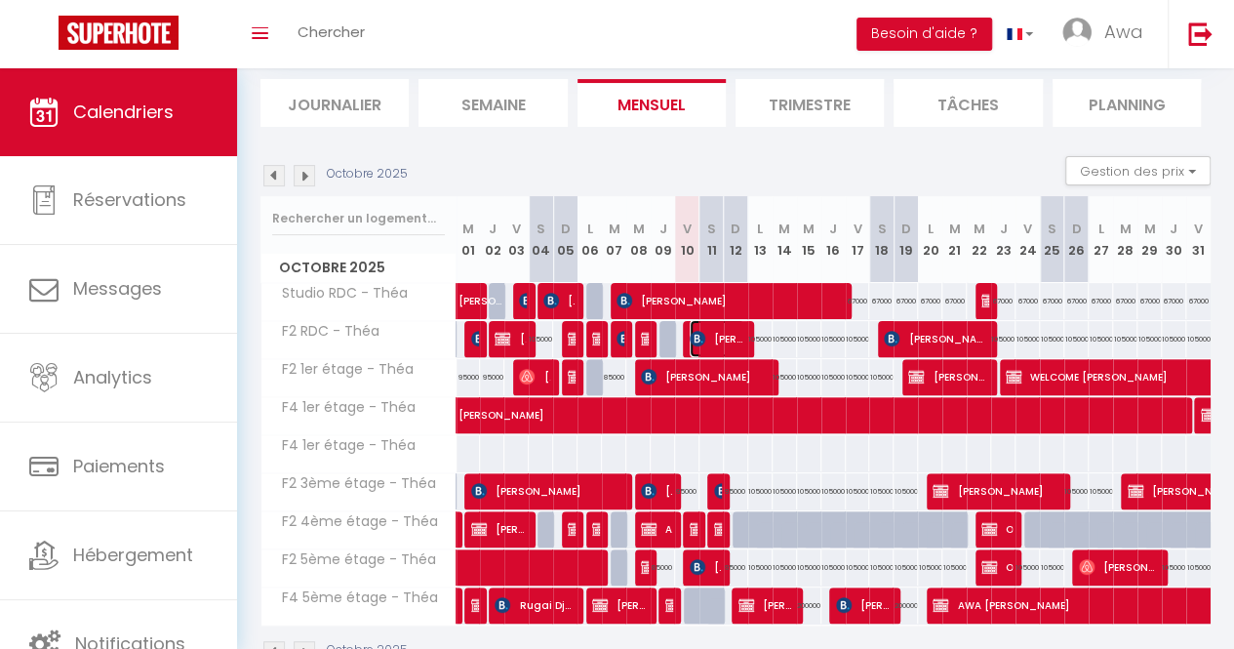
click at [720, 327] on span "[PERSON_NAME] [PERSON_NAME]" at bounding box center [717, 338] width 55 height 37
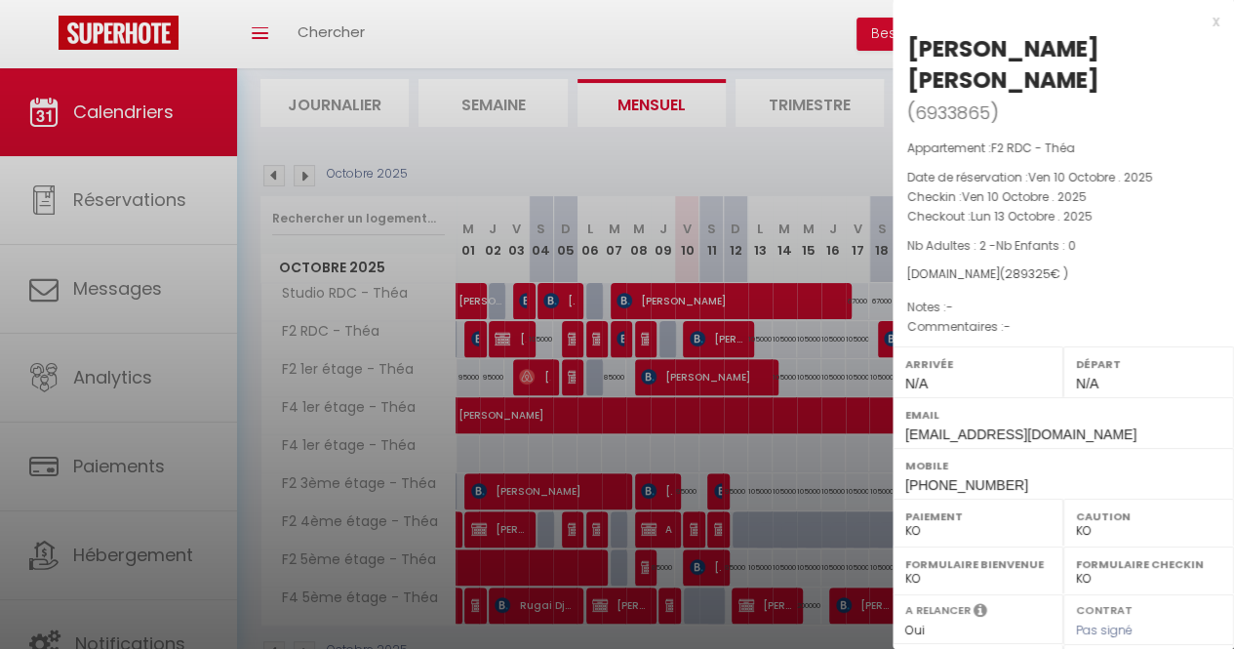
click at [782, 441] on div at bounding box center [617, 324] width 1234 height 649
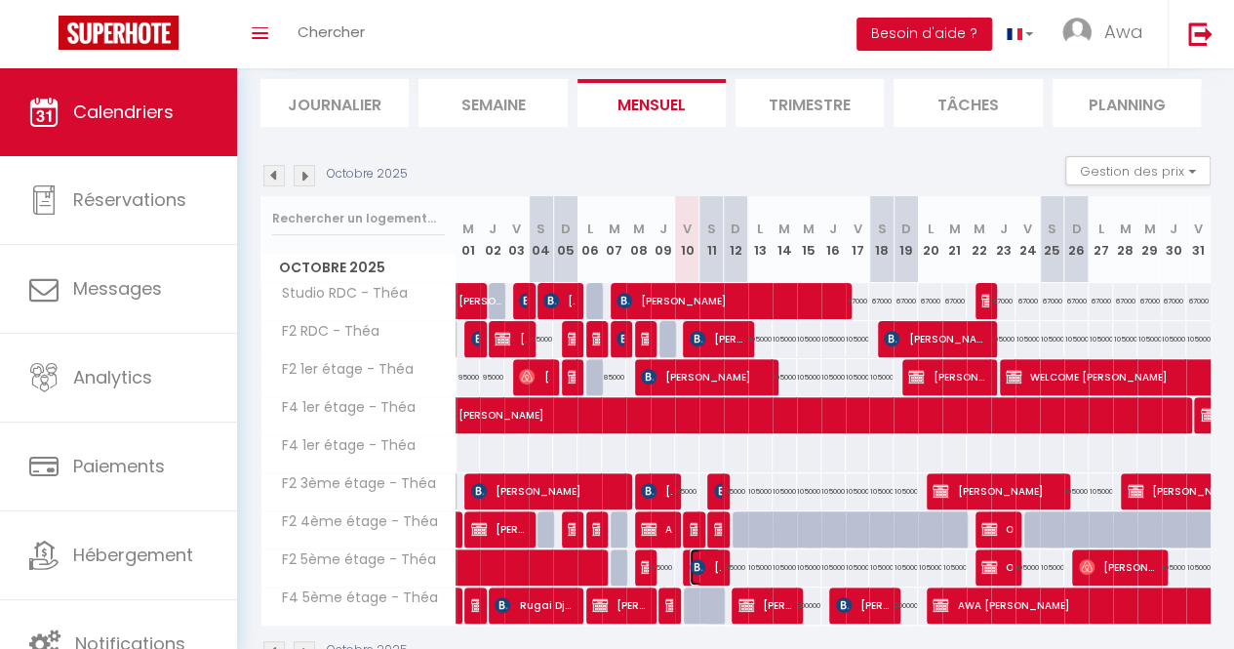
click at [699, 566] on img at bounding box center [698, 567] width 16 height 16
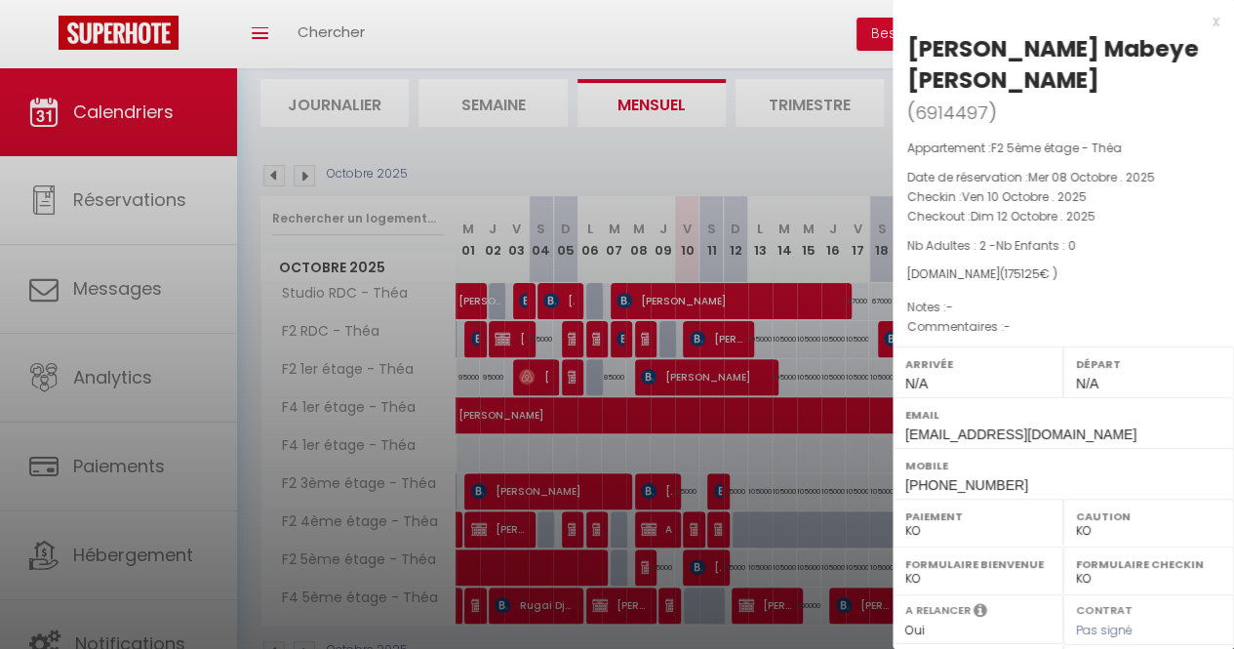
click at [727, 419] on div at bounding box center [617, 324] width 1234 height 649
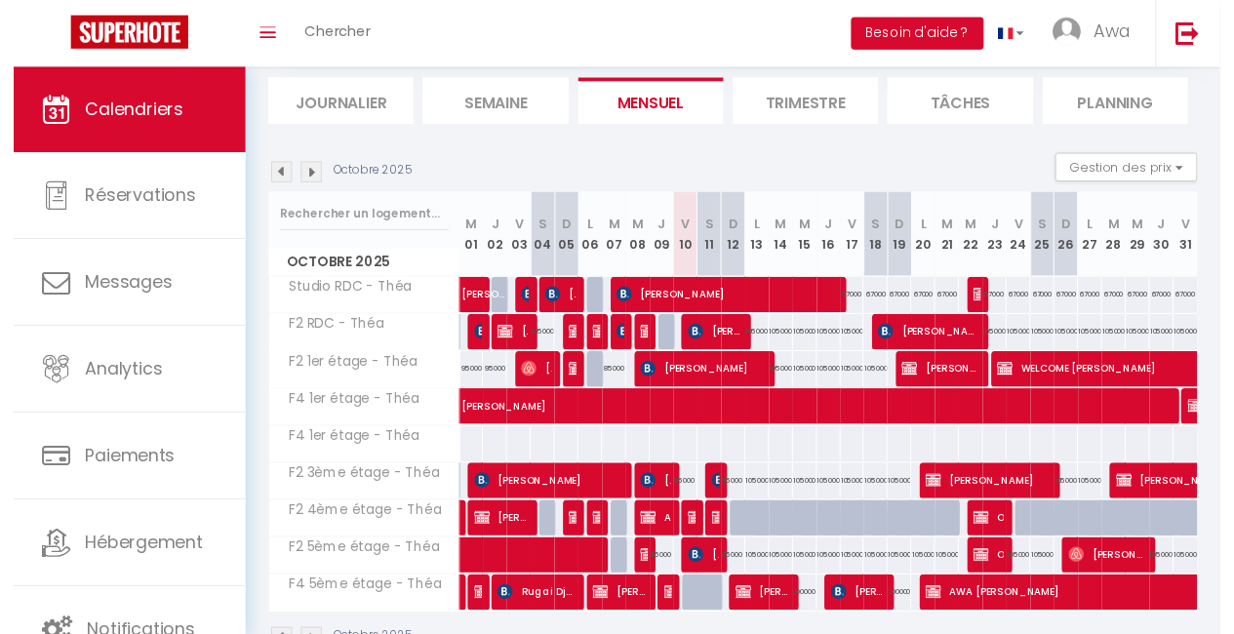
scroll to position [0, 0]
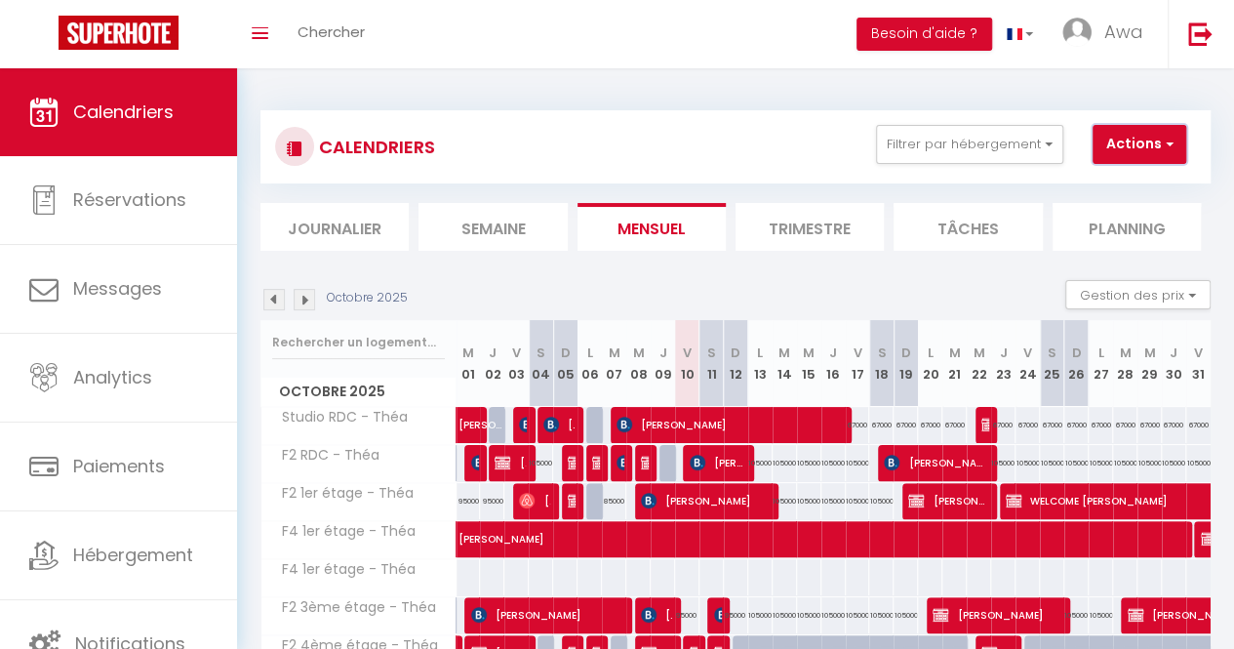
click at [1175, 142] on button "Actions" at bounding box center [1140, 144] width 94 height 39
